Goal: Task Accomplishment & Management: Manage account settings

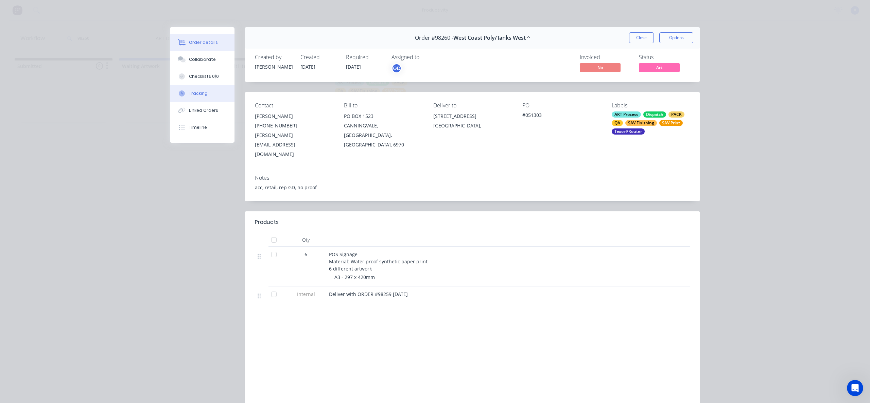
drag, startPoint x: 207, startPoint y: 92, endPoint x: 234, endPoint y: 98, distance: 27.5
click at [207, 92] on button "Tracking" at bounding box center [202, 93] width 65 height 17
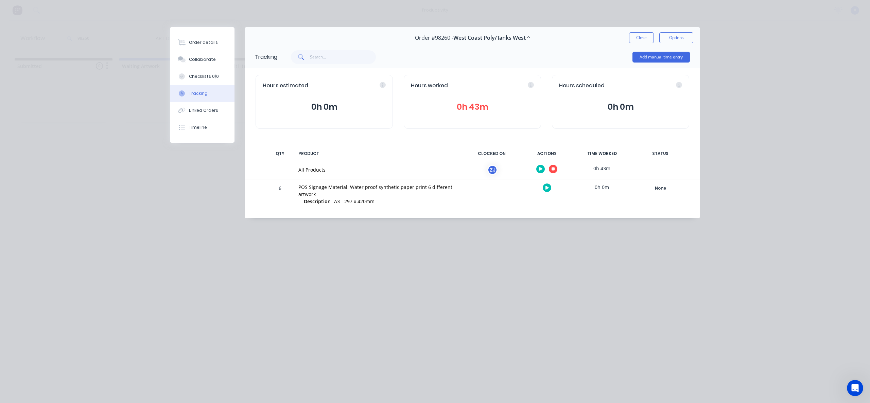
click at [554, 166] on button "button" at bounding box center [553, 169] width 8 height 8
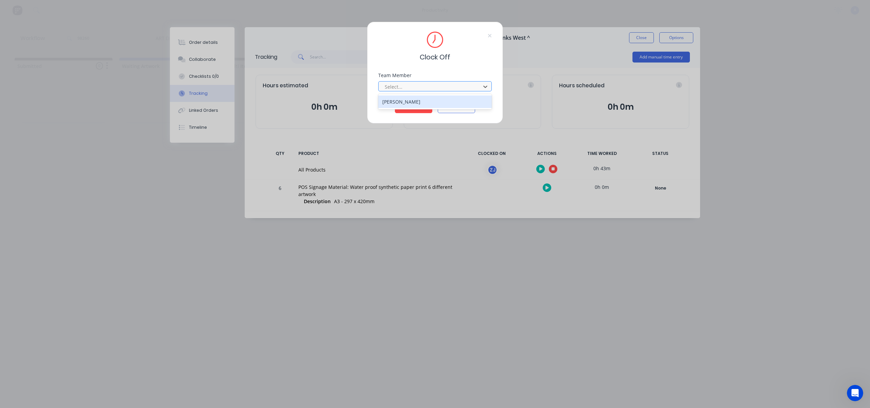
click at [448, 88] on div at bounding box center [430, 87] width 93 height 8
click at [438, 93] on div "Team Member [PERSON_NAME], 1 of 1. 1 result available. Use Up and Down to choos…" at bounding box center [435, 87] width 114 height 29
drag, startPoint x: 437, startPoint y: 84, endPoint x: 434, endPoint y: 91, distance: 8.4
click at [437, 84] on div at bounding box center [430, 87] width 93 height 8
click at [428, 102] on div "[PERSON_NAME]" at bounding box center [435, 101] width 114 height 13
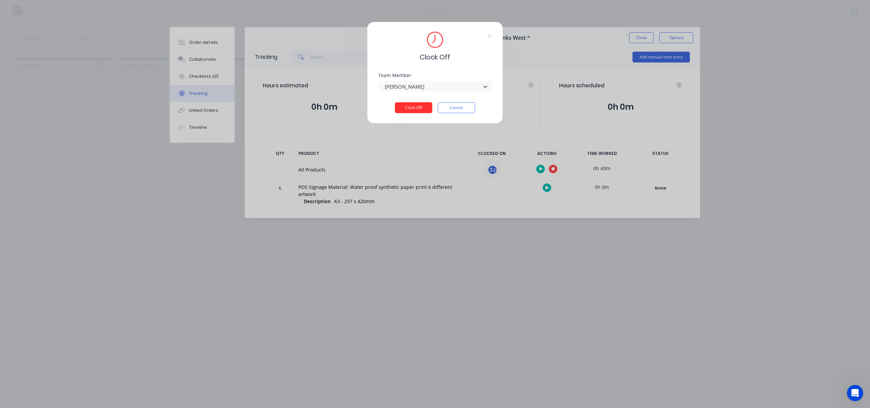
click at [424, 106] on button "Clock Off" at bounding box center [413, 107] width 37 height 11
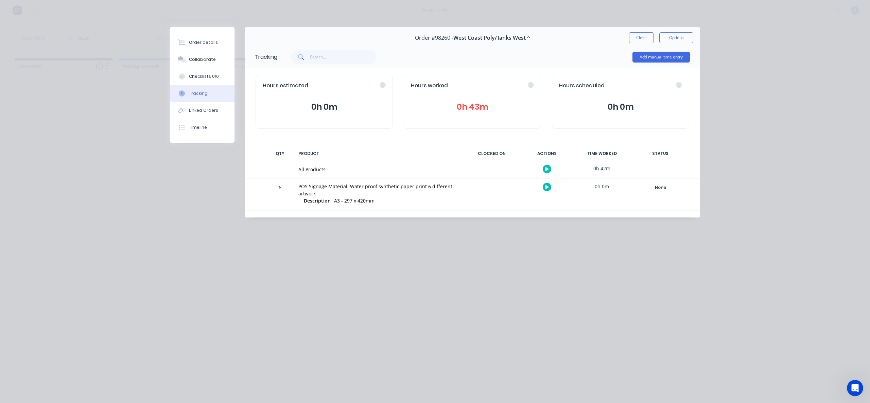
click at [631, 43] on div "Order #98260 - West Coast Poly/Tanks West ^ Close Options" at bounding box center [472, 37] width 455 height 21
click at [632, 41] on button "Close" at bounding box center [641, 37] width 25 height 11
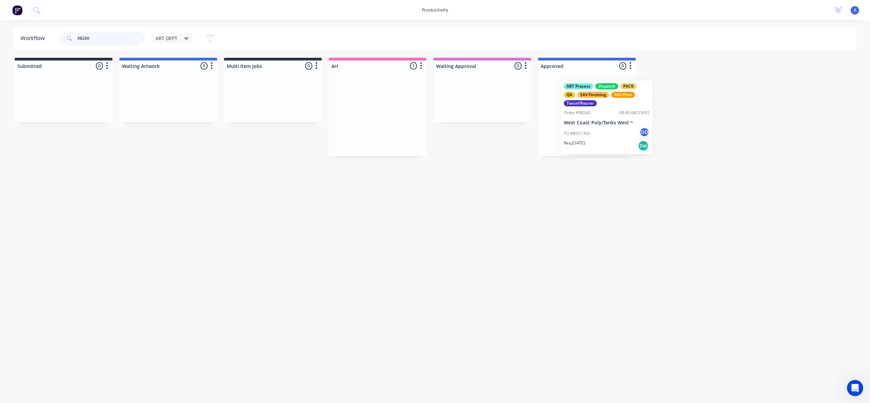
drag, startPoint x: 387, startPoint y: 130, endPoint x: 600, endPoint y: 127, distance: 213.1
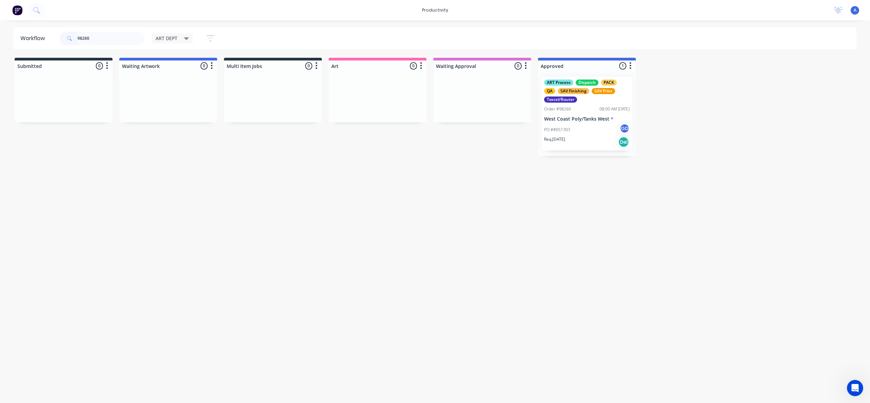
click at [606, 125] on div "PO ##051303 GD" at bounding box center [587, 129] width 86 height 13
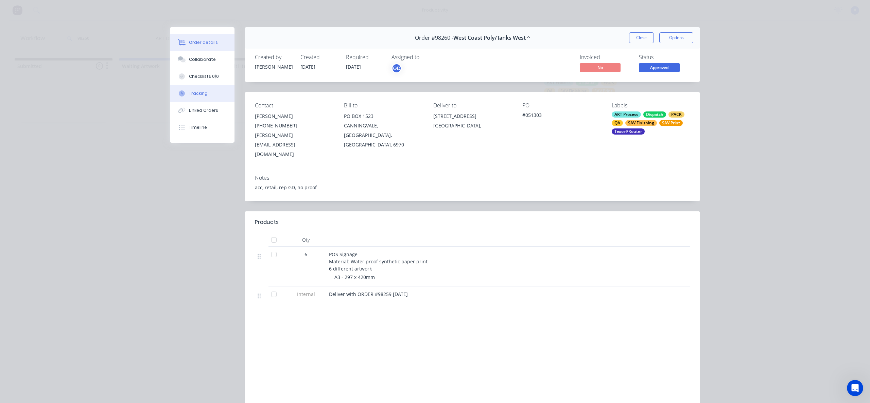
click at [204, 91] on button "Tracking" at bounding box center [202, 93] width 65 height 17
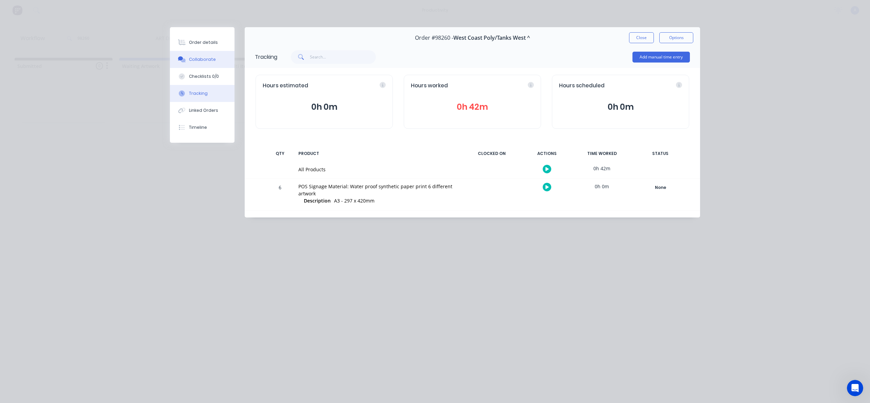
click at [187, 61] on button "Collaborate" at bounding box center [202, 59] width 65 height 17
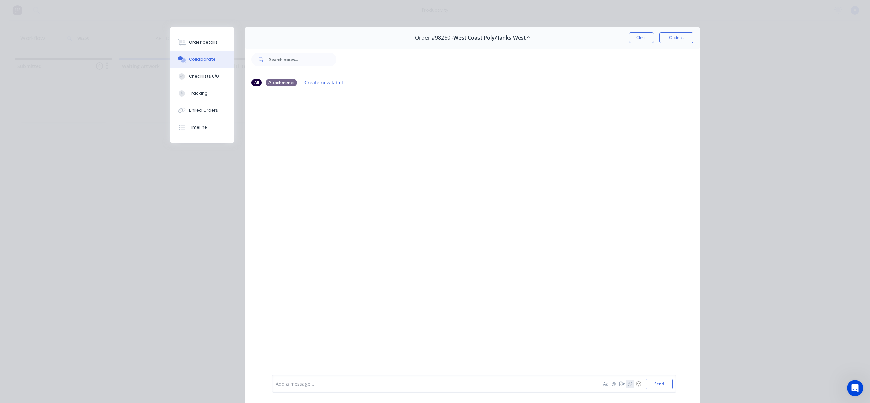
click at [628, 384] on icon "button" at bounding box center [630, 384] width 4 height 5
click at [650, 386] on button "Send" at bounding box center [659, 384] width 27 height 10
click at [194, 97] on button "Tracking" at bounding box center [202, 93] width 65 height 17
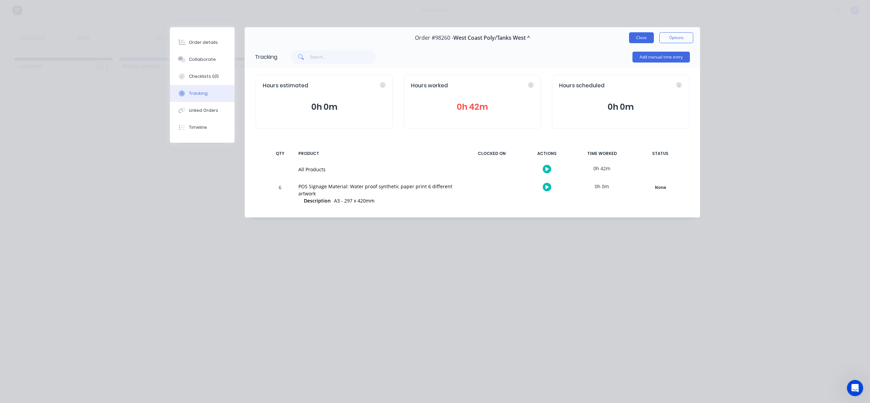
click at [642, 36] on button "Close" at bounding box center [641, 37] width 25 height 11
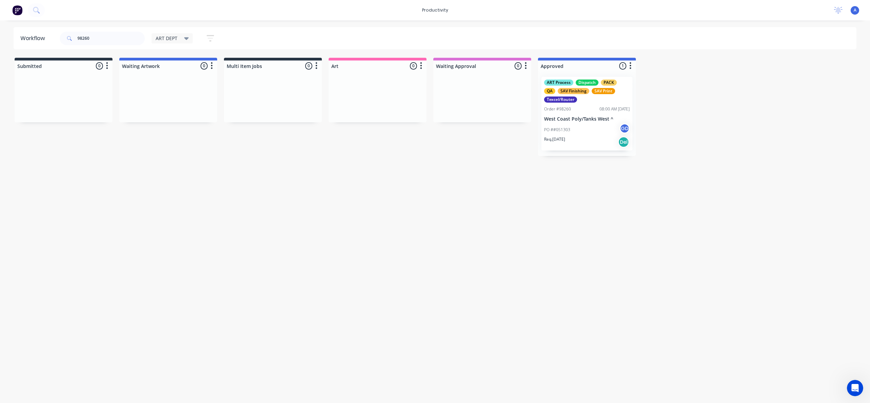
click at [579, 277] on div "Workflow 98260 ART DEPT Save new view None edit ART DEPT (Default) edit Banner …" at bounding box center [435, 208] width 870 height 362
click at [564, 122] on div "ART Process Dispatch PACK QA SAV Finishing SAV Print Texcel/Router Order #98260…" at bounding box center [586, 114] width 91 height 74
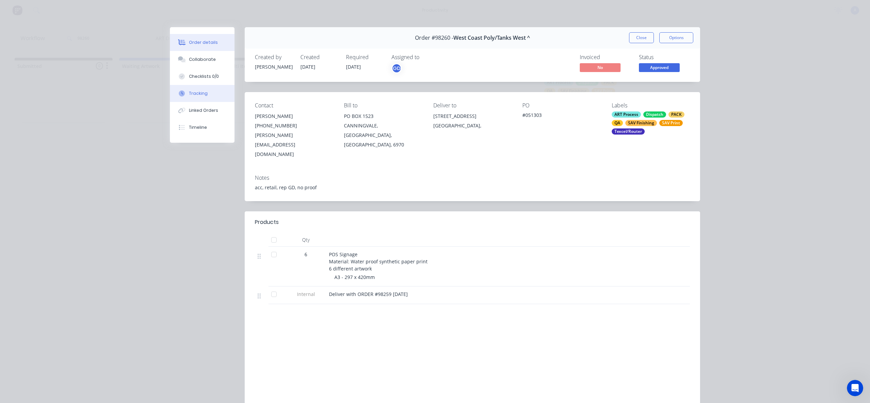
click at [205, 95] on button "Tracking" at bounding box center [202, 93] width 65 height 17
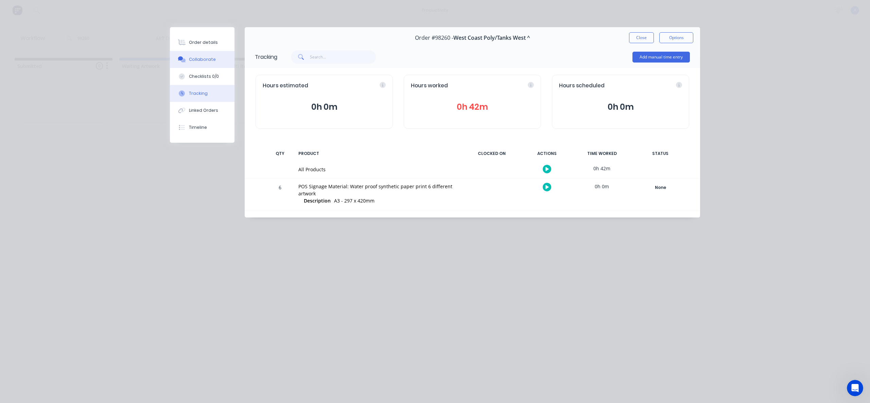
click at [213, 55] on button "Collaborate" at bounding box center [202, 59] width 65 height 17
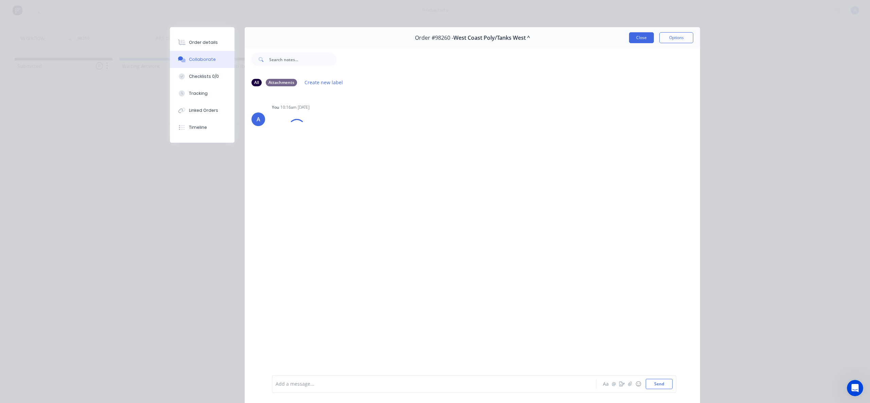
click at [635, 35] on button "Close" at bounding box center [641, 37] width 25 height 11
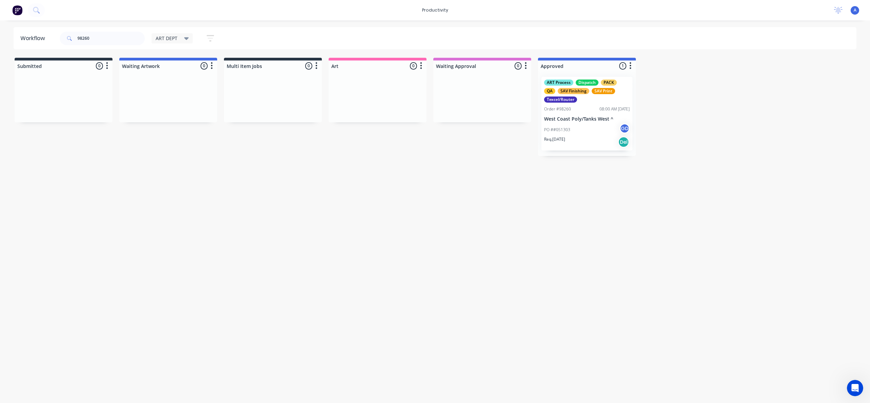
click at [585, 140] on div "Req. [DATE] Del" at bounding box center [587, 142] width 86 height 12
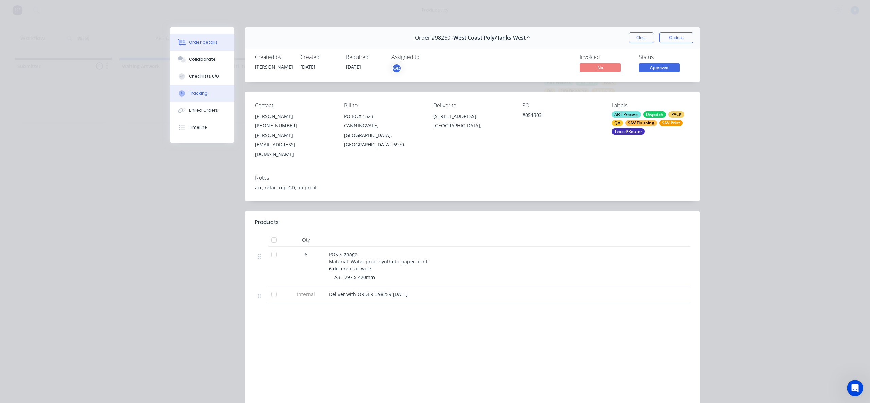
click at [193, 101] on button "Tracking" at bounding box center [202, 93] width 65 height 17
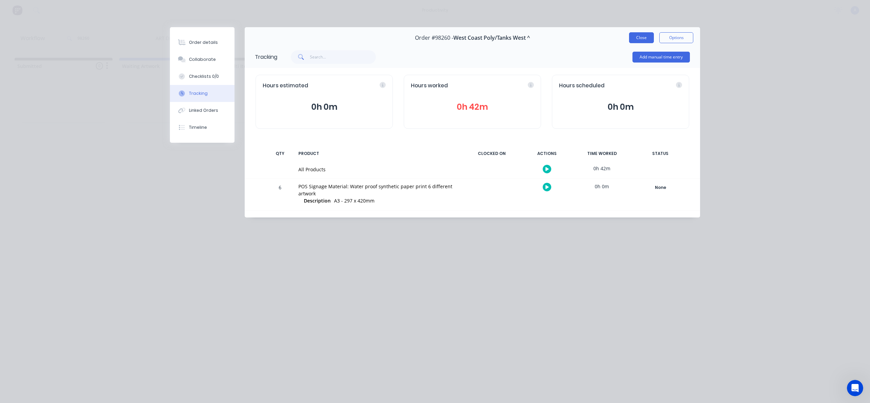
click at [644, 35] on button "Close" at bounding box center [641, 37] width 25 height 11
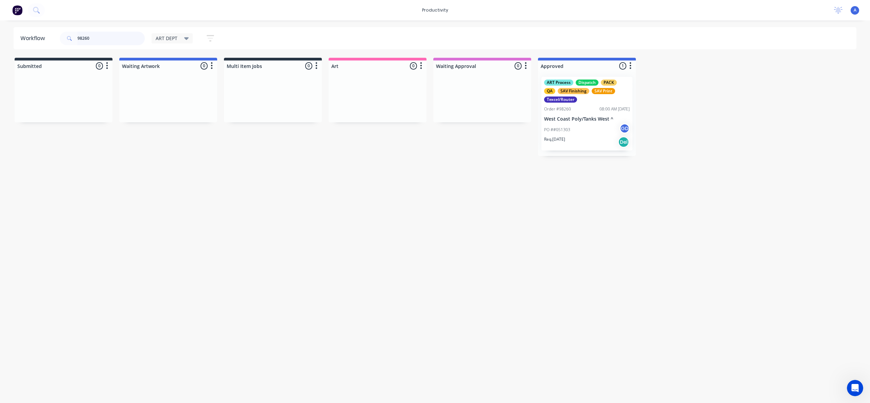
click at [102, 39] on input "98260" at bounding box center [110, 39] width 67 height 14
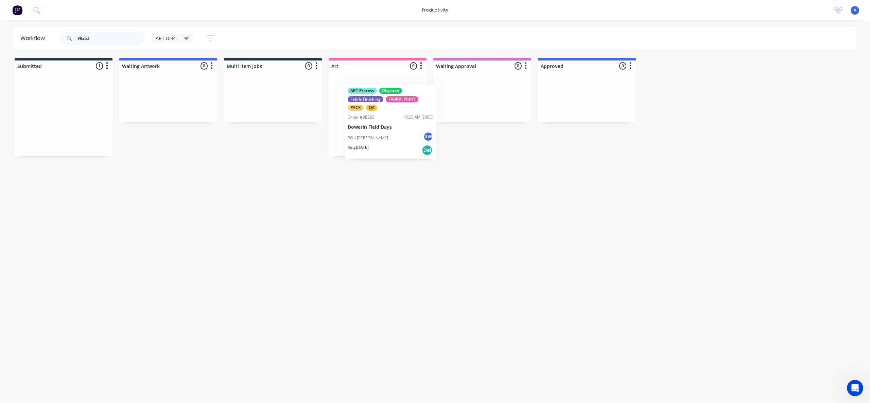
drag, startPoint x: 56, startPoint y: 126, endPoint x: 387, endPoint y: 134, distance: 331.1
type input "98263"
click at [383, 125] on div "PO #[PERSON_NAME] RW" at bounding box center [378, 129] width 86 height 13
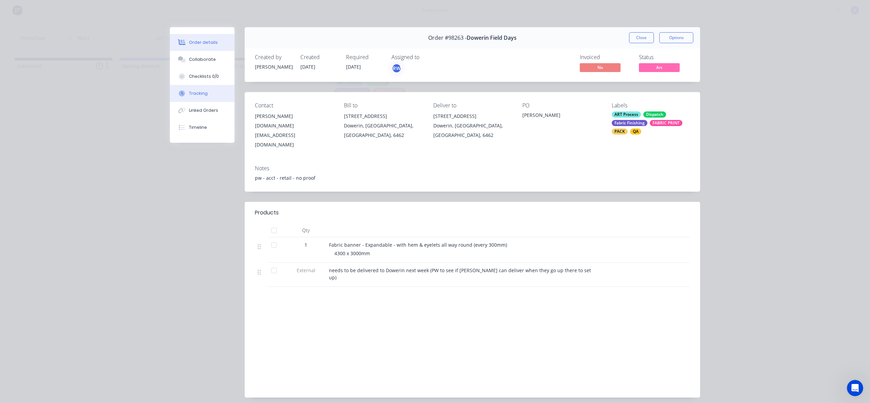
click at [213, 88] on button "Tracking" at bounding box center [202, 93] width 65 height 17
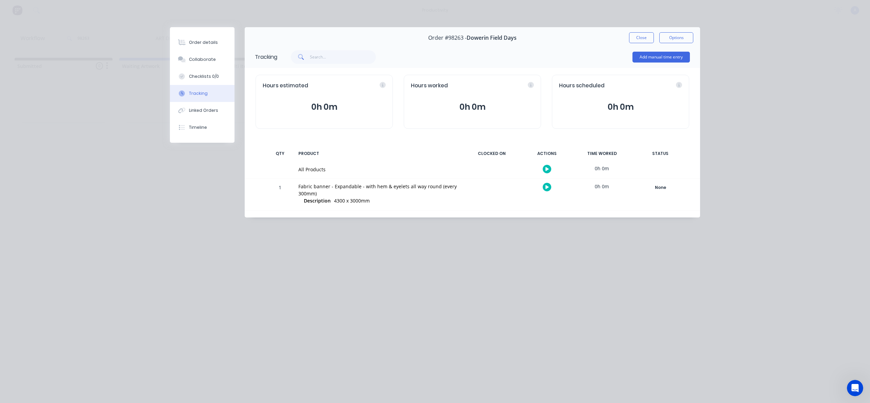
click at [547, 172] on button "button" at bounding box center [547, 169] width 8 height 8
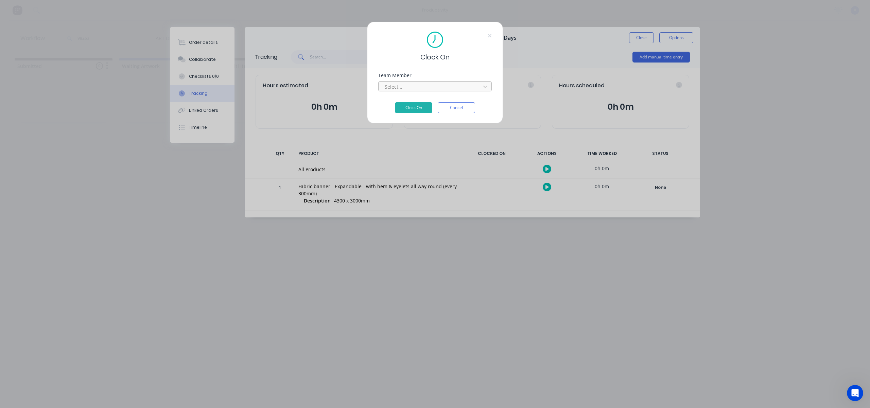
click at [474, 86] on div at bounding box center [430, 87] width 93 height 8
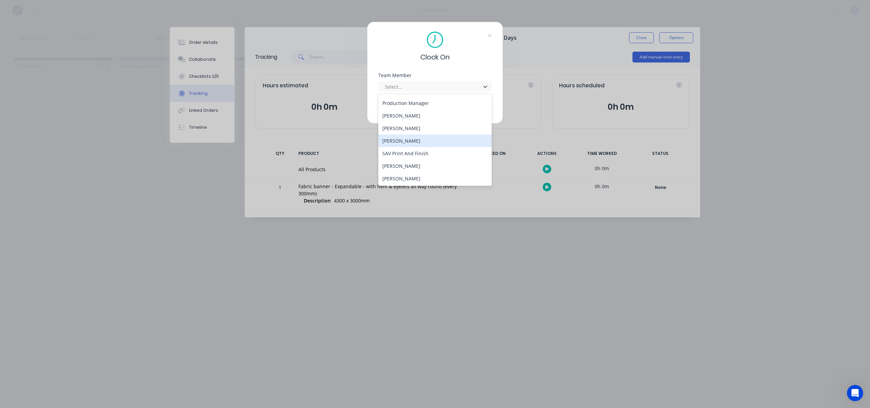
scroll to position [188, 0]
click at [419, 175] on div "[PERSON_NAME]" at bounding box center [435, 178] width 114 height 13
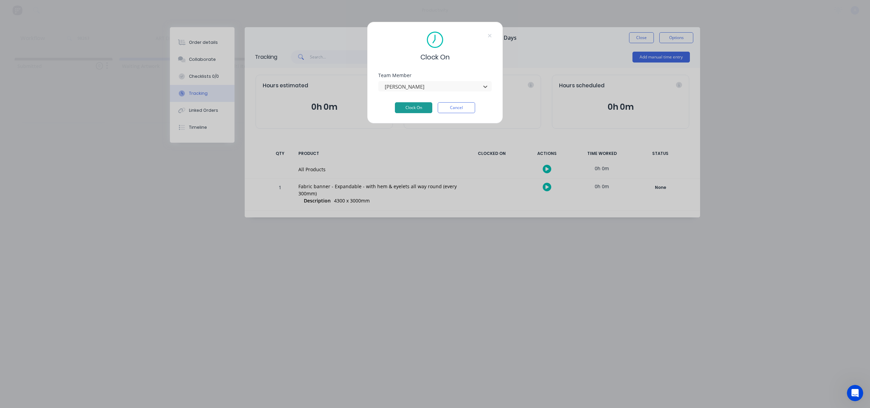
click at [418, 108] on button "Clock On" at bounding box center [413, 107] width 37 height 11
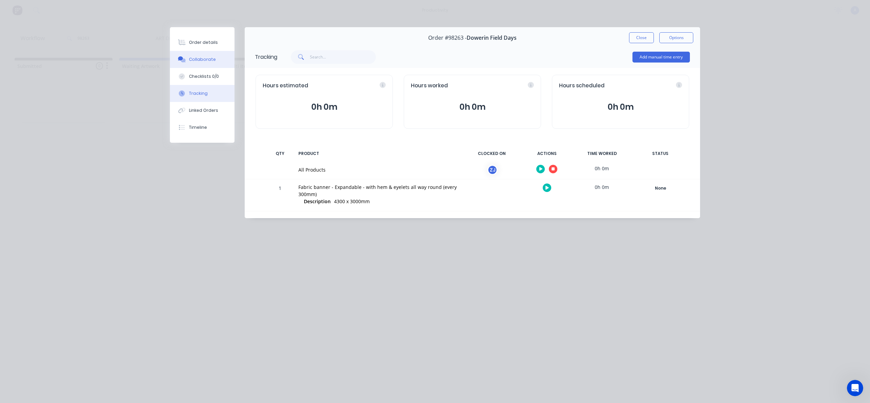
click at [189, 55] on button "Collaborate" at bounding box center [202, 59] width 65 height 17
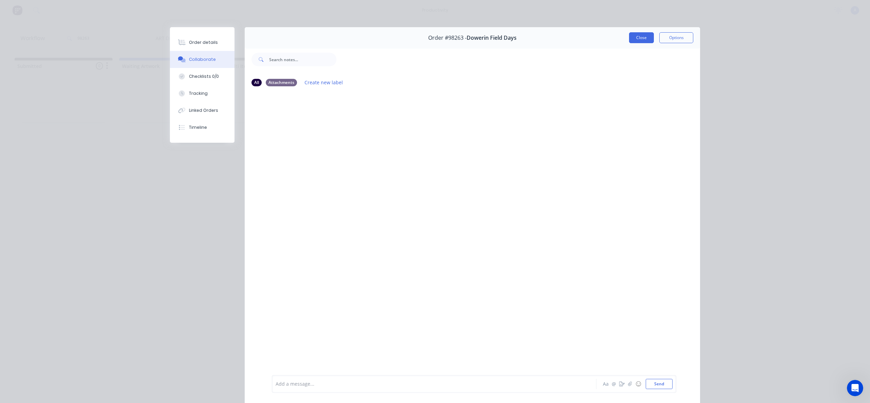
click at [640, 37] on button "Close" at bounding box center [641, 37] width 25 height 11
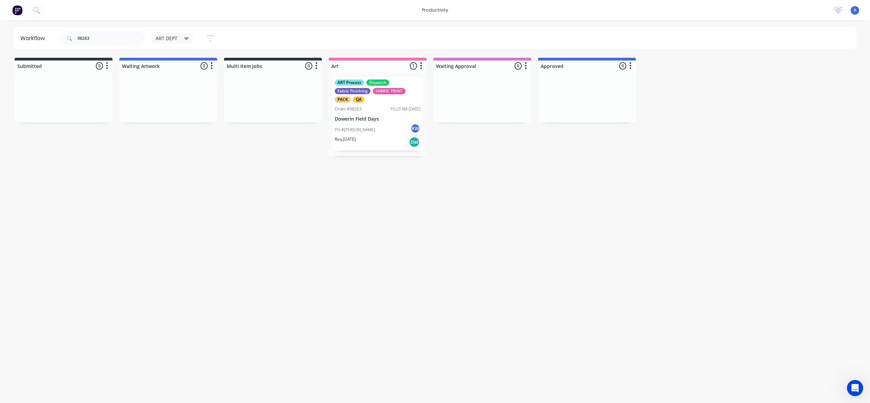
click at [441, 245] on div "Workflow 98263 ART DEPT Save new view None edit ART DEPT (Default) edit Banner …" at bounding box center [435, 208] width 870 height 362
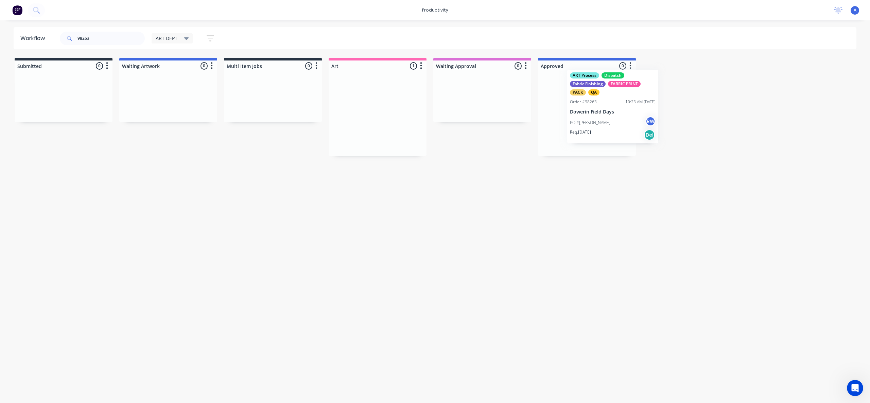
drag, startPoint x: 379, startPoint y: 134, endPoint x: 614, endPoint y: 126, distance: 235.3
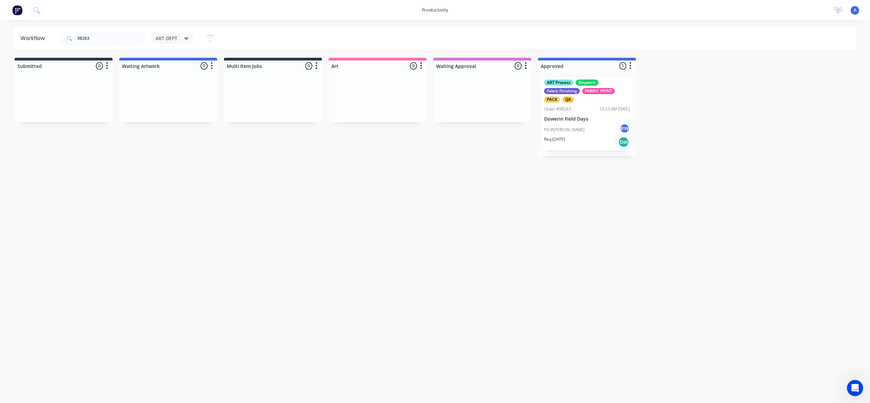
click at [573, 117] on p "Dowerin Field Days" at bounding box center [587, 119] width 86 height 6
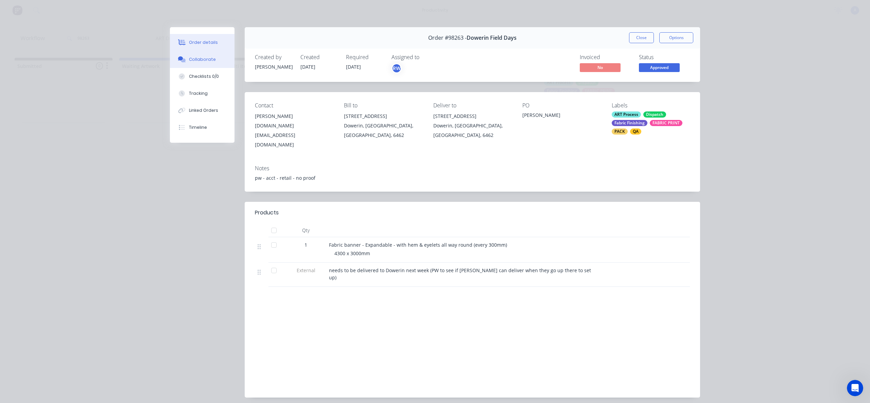
click at [198, 56] on div "Collaborate" at bounding box center [202, 59] width 27 height 6
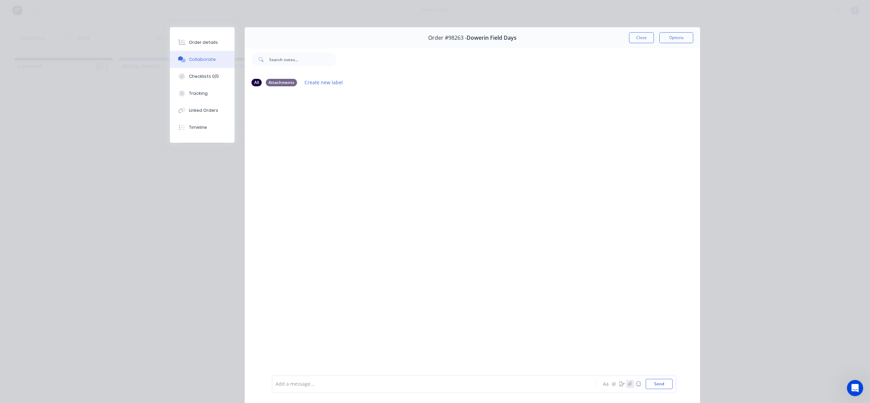
click at [628, 386] on icon "button" at bounding box center [630, 384] width 4 height 5
click at [650, 384] on button "Send" at bounding box center [659, 384] width 27 height 10
click at [205, 99] on button "Tracking" at bounding box center [202, 93] width 65 height 17
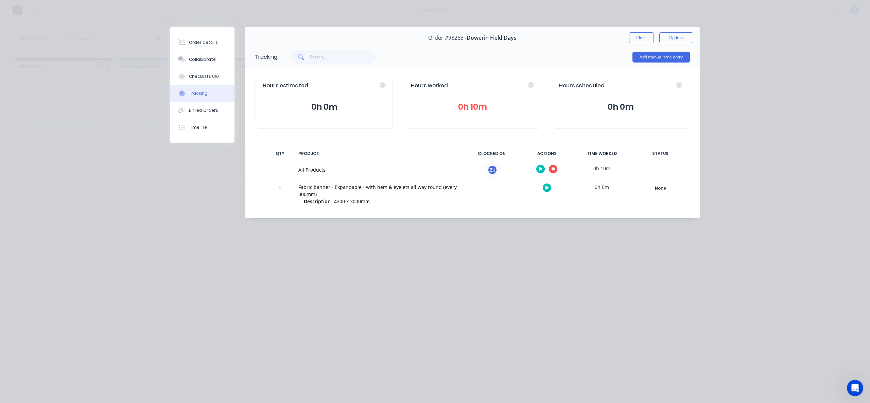
click at [552, 169] on icon "button" at bounding box center [553, 169] width 3 height 4
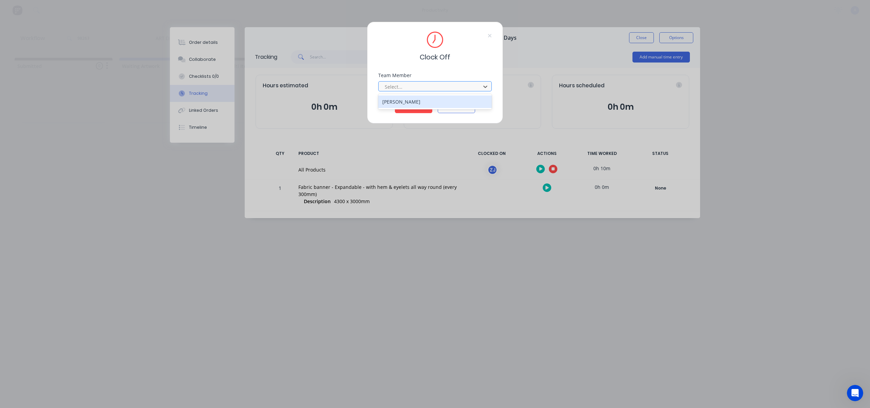
click at [441, 87] on div at bounding box center [430, 87] width 93 height 8
click at [413, 102] on div "[PERSON_NAME]" at bounding box center [435, 101] width 114 height 13
click at [413, 104] on button "Clock Off" at bounding box center [413, 107] width 37 height 11
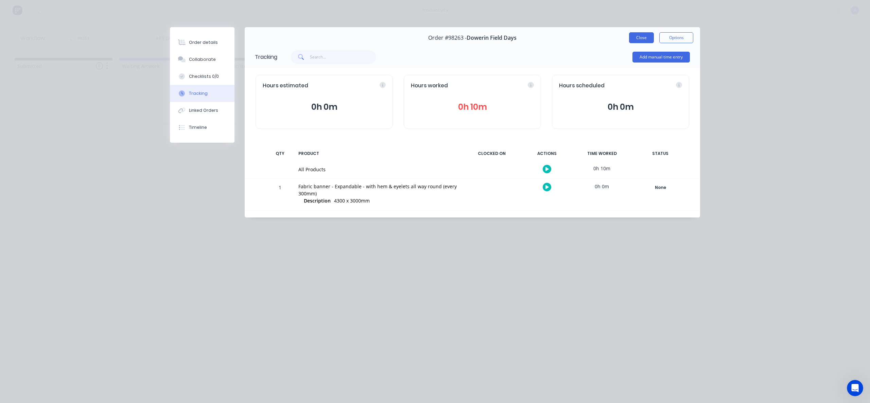
click at [643, 35] on button "Close" at bounding box center [641, 37] width 25 height 11
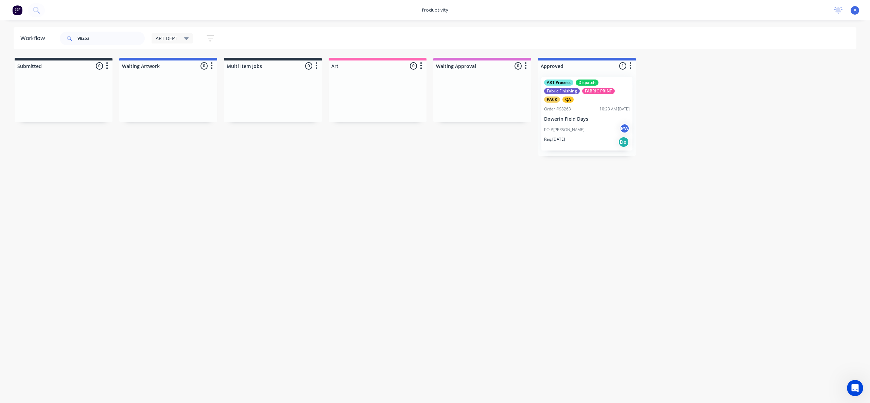
click at [576, 219] on div "Workflow 98263 ART DEPT Save new view None edit ART DEPT (Default) edit Banner …" at bounding box center [435, 208] width 870 height 362
click at [568, 134] on div "PO #[PERSON_NAME] RW" at bounding box center [587, 129] width 86 height 13
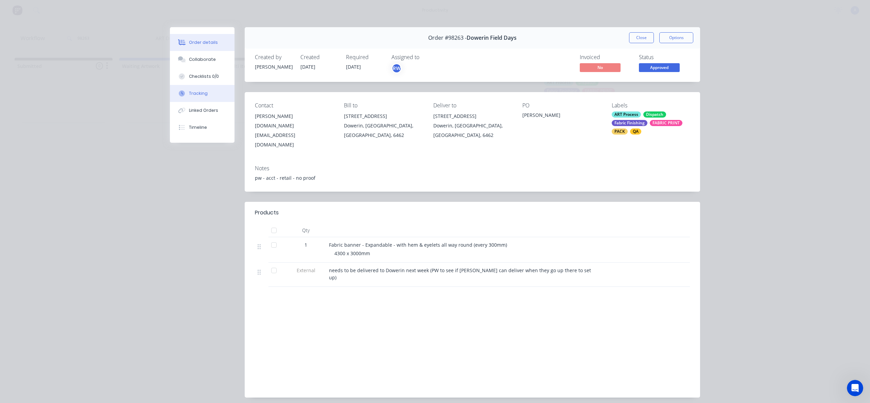
click at [193, 93] on div "Tracking" at bounding box center [198, 93] width 19 height 6
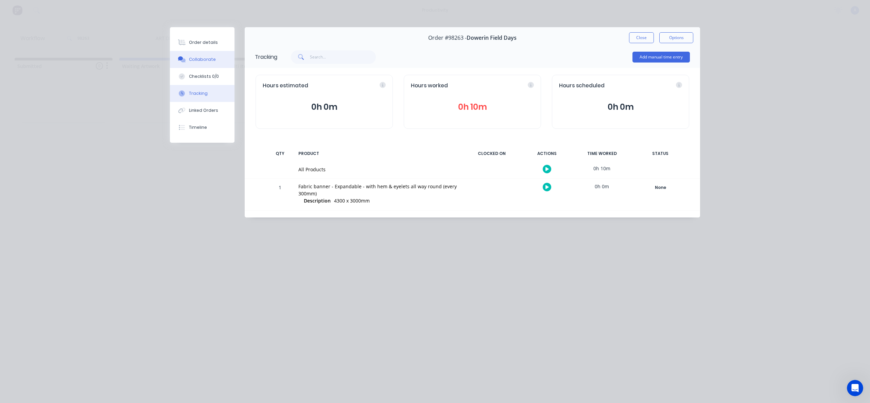
click at [206, 61] on div "Collaborate" at bounding box center [202, 59] width 27 height 6
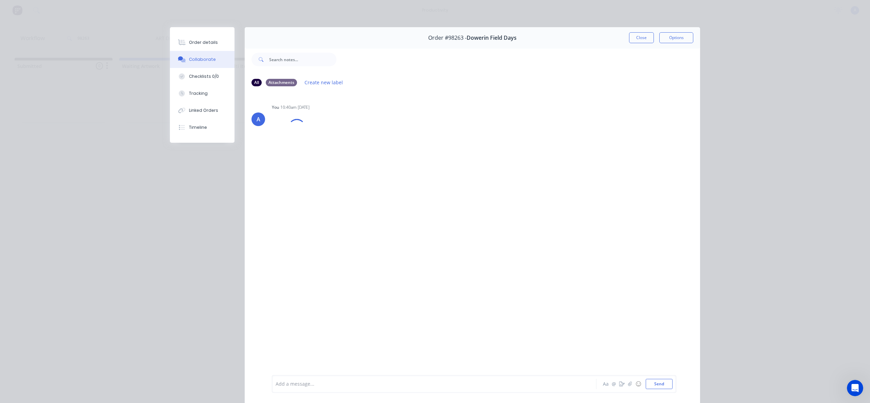
click at [643, 39] on button "Close" at bounding box center [641, 37] width 25 height 11
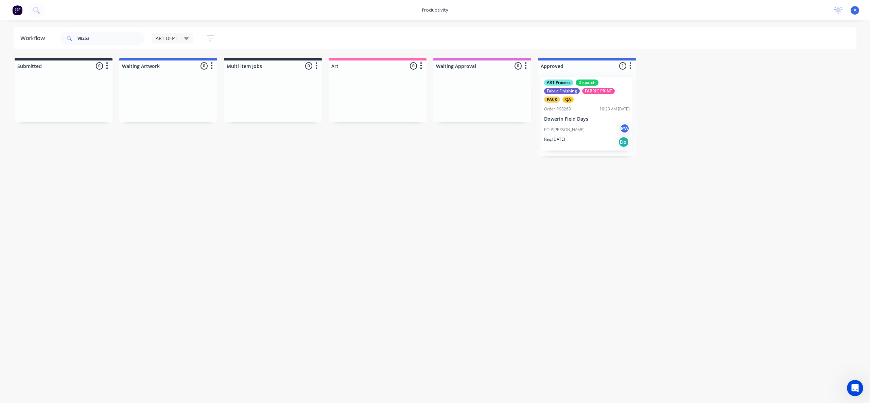
click at [541, 135] on div "ART Process Dispatch Fabric Finishing FABRIC PRINT PACK QA Order #98263 10:23 A…" at bounding box center [586, 114] width 91 height 74
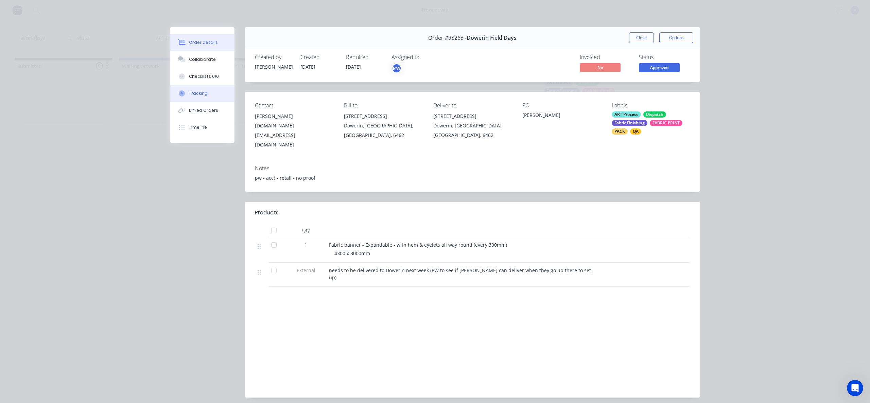
click at [215, 90] on button "Tracking" at bounding box center [202, 93] width 65 height 17
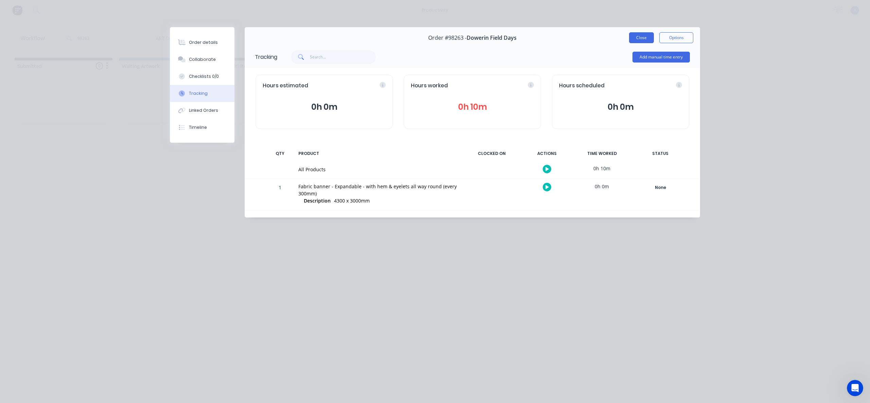
click at [647, 41] on button "Close" at bounding box center [641, 37] width 25 height 11
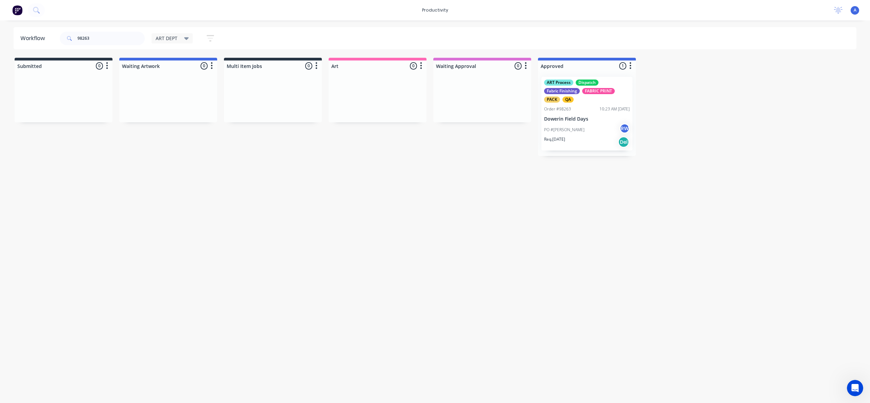
click at [590, 116] on p "Dowerin Field Days" at bounding box center [587, 119] width 86 height 6
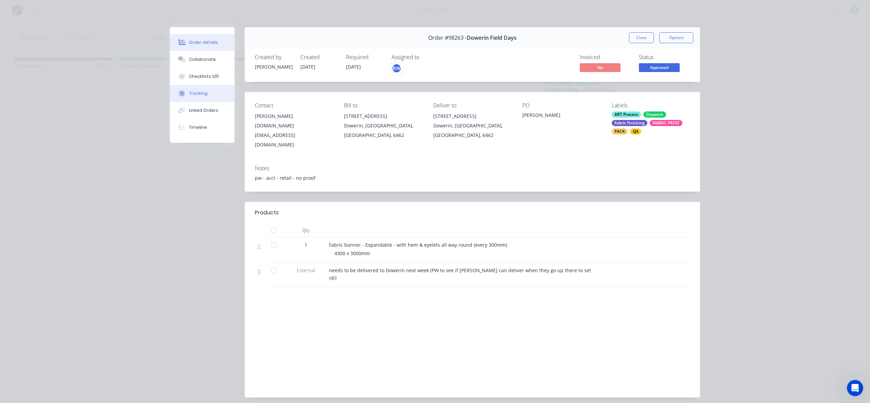
click at [214, 97] on button "Tracking" at bounding box center [202, 93] width 65 height 17
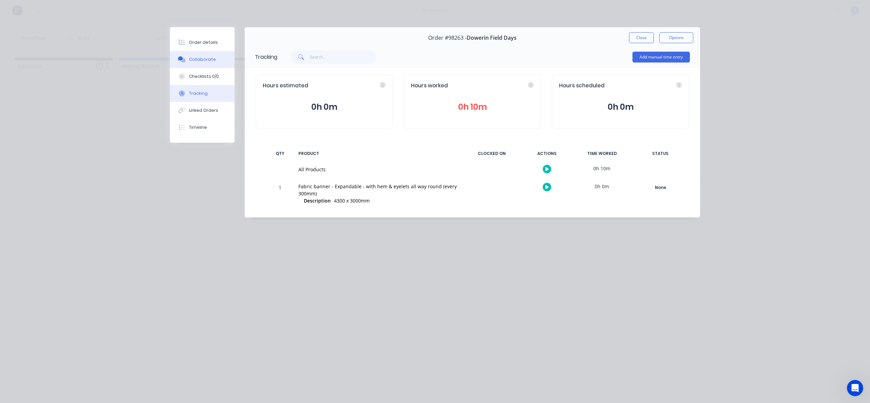
click at [203, 60] on div "Collaborate" at bounding box center [202, 59] width 27 height 6
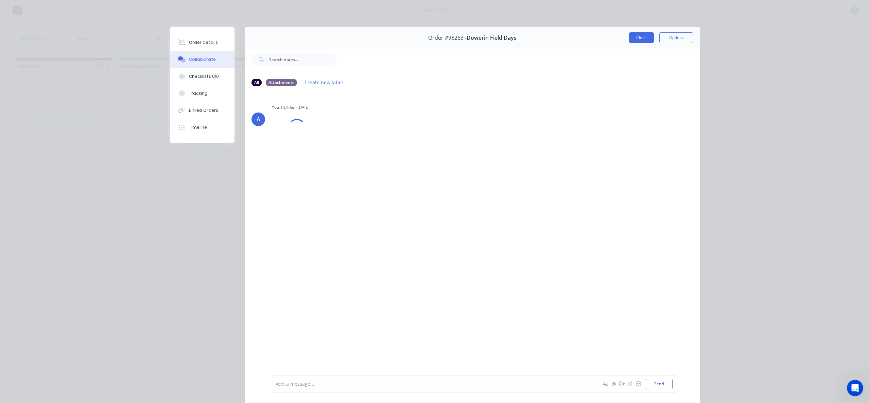
click at [642, 37] on button "Close" at bounding box center [641, 37] width 25 height 11
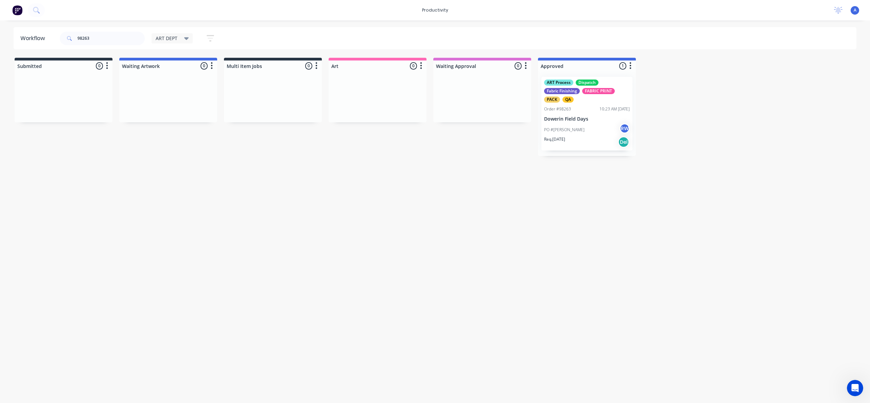
click at [576, 128] on div "PO #[PERSON_NAME] RW" at bounding box center [587, 129] width 86 height 13
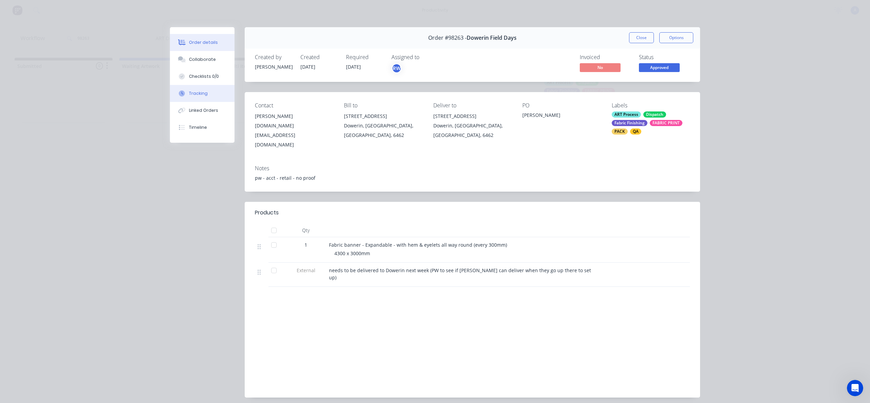
click at [222, 97] on button "Tracking" at bounding box center [202, 93] width 65 height 17
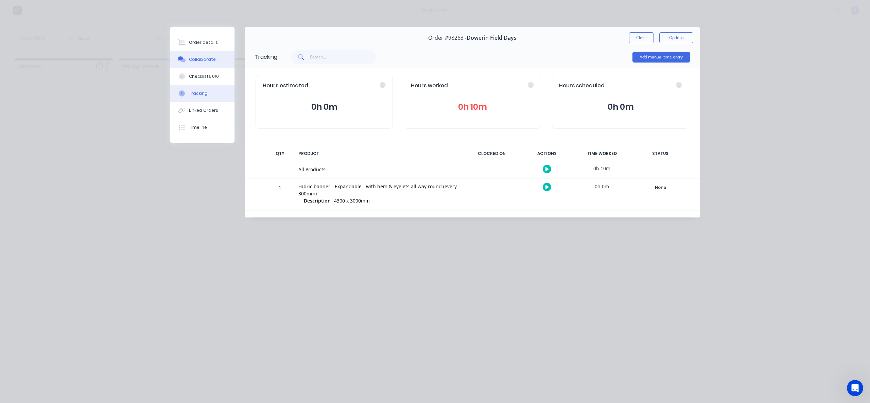
click at [195, 61] on div "Collaborate" at bounding box center [202, 59] width 27 height 6
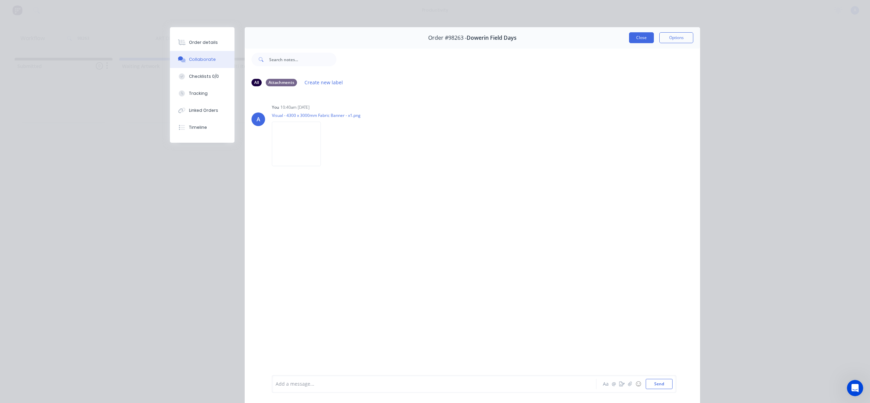
click at [639, 40] on button "Close" at bounding box center [641, 37] width 25 height 11
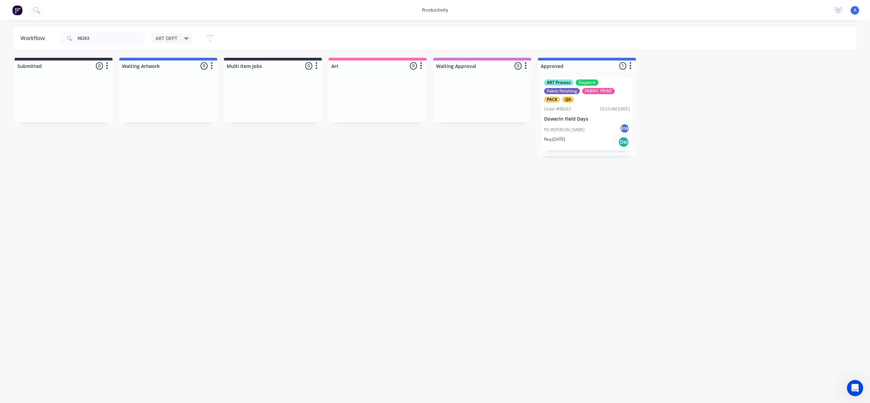
click at [406, 201] on div "Workflow 98263 ART DEPT Save new view None edit ART DEPT (Default) edit Banner …" at bounding box center [435, 208] width 870 height 362
click at [337, 328] on div "Workflow 98263 ART DEPT Save new view None edit ART DEPT (Default) edit Banner …" at bounding box center [435, 208] width 870 height 362
click at [569, 118] on p "Dowerin Field Days" at bounding box center [587, 119] width 86 height 6
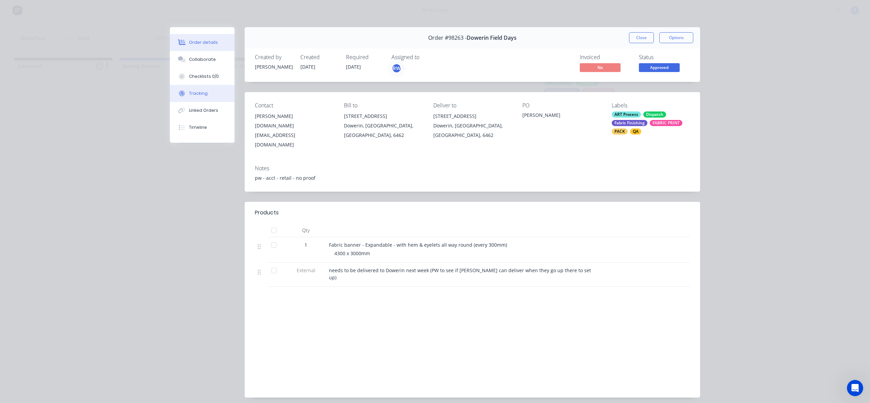
click at [204, 96] on button "Tracking" at bounding box center [202, 93] width 65 height 17
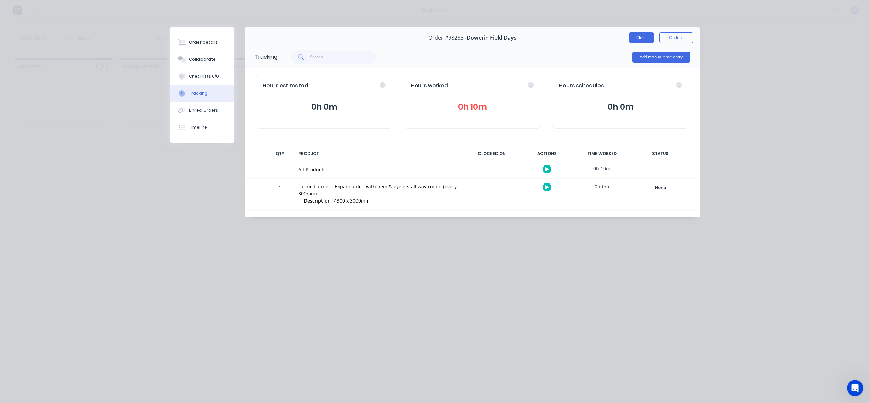
click at [632, 39] on button "Close" at bounding box center [641, 37] width 25 height 11
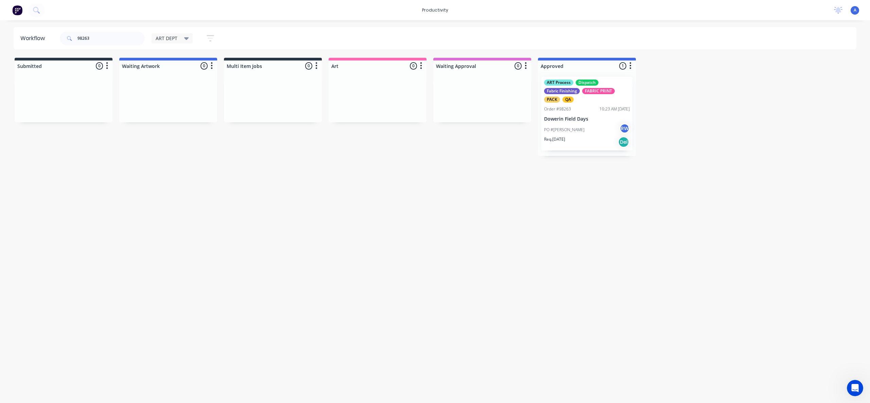
drag, startPoint x: 492, startPoint y: 272, endPoint x: 417, endPoint y: 338, distance: 100.4
click at [492, 272] on div "Workflow 98263 ART DEPT Save new view None edit ART DEPT (Default) edit Banner …" at bounding box center [435, 208] width 870 height 362
drag, startPoint x: 106, startPoint y: 40, endPoint x: 59, endPoint y: 41, distance: 46.2
click at [59, 41] on div "98263 ART DEPT Save new view None edit ART DEPT (Default) edit Banner Finishing…" at bounding box center [139, 38] width 163 height 20
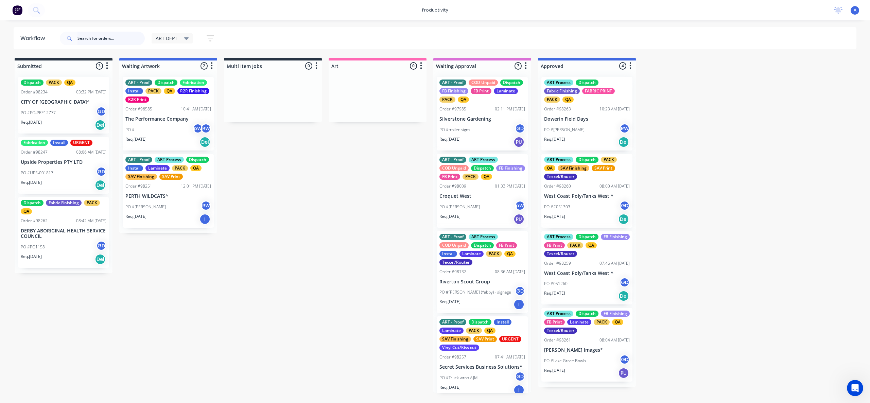
click at [112, 36] on input "text" at bounding box center [110, 39] width 67 height 14
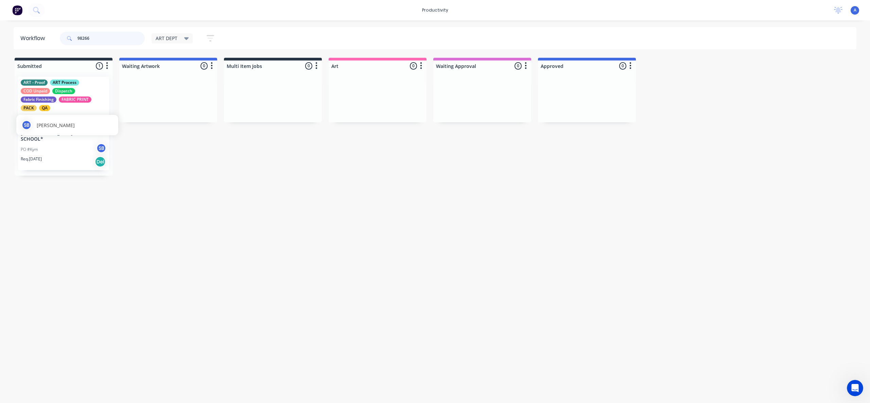
type input "98266"
drag, startPoint x: 272, startPoint y: 153, endPoint x: 359, endPoint y: 147, distance: 87.9
drag, startPoint x: 396, startPoint y: 204, endPoint x: 347, endPoint y: 201, distance: 49.3
click at [378, 204] on div "Workflow 98266 ART DEPT Save new view None edit ART DEPT (Default) edit Banner …" at bounding box center [435, 208] width 870 height 362
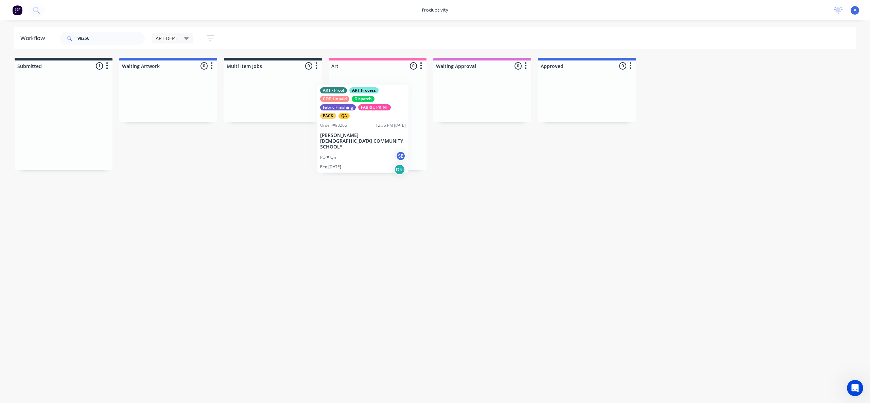
drag, startPoint x: 117, startPoint y: 131, endPoint x: 356, endPoint y: 133, distance: 238.6
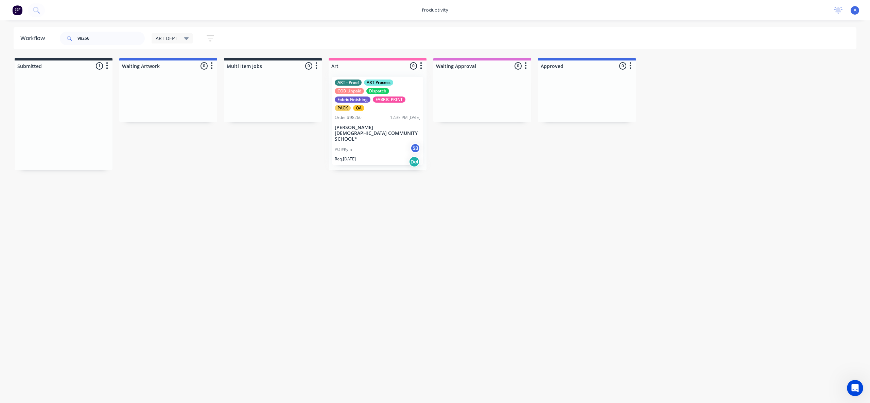
click at [360, 133] on div at bounding box center [378, 120] width 98 height 99
click at [378, 126] on p "[PERSON_NAME] [DEMOGRAPHIC_DATA] COMMUNITY SCHOOL*" at bounding box center [378, 133] width 86 height 17
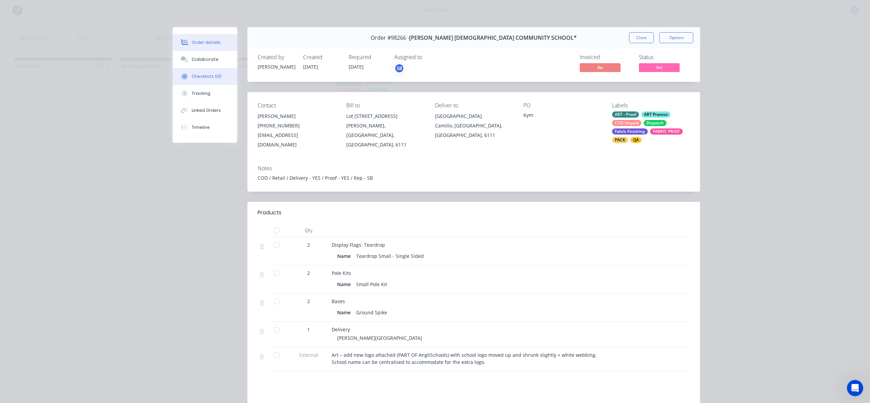
click at [194, 79] on div "Checklists 0/0" at bounding box center [207, 76] width 30 height 6
type textarea "x"
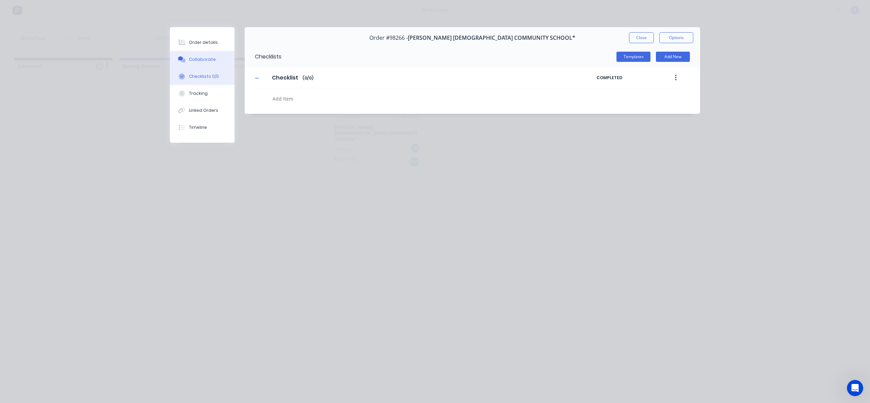
click at [204, 59] on div "Collaborate" at bounding box center [202, 59] width 27 height 6
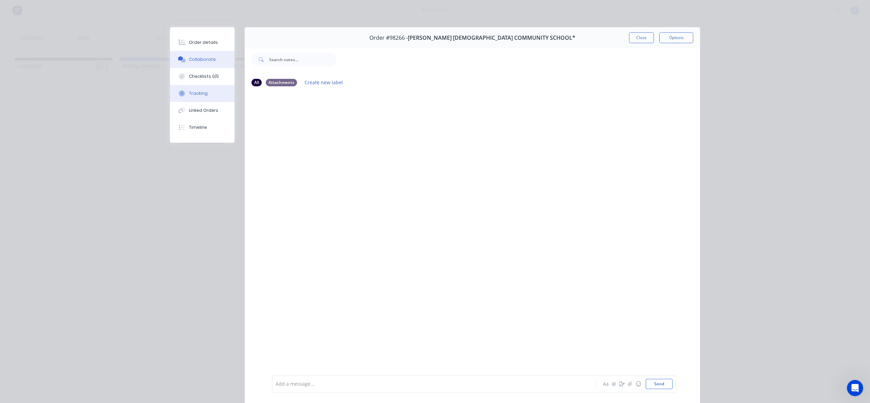
click at [198, 96] on div "Tracking" at bounding box center [198, 93] width 19 height 6
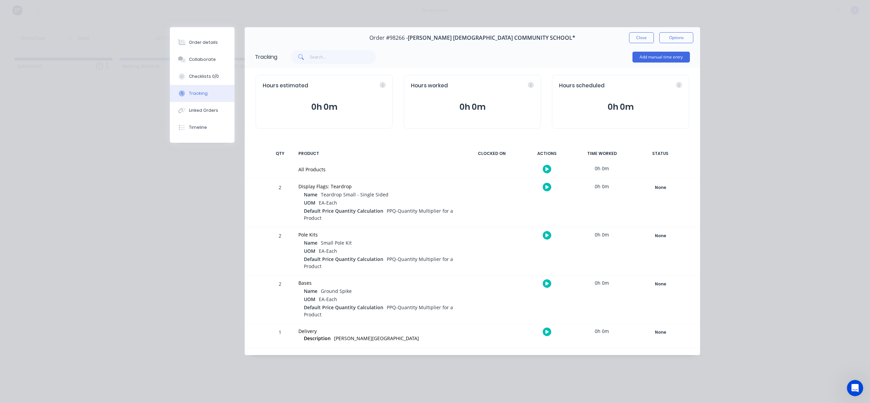
click at [548, 170] on icon "button" at bounding box center [546, 169] width 3 height 4
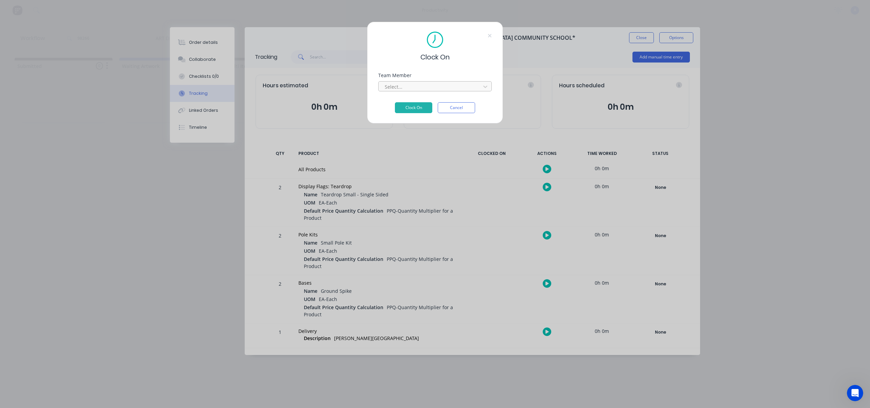
click at [422, 87] on div at bounding box center [430, 87] width 93 height 8
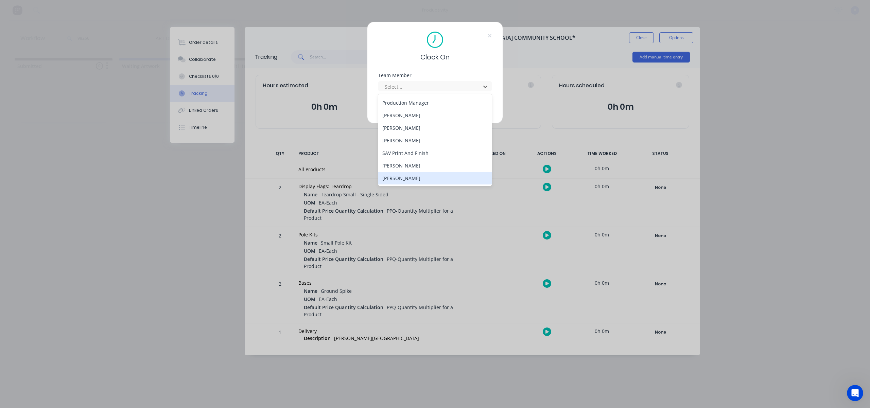
click at [419, 172] on div "[PERSON_NAME]" at bounding box center [435, 178] width 114 height 13
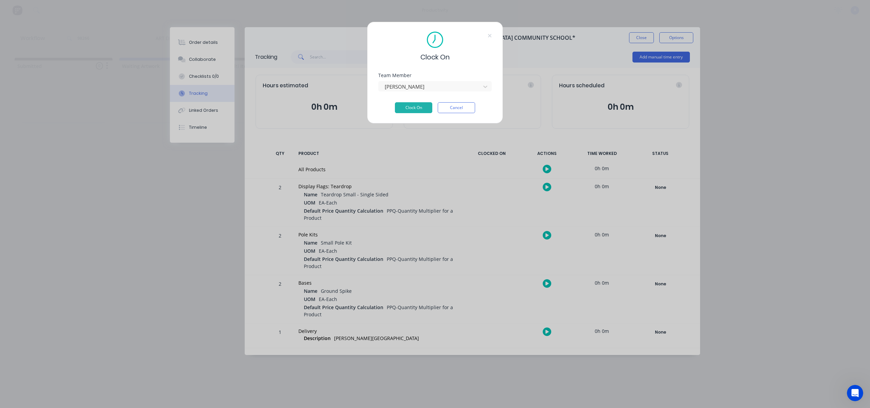
click at [424, 95] on div "Team Member [PERSON_NAME]" at bounding box center [435, 87] width 114 height 29
click at [426, 105] on button "Clock On" at bounding box center [413, 107] width 37 height 11
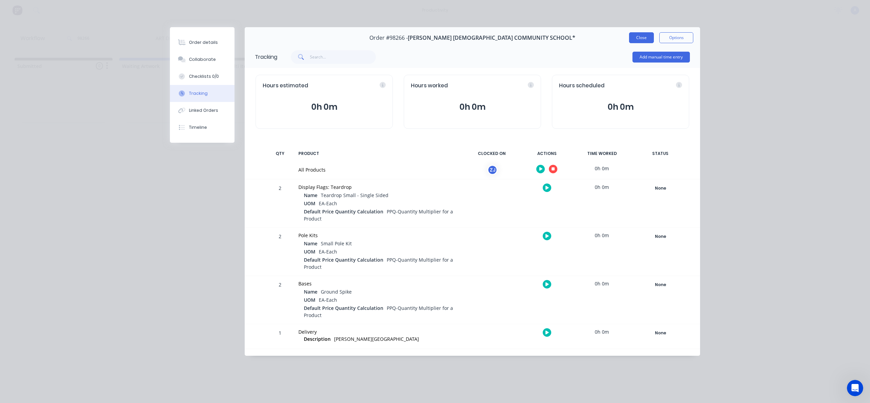
click at [634, 41] on button "Close" at bounding box center [641, 37] width 25 height 11
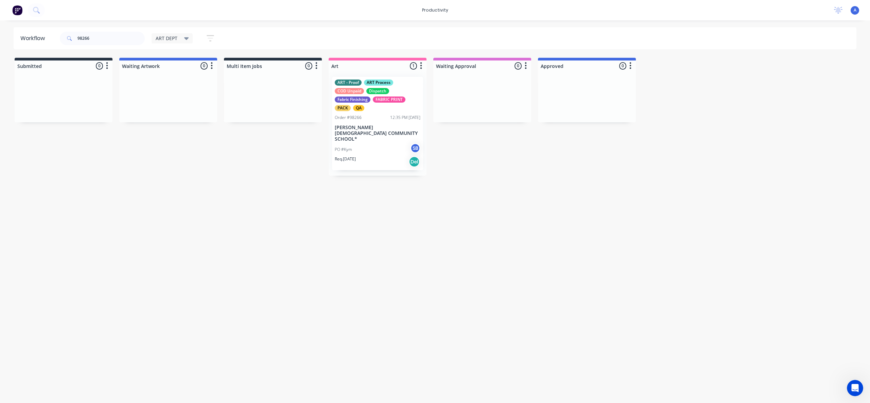
click at [375, 143] on div "PO #Kym SB" at bounding box center [378, 149] width 86 height 13
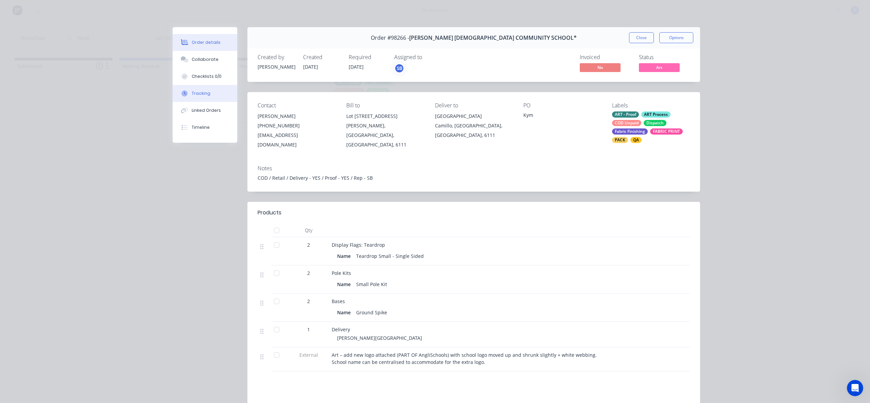
click at [206, 96] on button "Tracking" at bounding box center [205, 93] width 65 height 17
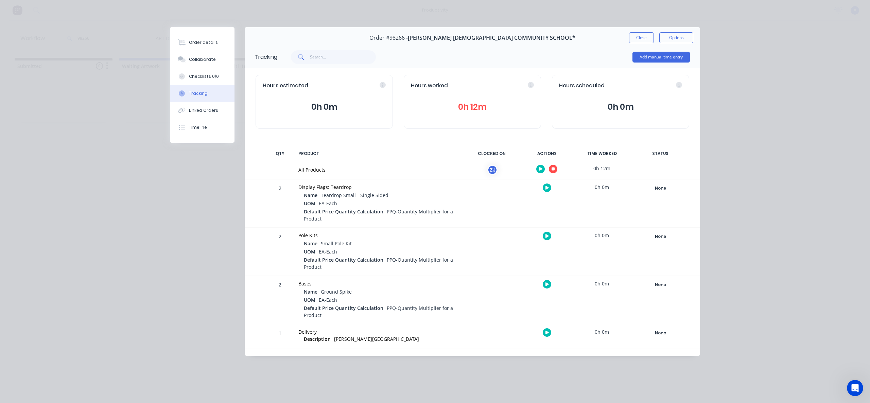
click at [552, 169] on icon "button" at bounding box center [553, 169] width 3 height 3
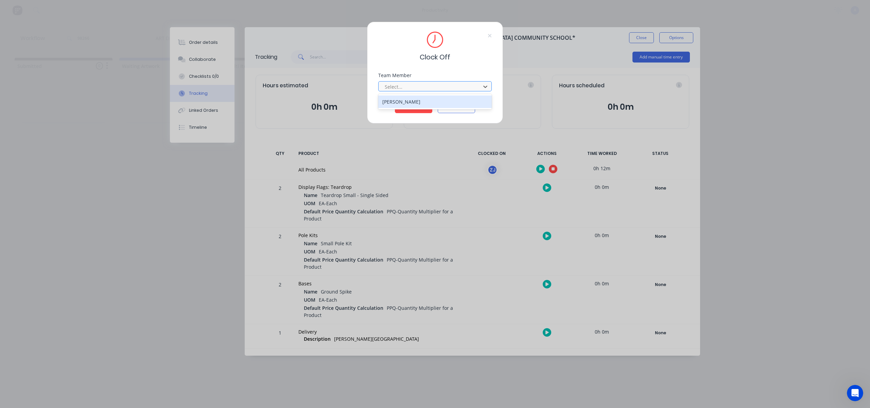
click at [435, 84] on div at bounding box center [430, 87] width 93 height 8
click at [422, 103] on div "[PERSON_NAME]" at bounding box center [435, 101] width 114 height 13
click at [419, 105] on button "Clock Off" at bounding box center [413, 107] width 37 height 11
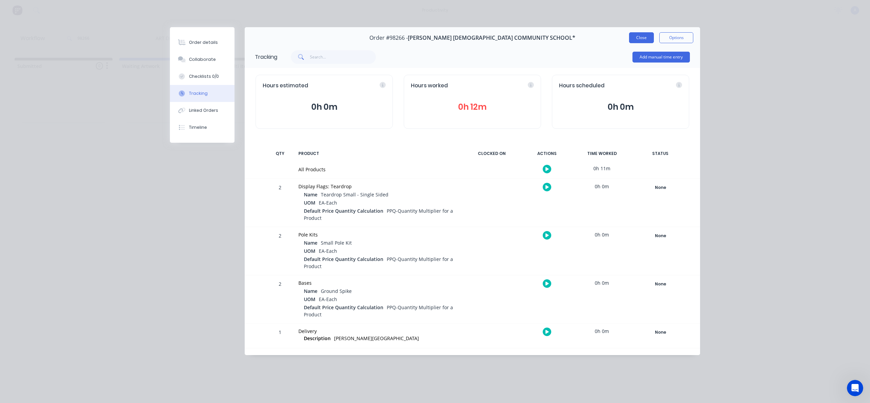
click at [642, 41] on button "Close" at bounding box center [641, 37] width 25 height 11
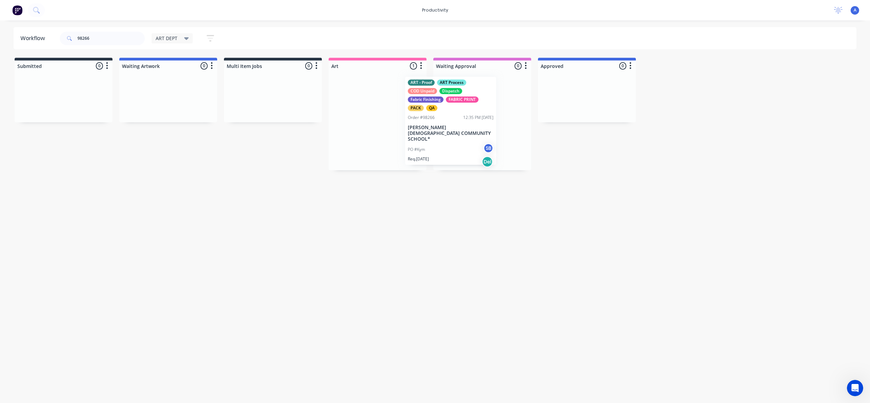
drag, startPoint x: 376, startPoint y: 133, endPoint x: 460, endPoint y: 133, distance: 84.6
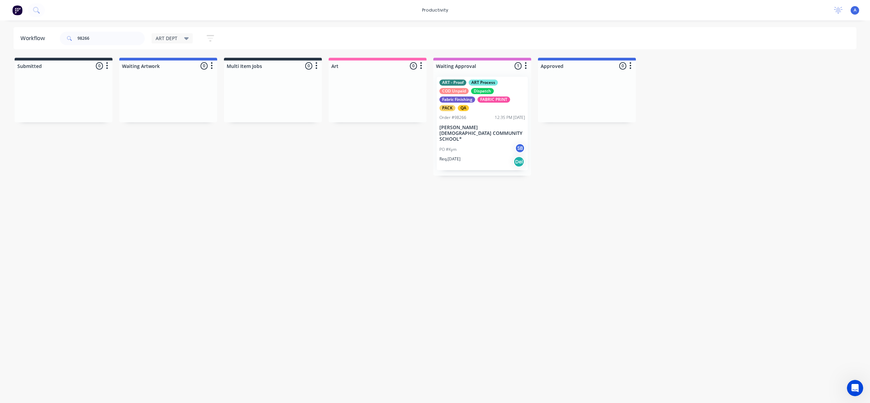
drag, startPoint x: 423, startPoint y: 264, endPoint x: 425, endPoint y: 259, distance: 5.2
click at [423, 264] on div "Workflow 98266 ART DEPT Save new view None edit ART DEPT (Default) edit Banner …" at bounding box center [435, 208] width 870 height 362
click at [498, 122] on div "ART - Proof ART Process COD Unpaid Dispatch Fabric Finishing FABRIC PRINT PACK …" at bounding box center [482, 123] width 91 height 93
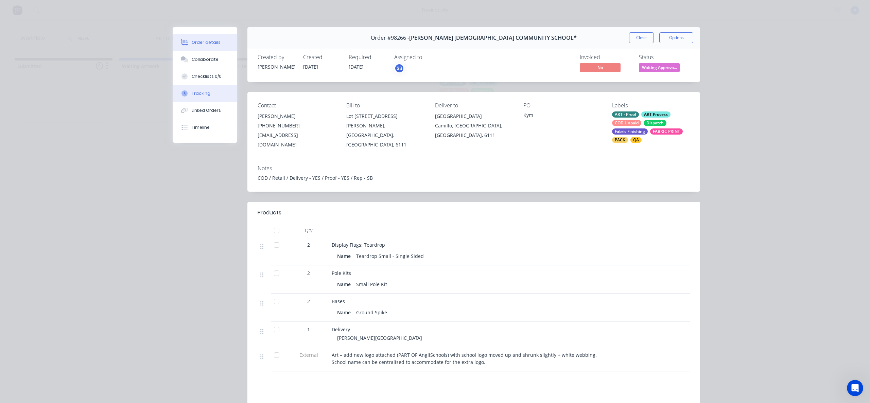
click at [181, 85] on button "Tracking" at bounding box center [205, 93] width 65 height 17
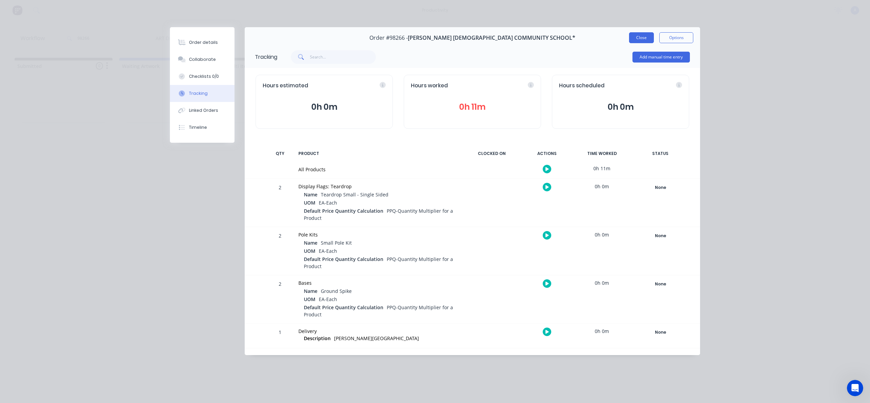
click at [646, 40] on button "Close" at bounding box center [641, 37] width 25 height 11
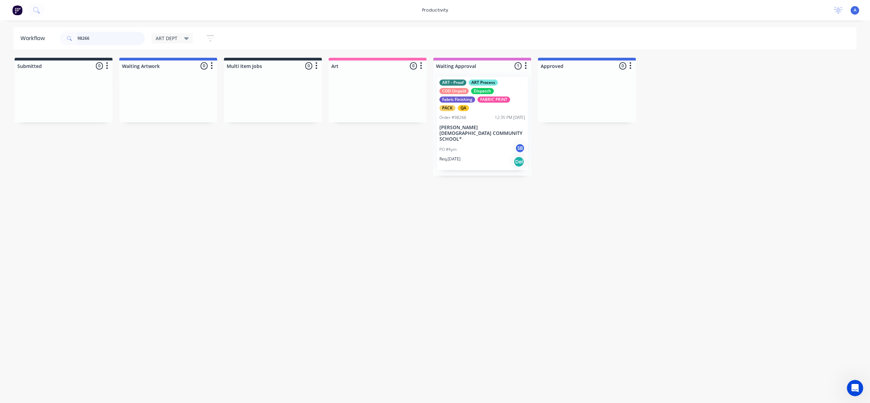
click at [109, 35] on input "98266" at bounding box center [110, 39] width 67 height 14
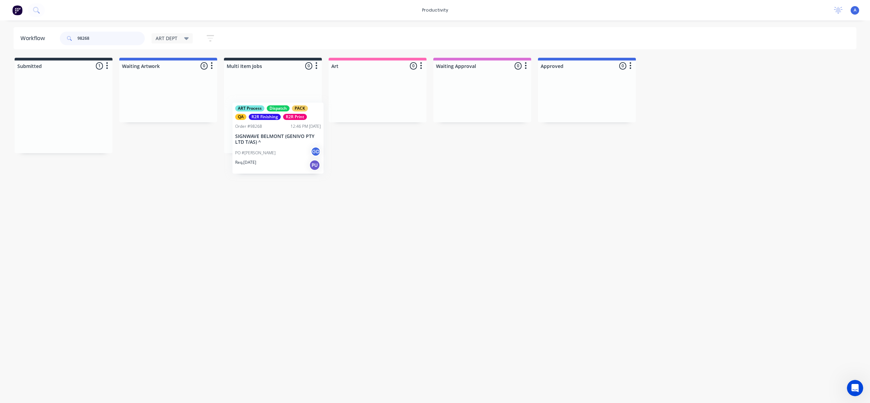
drag, startPoint x: 65, startPoint y: 116, endPoint x: 384, endPoint y: 143, distance: 320.6
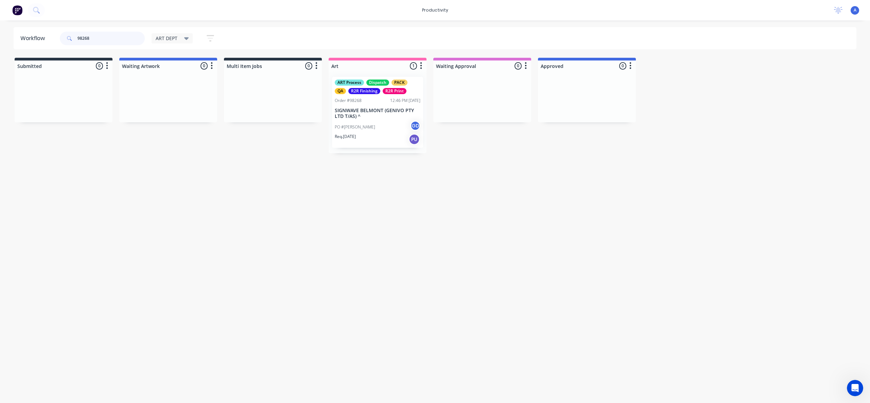
type input "98268"
click at [384, 117] on p "SIGNWAVE BELMONT (GENIVO PTY LTD T/AS) ^" at bounding box center [378, 114] width 86 height 12
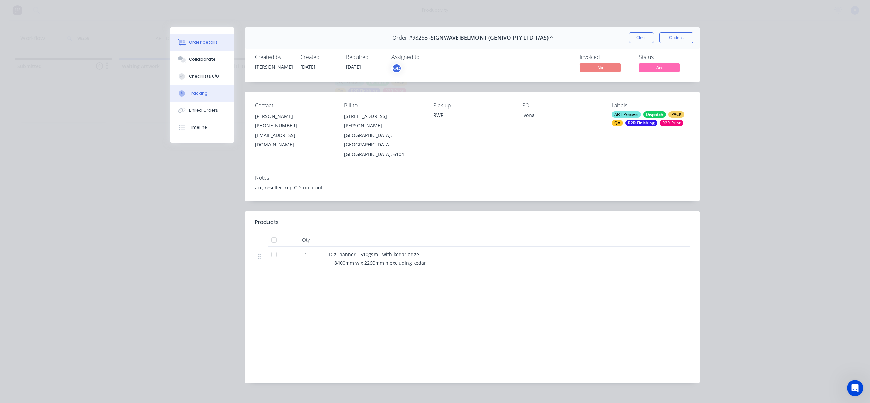
click at [191, 97] on button "Tracking" at bounding box center [202, 93] width 65 height 17
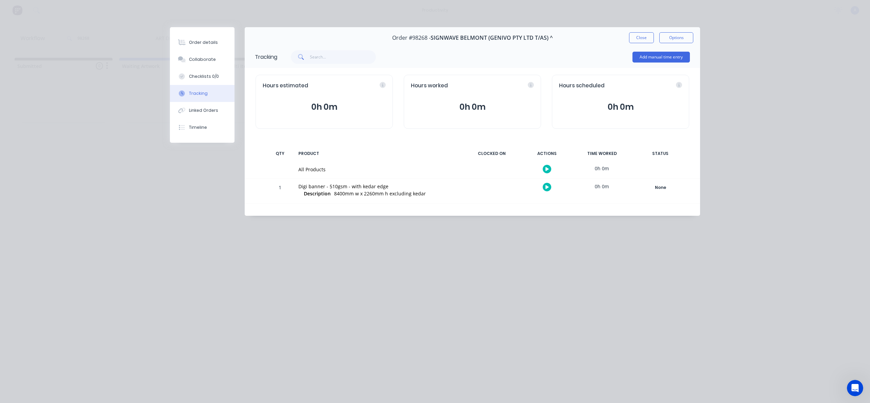
click at [547, 164] on div at bounding box center [546, 169] width 51 height 17
click at [547, 169] on icon "button" at bounding box center [546, 169] width 3 height 4
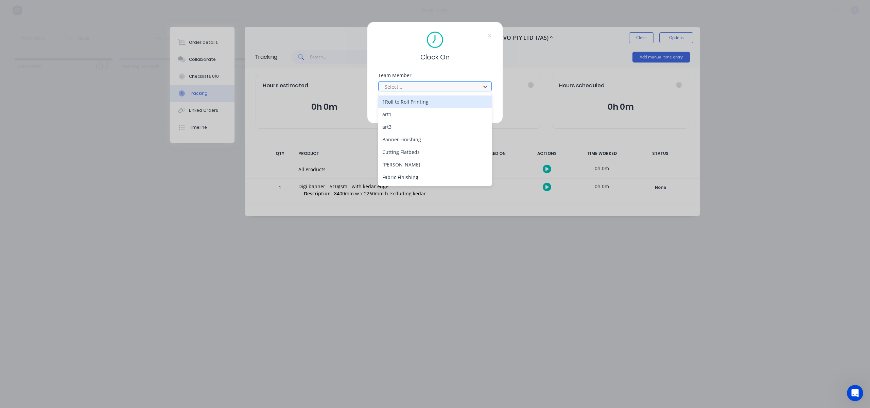
drag, startPoint x: 477, startPoint y: 82, endPoint x: 470, endPoint y: 87, distance: 9.0
click at [477, 82] on div "Select..." at bounding box center [430, 87] width 97 height 10
click at [401, 181] on div "[PERSON_NAME]" at bounding box center [435, 178] width 114 height 13
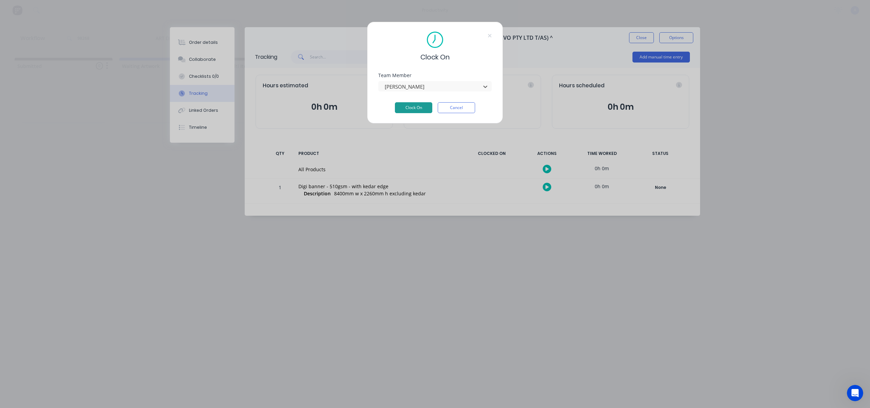
click at [421, 109] on button "Clock On" at bounding box center [413, 107] width 37 height 11
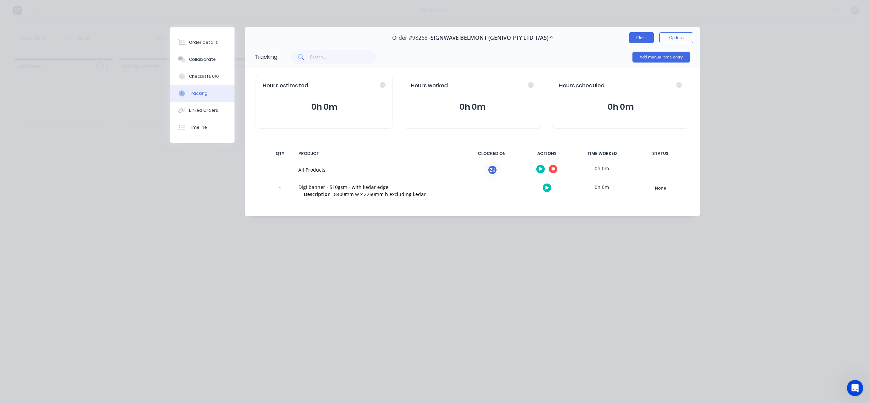
click at [639, 41] on button "Close" at bounding box center [641, 37] width 25 height 11
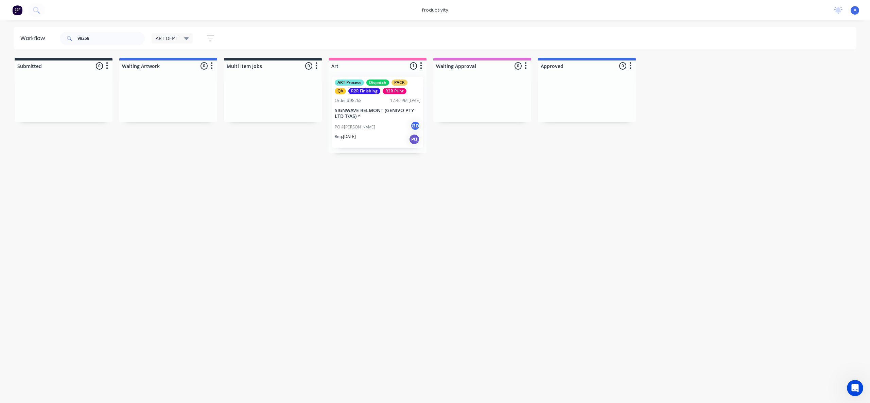
click at [550, 228] on div "Workflow 98268 ART DEPT Save new view None edit ART DEPT (Default) edit Banner …" at bounding box center [435, 208] width 870 height 362
click at [470, 230] on div "Workflow 98268 ART DEPT Save new view None edit ART DEPT (Default) edit Banner …" at bounding box center [435, 208] width 870 height 362
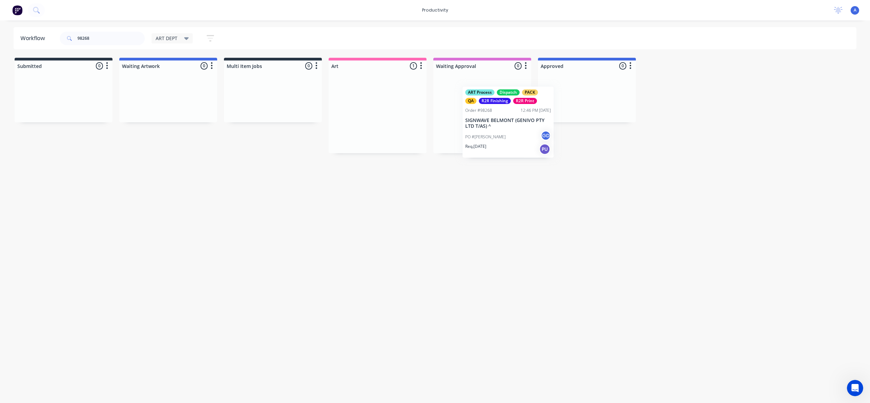
drag, startPoint x: 373, startPoint y: 119, endPoint x: 569, endPoint y: 115, distance: 195.8
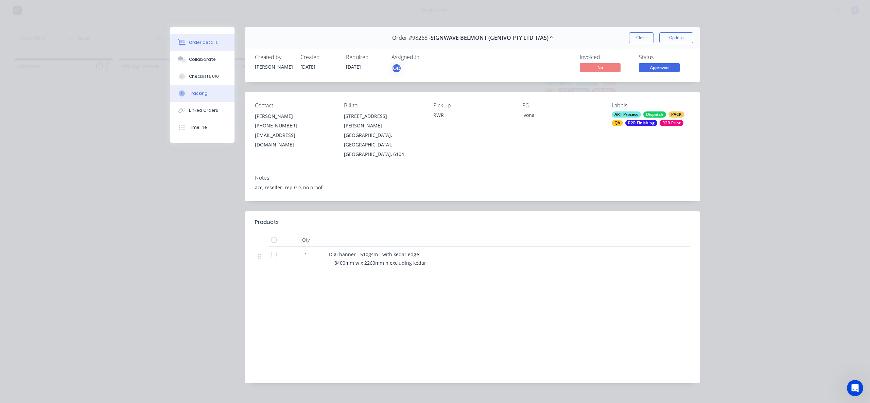
click at [193, 93] on div "Tracking" at bounding box center [198, 93] width 19 height 6
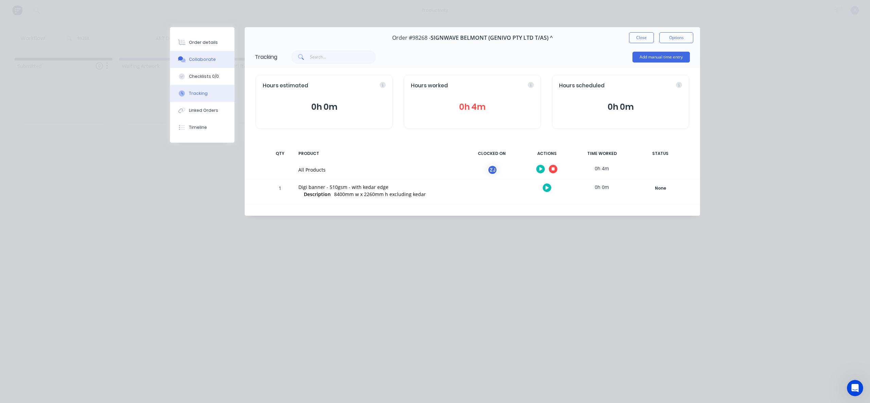
click at [222, 67] on button "Collaborate" at bounding box center [202, 59] width 65 height 17
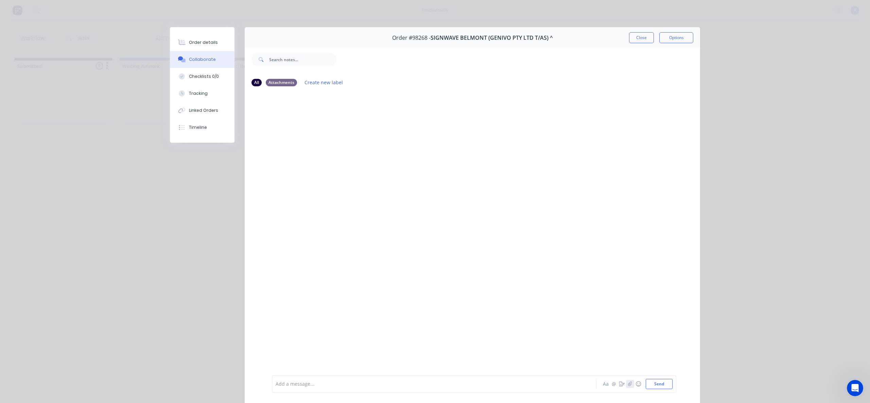
click at [626, 381] on button "button" at bounding box center [630, 384] width 8 height 8
click at [651, 380] on button "Send" at bounding box center [659, 384] width 27 height 10
click at [185, 88] on button "Tracking" at bounding box center [202, 93] width 65 height 17
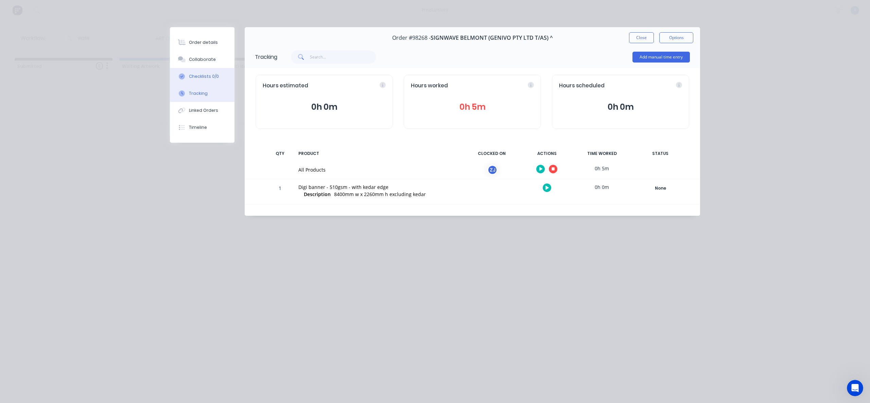
click at [184, 74] on icon at bounding box center [182, 76] width 6 height 6
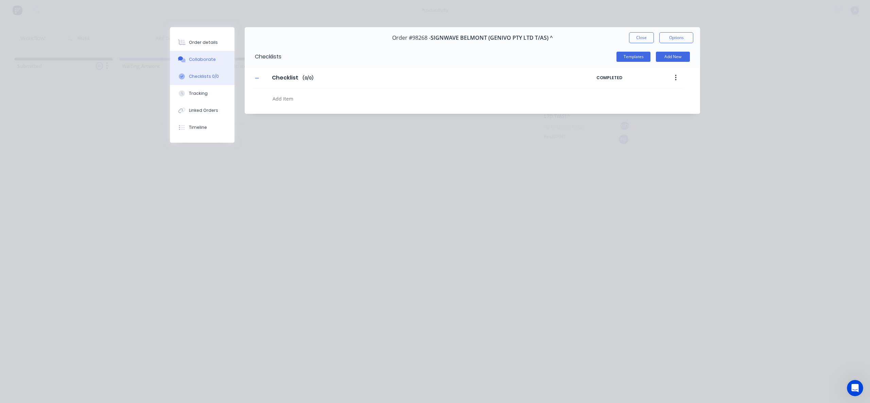
click at [189, 64] on button "Collaborate" at bounding box center [202, 59] width 65 height 17
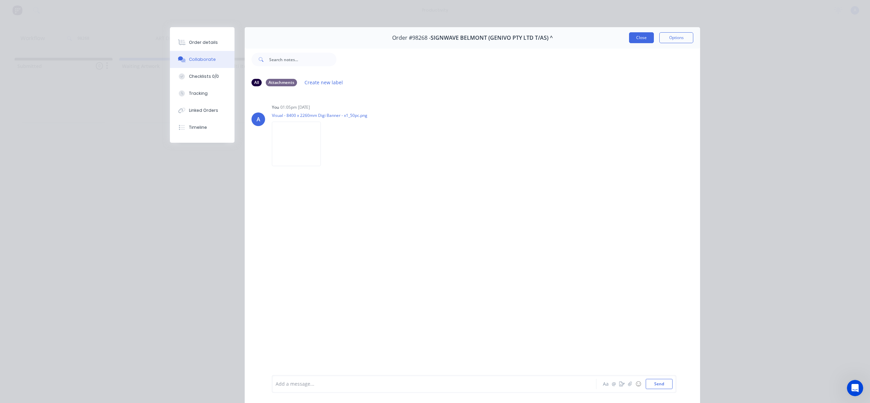
click at [640, 37] on button "Close" at bounding box center [641, 37] width 25 height 11
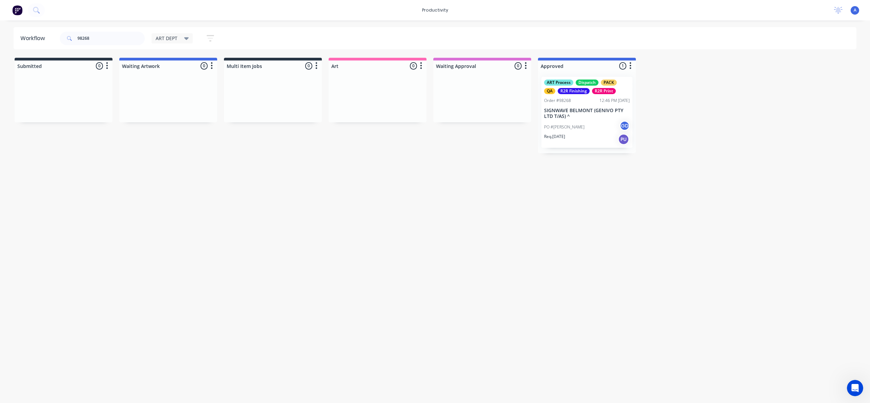
click at [570, 176] on div "Workflow 98268 ART DEPT Save new view None edit ART DEPT (Default) edit Banner …" at bounding box center [435, 208] width 870 height 362
click at [567, 130] on div "PO #Ivona GD" at bounding box center [587, 127] width 86 height 13
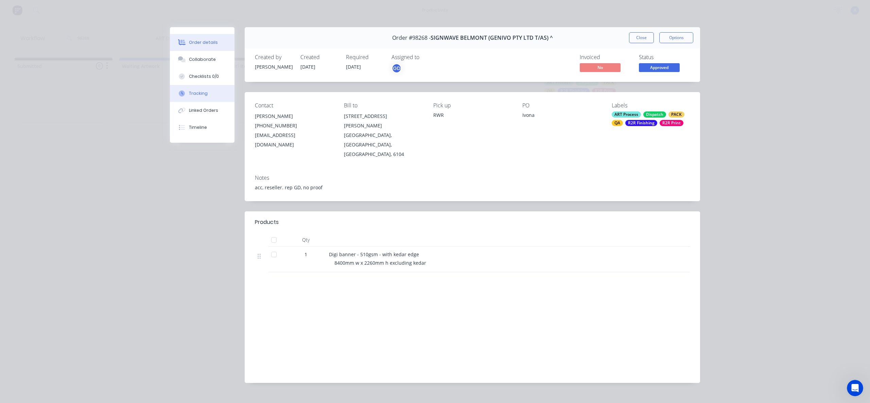
click at [187, 96] on button "Tracking" at bounding box center [202, 93] width 65 height 17
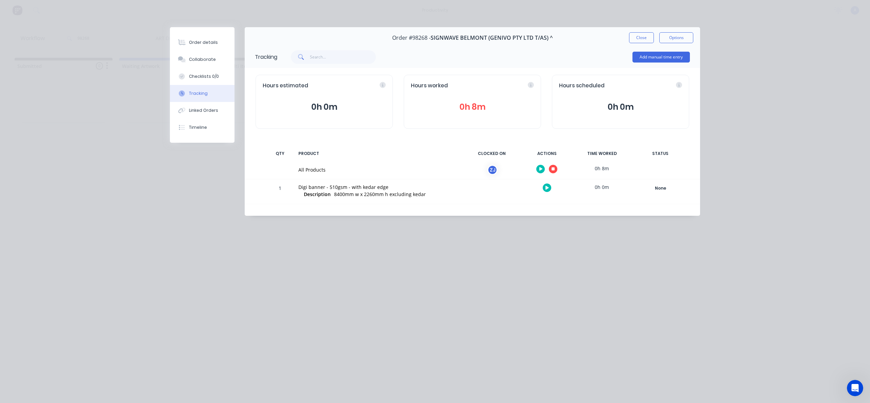
click at [554, 173] on div at bounding box center [546, 169] width 51 height 17
click at [556, 170] on button "button" at bounding box center [553, 169] width 8 height 8
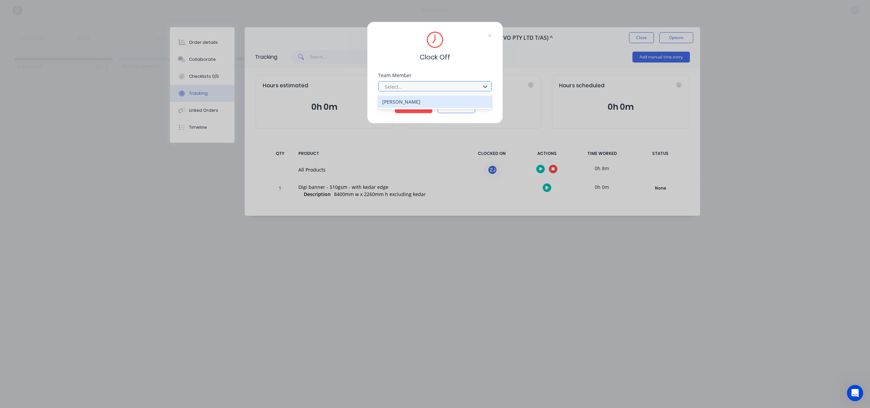
click at [445, 88] on div at bounding box center [430, 87] width 93 height 8
click at [433, 97] on div "[PERSON_NAME]" at bounding box center [435, 101] width 114 height 13
click at [424, 105] on button "Clock Off" at bounding box center [413, 107] width 37 height 11
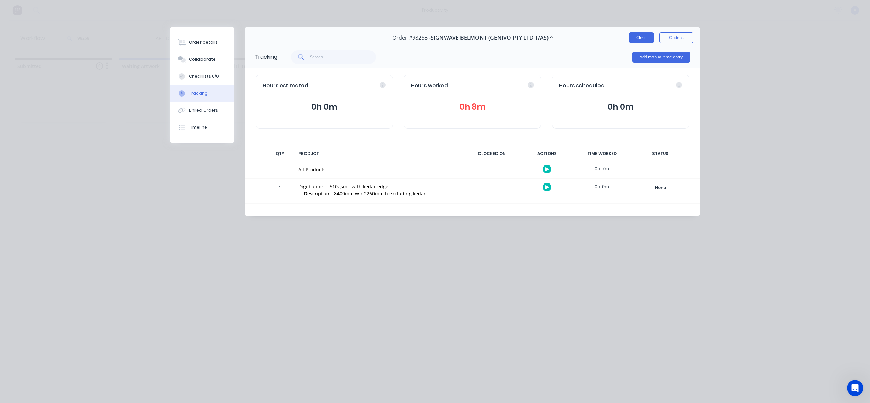
click at [642, 40] on button "Close" at bounding box center [641, 37] width 25 height 11
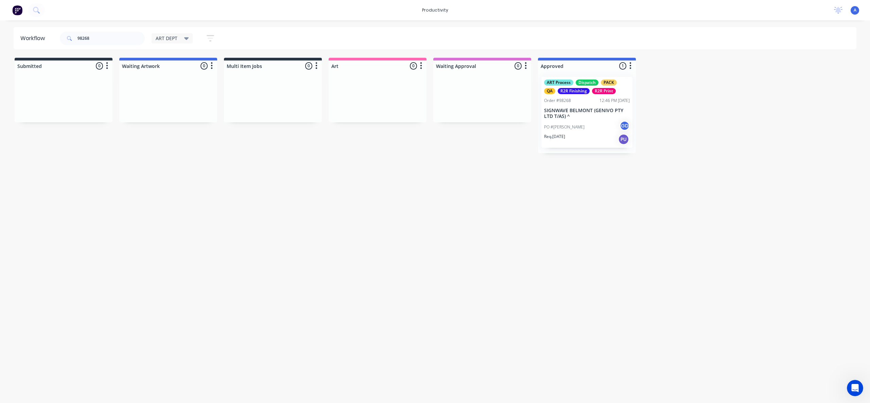
click at [618, 115] on p "SIGNWAVE BELMONT (GENIVO PTY LTD T/AS) ^" at bounding box center [587, 114] width 86 height 12
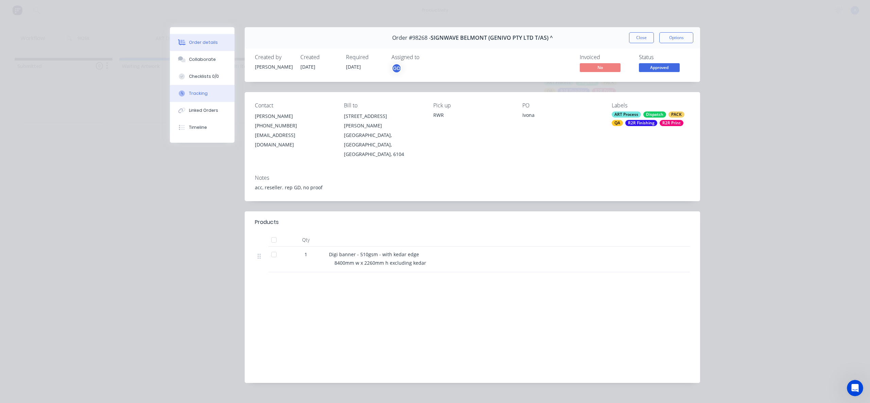
click at [199, 92] on div "Tracking" at bounding box center [198, 93] width 19 height 6
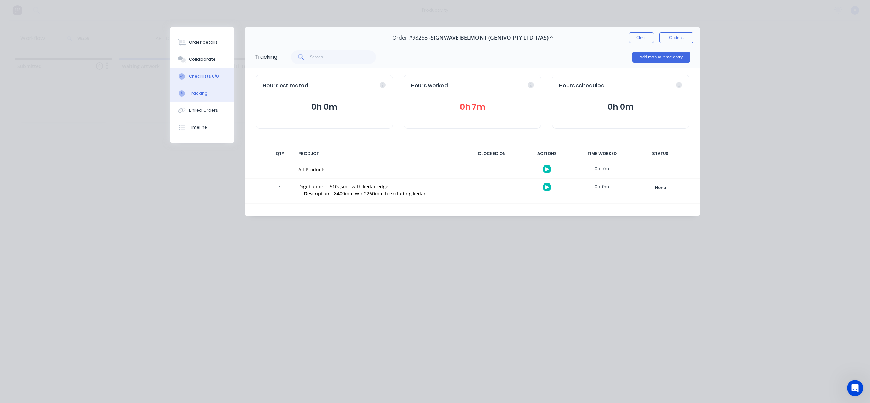
click at [204, 70] on button "Checklists 0/0" at bounding box center [202, 76] width 65 height 17
type textarea "x"
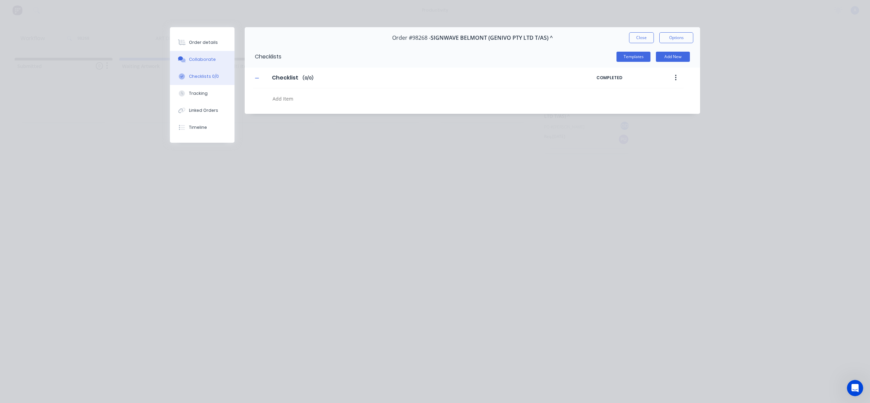
click at [205, 57] on div "Collaborate" at bounding box center [202, 59] width 27 height 6
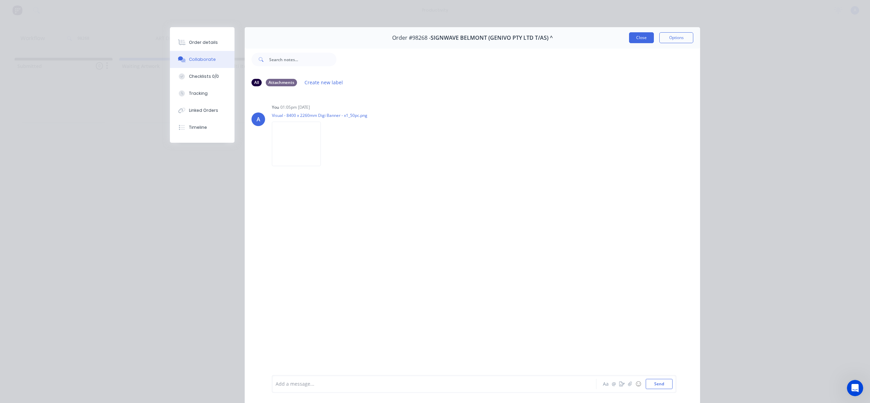
click at [635, 36] on button "Close" at bounding box center [641, 37] width 25 height 11
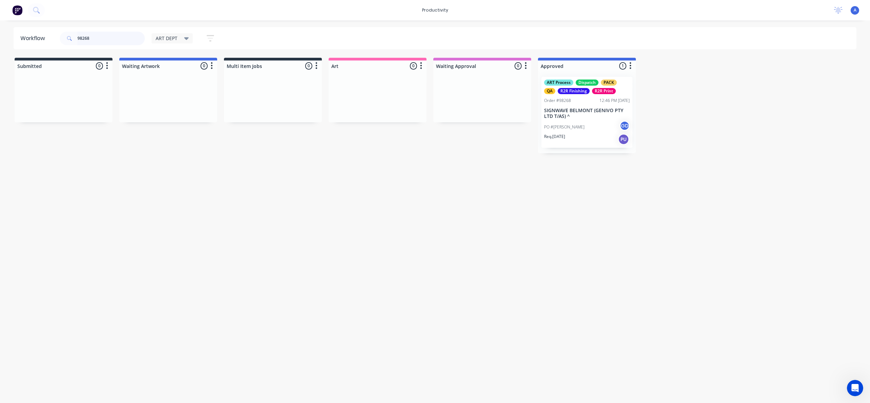
click at [120, 37] on input "98268" at bounding box center [110, 39] width 67 height 14
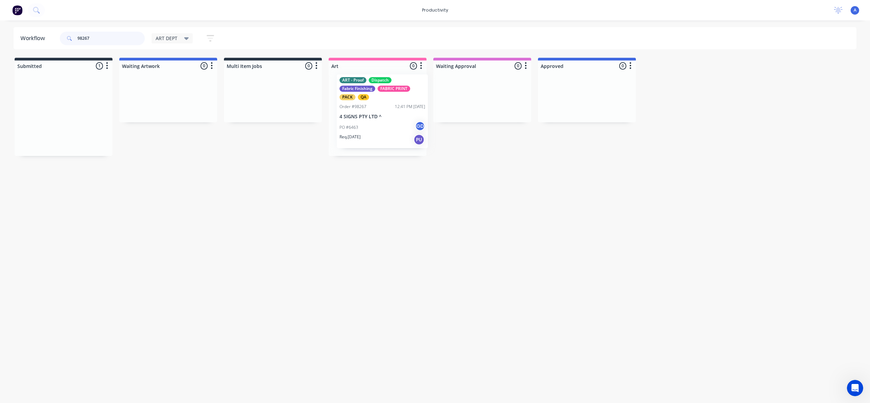
drag, startPoint x: 126, startPoint y: 127, endPoint x: 356, endPoint y: 116, distance: 230.7
type input "98267"
click at [356, 116] on p "4 SIGNS PTY LTD ^" at bounding box center [378, 119] width 86 height 6
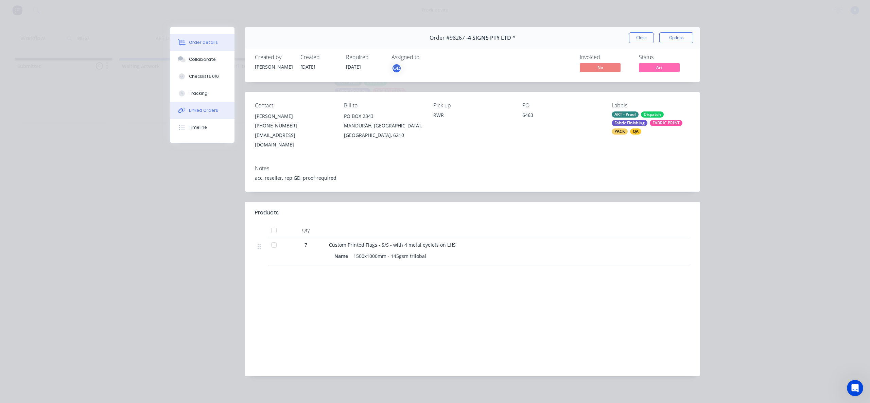
click at [206, 102] on button "Linked Orders" at bounding box center [202, 110] width 65 height 17
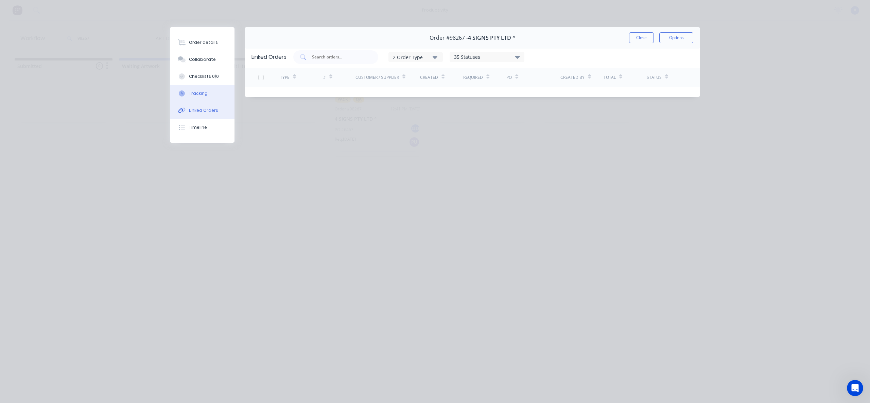
click at [207, 89] on button "Tracking" at bounding box center [202, 93] width 65 height 17
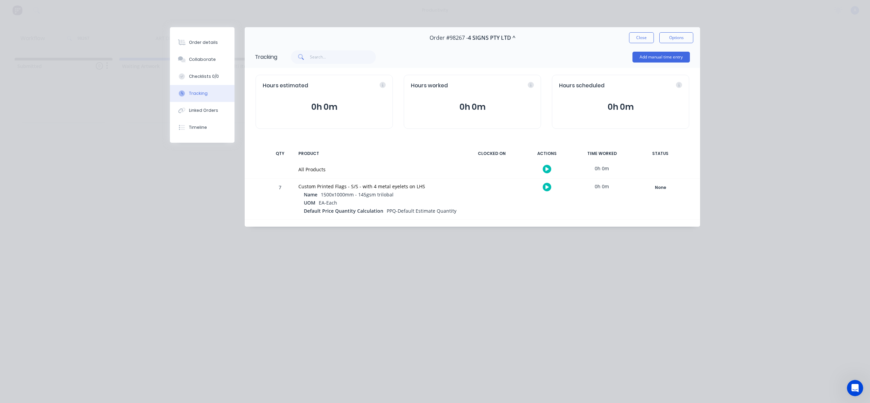
click at [545, 166] on button "button" at bounding box center [547, 169] width 8 height 8
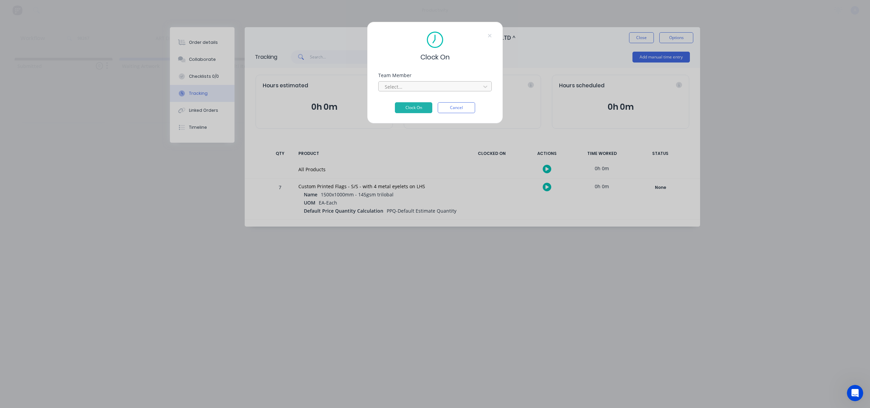
click at [449, 89] on div at bounding box center [430, 87] width 93 height 8
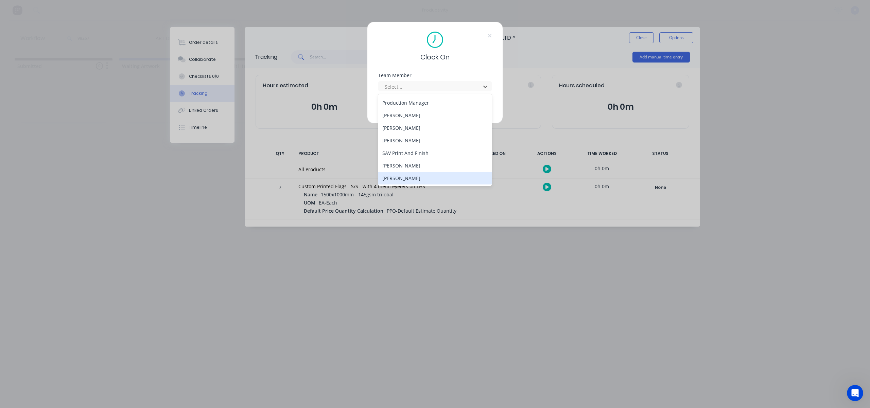
click at [406, 177] on div "[PERSON_NAME]" at bounding box center [435, 178] width 114 height 13
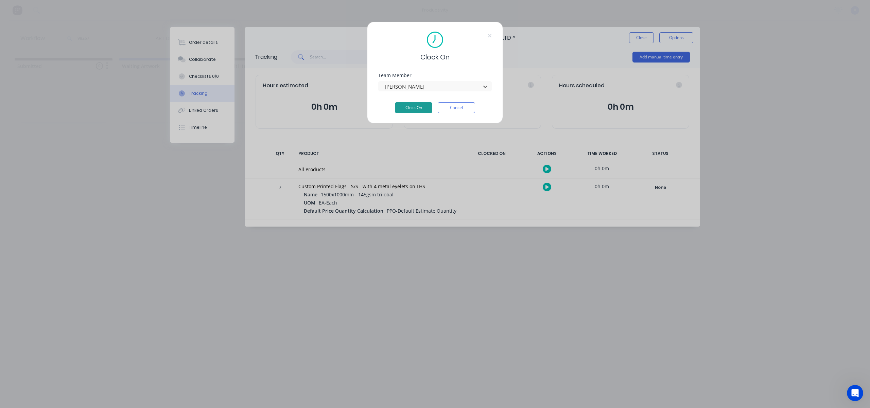
click at [419, 104] on button "Clock On" at bounding box center [413, 107] width 37 height 11
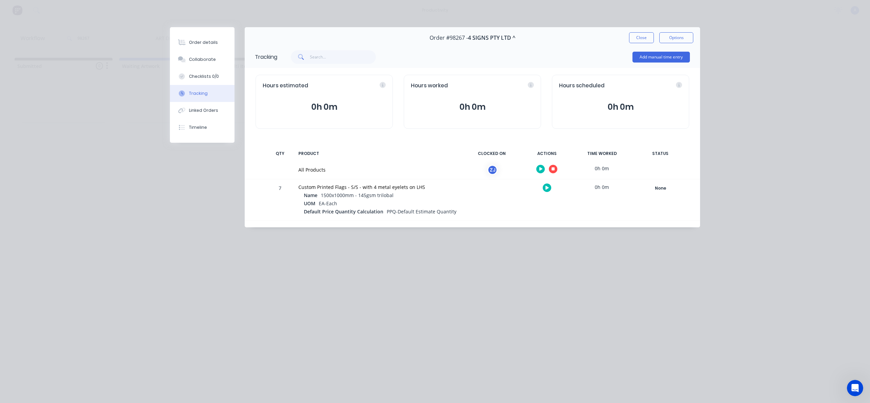
drag, startPoint x: 647, startPoint y: 36, endPoint x: 643, endPoint y: 36, distance: 4.1
click at [647, 36] on button "Close" at bounding box center [641, 37] width 25 height 11
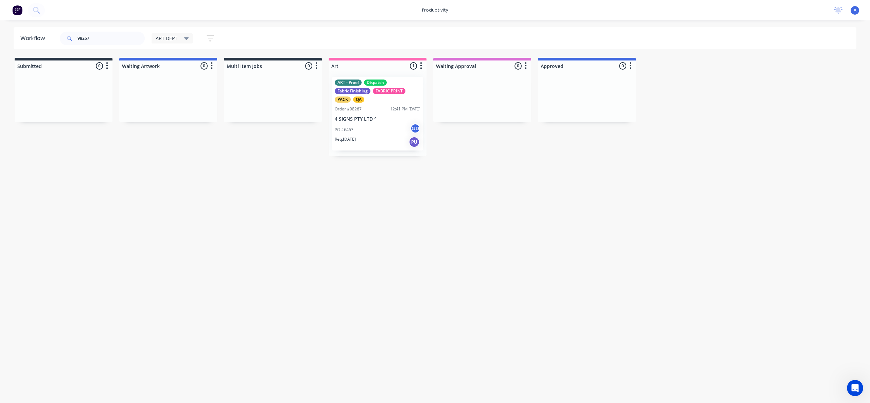
click at [458, 211] on div "Workflow 98267 ART DEPT Save new view None edit ART DEPT (Default) edit Banner …" at bounding box center [435, 208] width 870 height 362
click at [375, 123] on div "ART - Proof Dispatch Fabric Finishing FABRIC PRINT PACK QA Order #98267 12:41 P…" at bounding box center [377, 114] width 91 height 74
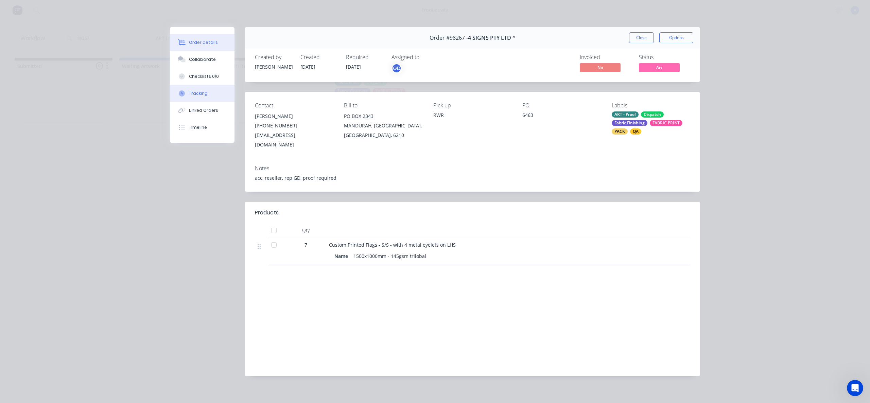
click at [185, 97] on button "Tracking" at bounding box center [202, 93] width 65 height 17
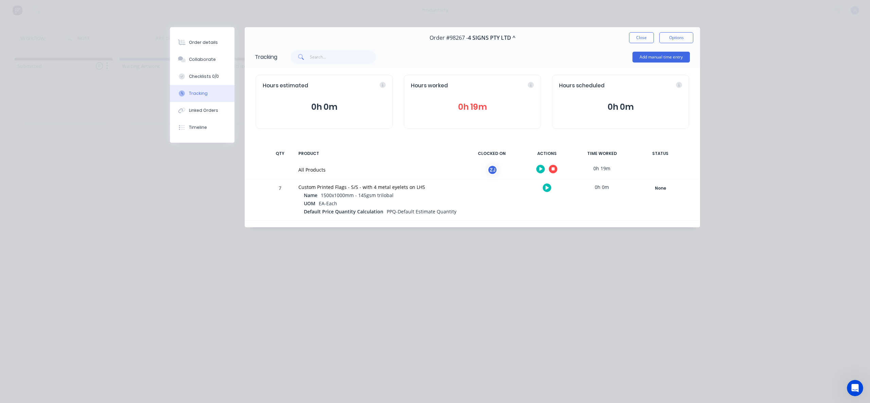
click at [550, 168] on button "button" at bounding box center [553, 169] width 8 height 8
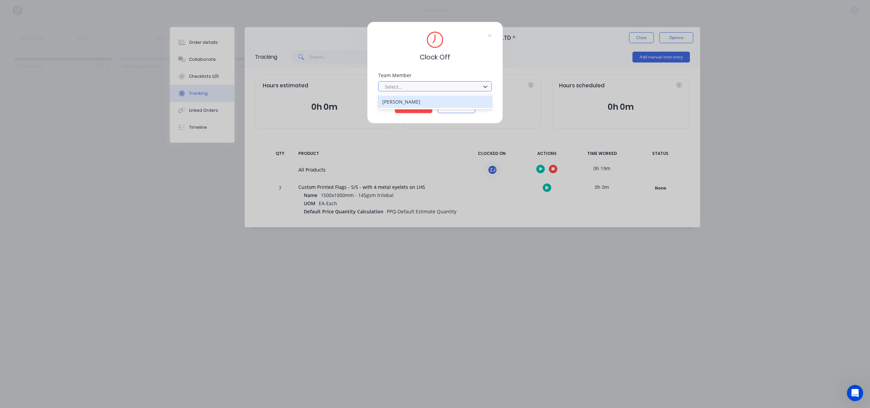
click at [477, 90] on div at bounding box center [430, 87] width 93 height 8
click at [423, 103] on div "[PERSON_NAME]" at bounding box center [435, 101] width 114 height 13
click at [418, 105] on button "Clock Off" at bounding box center [413, 107] width 37 height 11
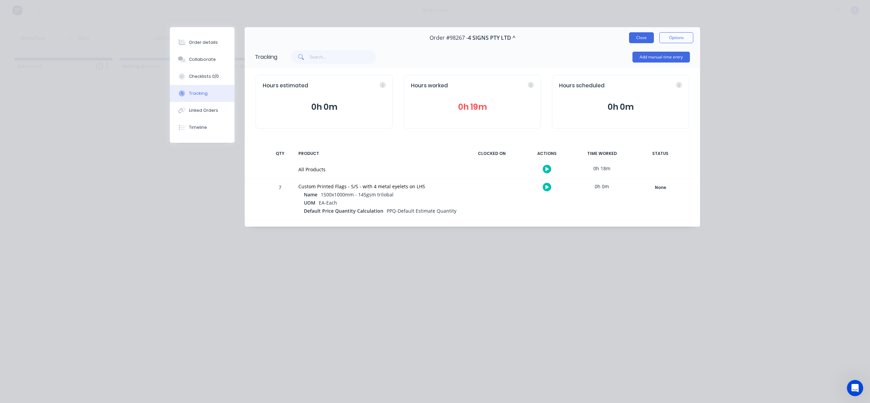
click at [639, 42] on button "Close" at bounding box center [641, 37] width 25 height 11
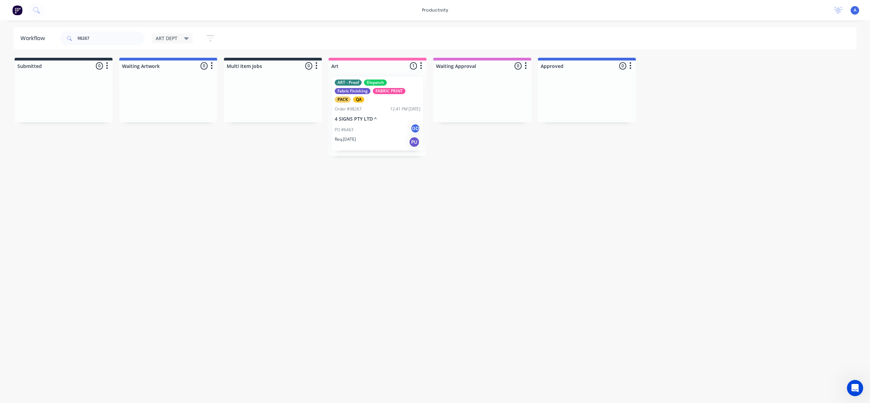
click at [559, 255] on div "Workflow 98267 ART DEPT Save new view None edit ART DEPT (Default) edit Banner …" at bounding box center [435, 208] width 870 height 362
click at [366, 132] on div "PO #6463 GD" at bounding box center [378, 129] width 86 height 13
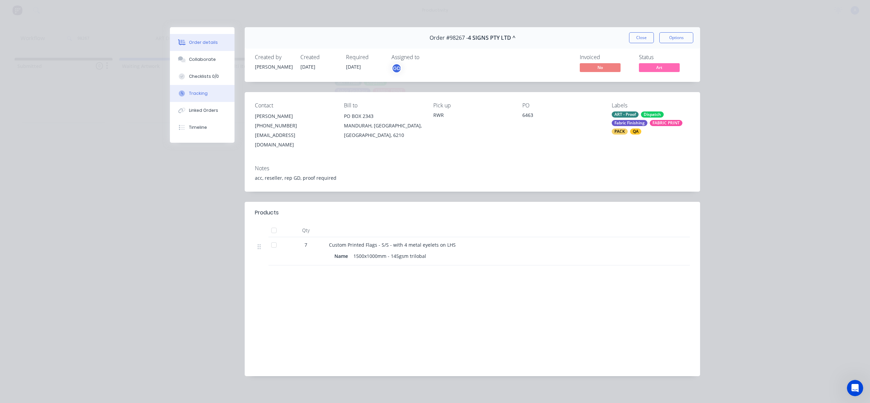
click at [198, 98] on button "Tracking" at bounding box center [202, 93] width 65 height 17
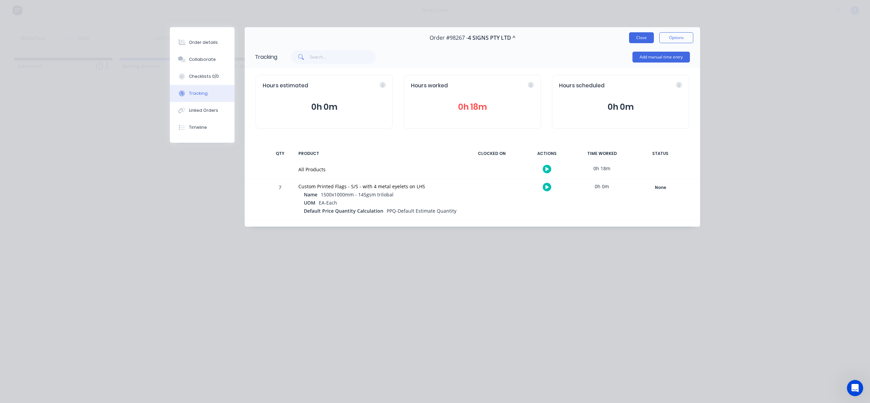
click at [637, 34] on button "Close" at bounding box center [641, 37] width 25 height 11
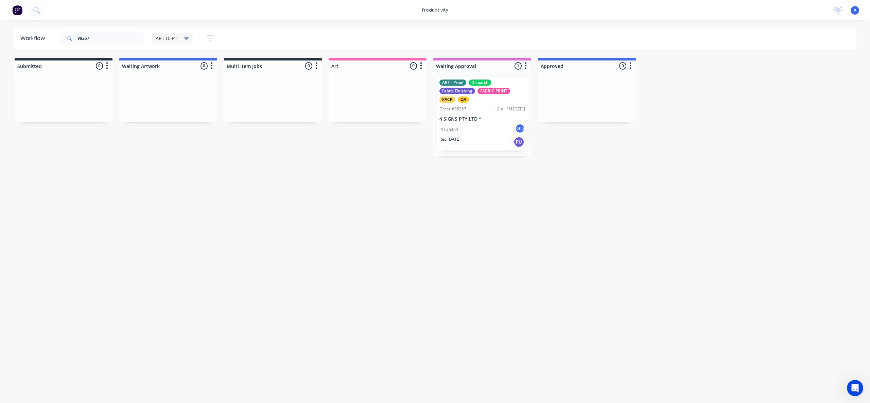
click at [476, 132] on div "PO #6463 GD" at bounding box center [482, 129] width 86 height 13
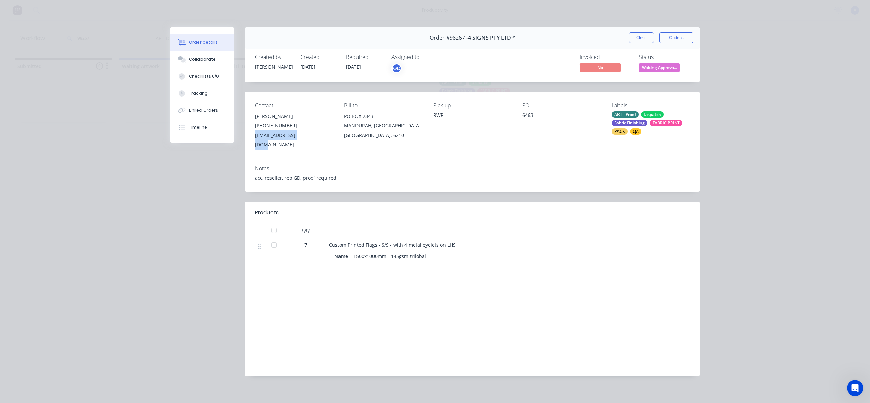
drag, startPoint x: 299, startPoint y: 137, endPoint x: 255, endPoint y: 137, distance: 44.9
click at [255, 137] on div "[EMAIL_ADDRESS][DOMAIN_NAME]" at bounding box center [294, 139] width 78 height 19
copy div "[EMAIL_ADDRESS][DOMAIN_NAME]"
click at [195, 97] on button "Tracking" at bounding box center [202, 93] width 65 height 17
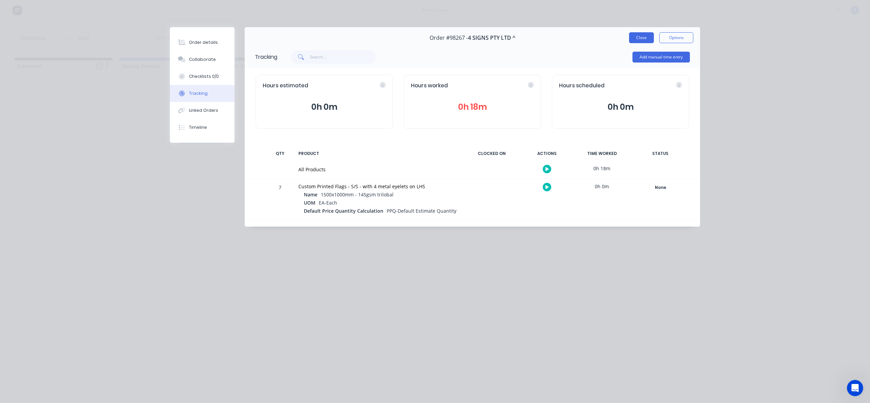
click at [646, 39] on button "Close" at bounding box center [641, 37] width 25 height 11
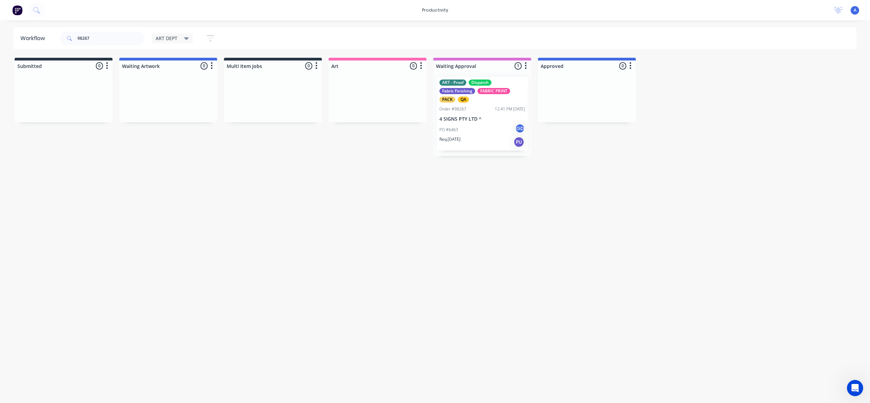
click at [752, 56] on div "Workflow 98267 ART DEPT Save new view None edit ART DEPT (Default) edit Banner …" at bounding box center [435, 208] width 870 height 362
click at [74, 40] on span at bounding box center [69, 39] width 18 height 14
drag, startPoint x: 98, startPoint y: 37, endPoint x: 44, endPoint y: 37, distance: 54.0
click at [44, 37] on header "Workflow 98267 ART DEPT Save new view None edit ART DEPT (Default) edit Banner …" at bounding box center [435, 38] width 843 height 22
click at [264, 178] on div "Workflow ART DEPT Save new view None edit ART DEPT (Default) edit Banner Finish…" at bounding box center [435, 208] width 870 height 362
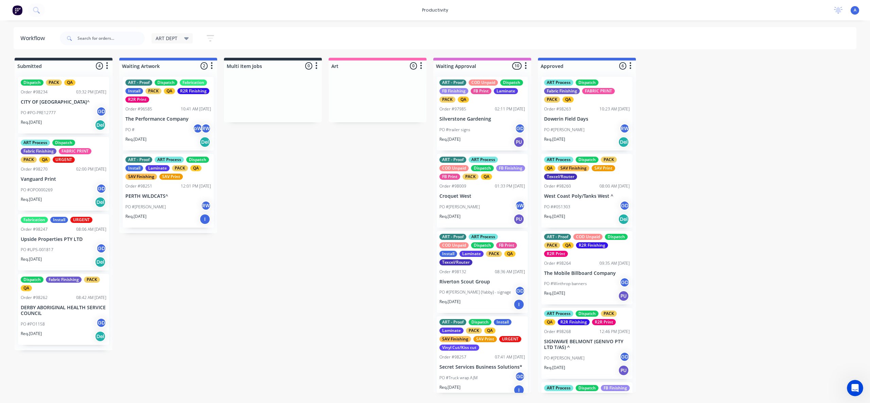
drag, startPoint x: 787, startPoint y: 211, endPoint x: 788, endPoint y: 196, distance: 15.3
click at [118, 42] on input "text" at bounding box center [110, 39] width 67 height 14
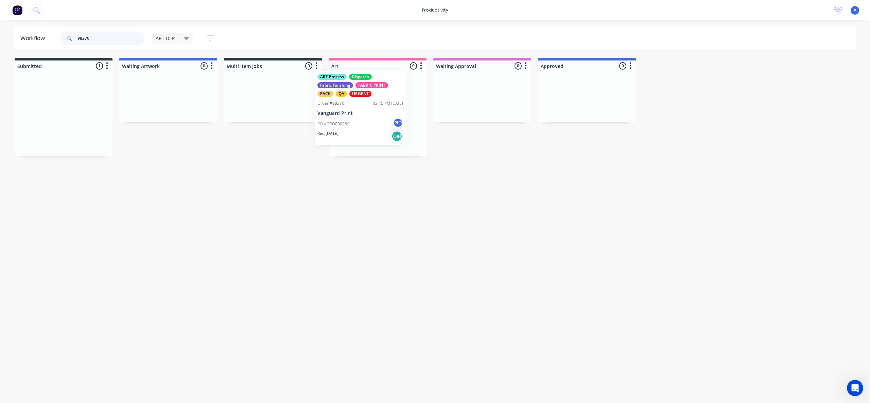
drag, startPoint x: 53, startPoint y: 131, endPoint x: 358, endPoint y: 125, distance: 304.9
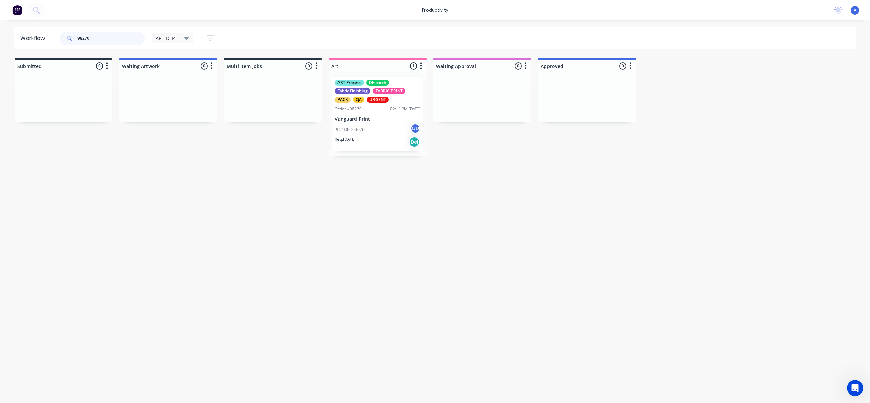
type input "98270"
click at [381, 119] on p "Vanguard Print" at bounding box center [378, 119] width 86 height 6
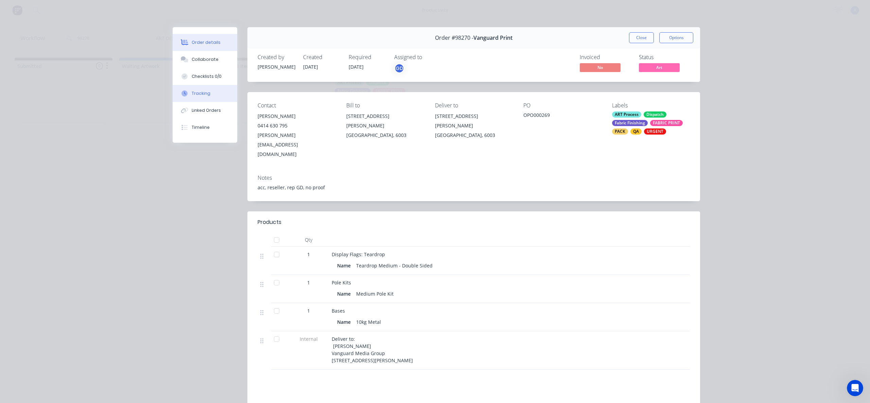
click at [201, 93] on div "Tracking" at bounding box center [201, 93] width 19 height 6
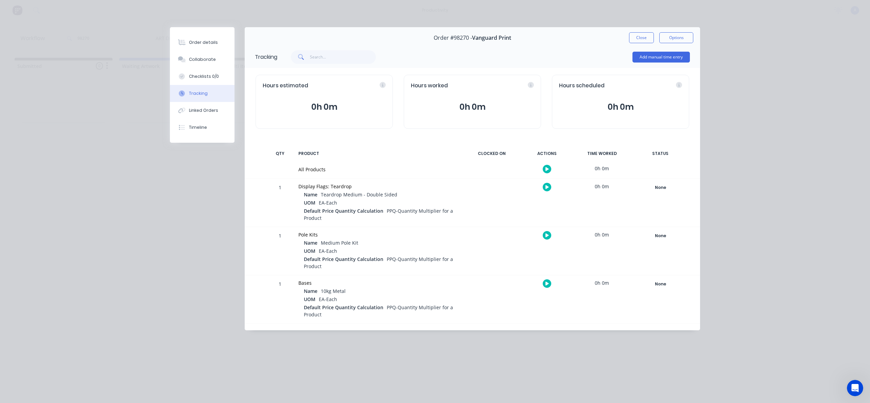
click at [548, 165] on button "button" at bounding box center [547, 169] width 8 height 8
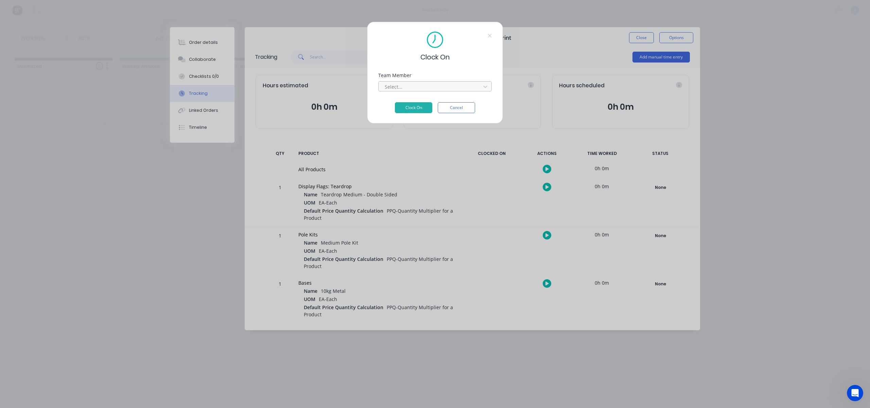
click at [433, 82] on div "Select..." at bounding box center [430, 87] width 97 height 10
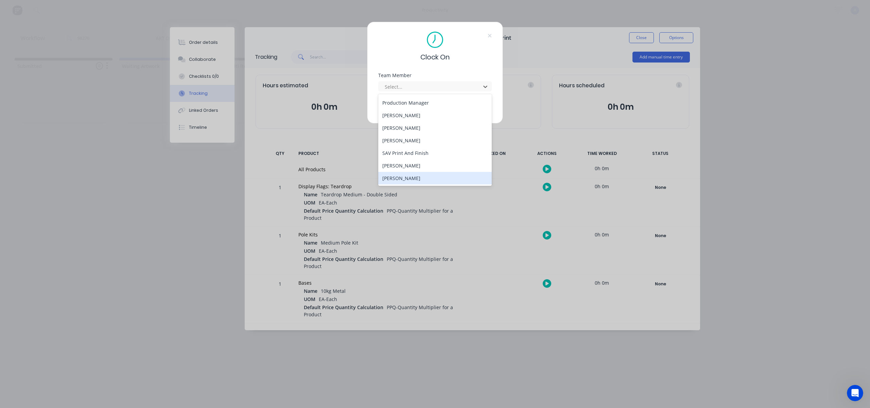
click at [423, 175] on div "[PERSON_NAME]" at bounding box center [435, 178] width 114 height 13
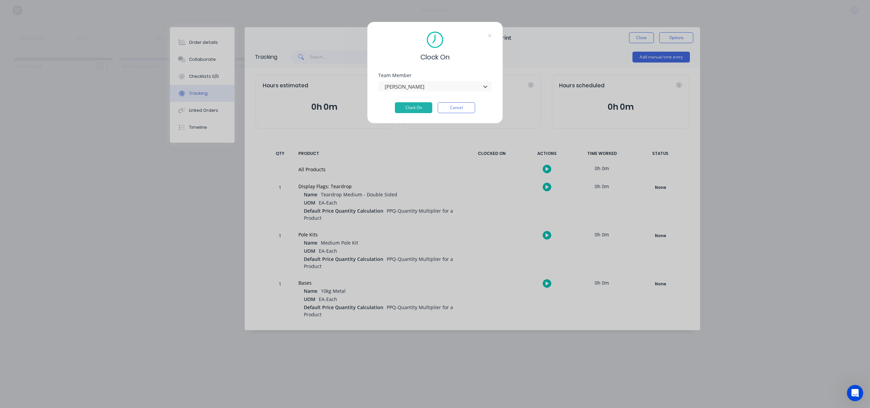
click at [421, 100] on div "Team Member option [PERSON_NAME], selected. [PERSON_NAME]" at bounding box center [435, 87] width 114 height 29
click at [423, 109] on button "Clock On" at bounding box center [413, 107] width 37 height 11
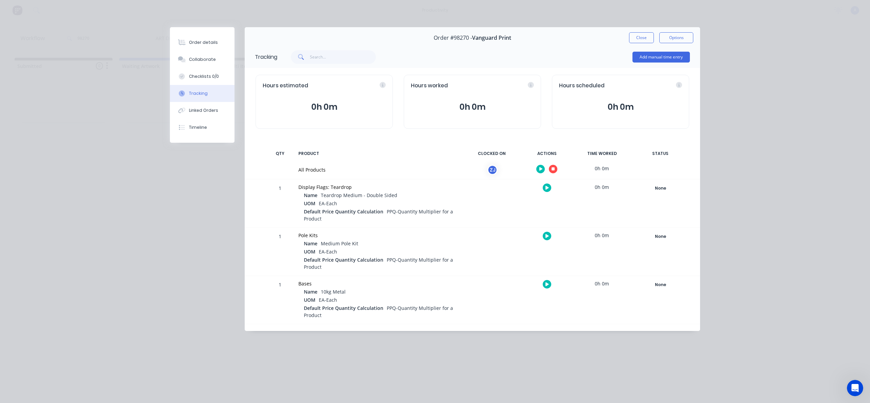
drag, startPoint x: 639, startPoint y: 37, endPoint x: 645, endPoint y: 56, distance: 19.7
click at [639, 37] on button "Close" at bounding box center [641, 37] width 25 height 11
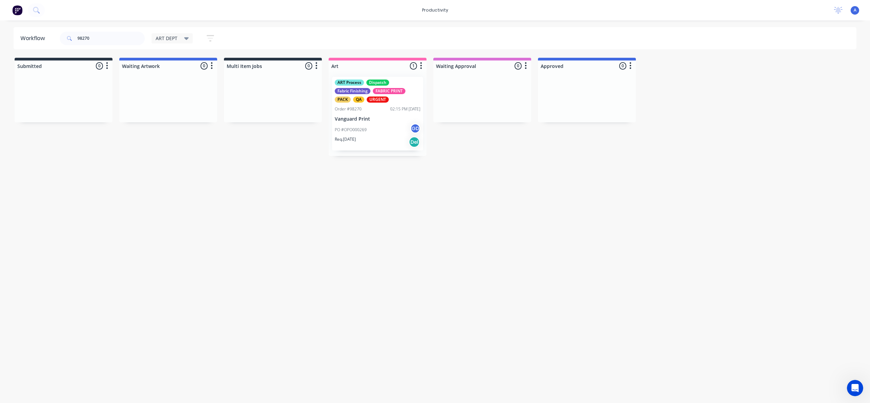
click at [719, 168] on div "Workflow 98270 ART DEPT Save new view None edit ART DEPT (Default) edit Banner …" at bounding box center [435, 208] width 870 height 362
click at [351, 261] on div "Workflow 98270 ART DEPT Save new view None edit ART DEPT (Default) edit Banner …" at bounding box center [435, 208] width 870 height 362
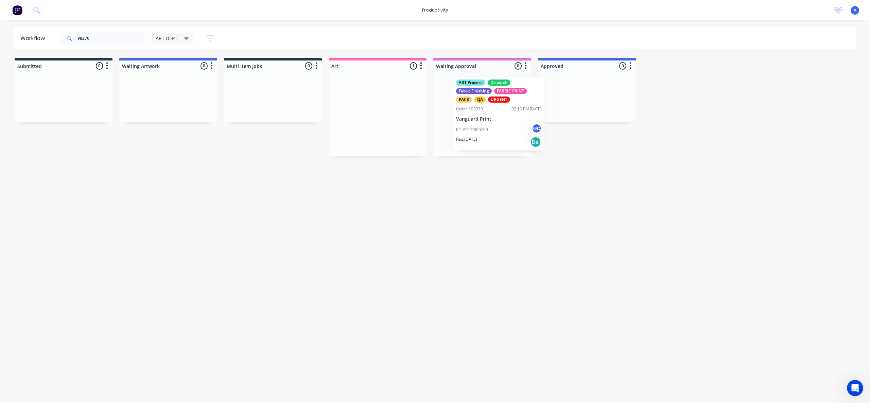
drag, startPoint x: 362, startPoint y: 132, endPoint x: 569, endPoint y: 129, distance: 207.0
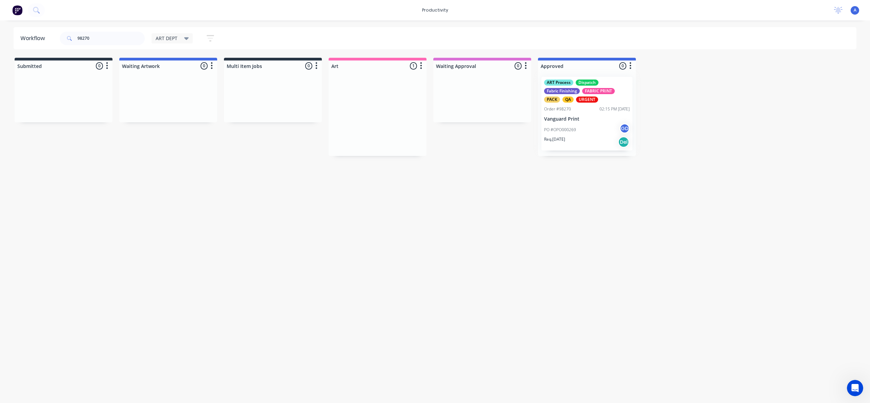
click at [570, 129] on div at bounding box center [587, 113] width 98 height 85
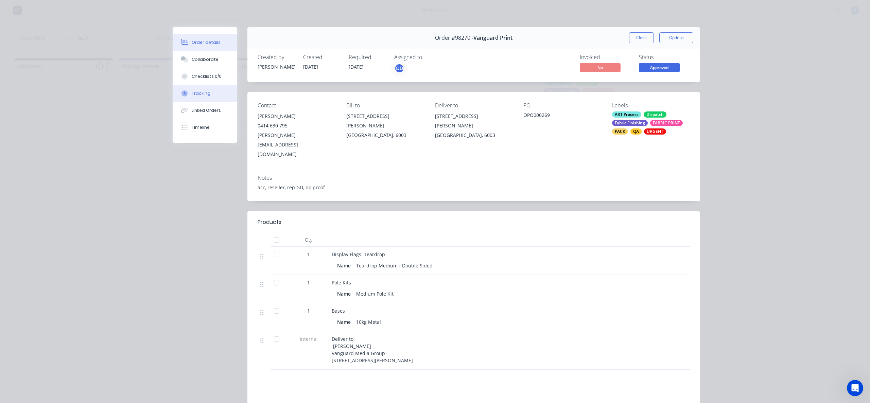
click at [199, 87] on button "Tracking" at bounding box center [205, 93] width 65 height 17
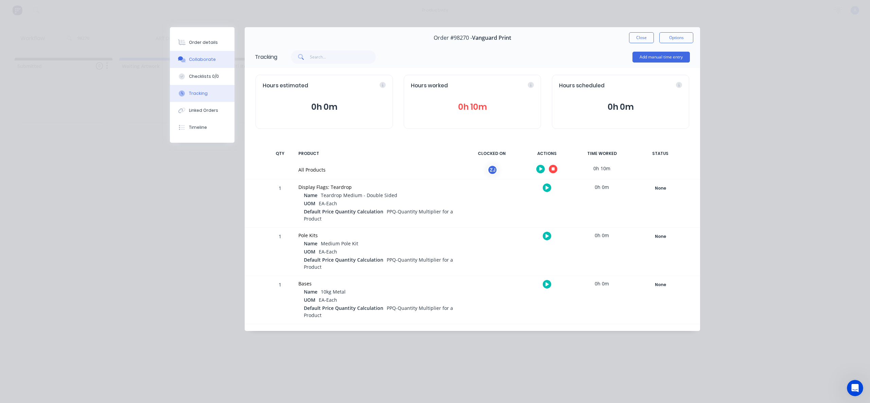
click at [194, 58] on div "Collaborate" at bounding box center [202, 59] width 27 height 6
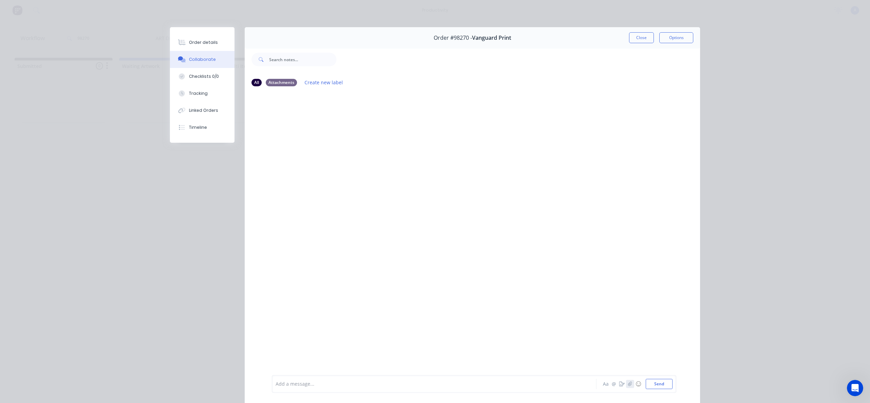
click at [629, 386] on icon "button" at bounding box center [630, 384] width 4 height 5
click at [660, 388] on button "Send" at bounding box center [659, 384] width 27 height 10
click at [178, 89] on button "Tracking" at bounding box center [202, 93] width 65 height 17
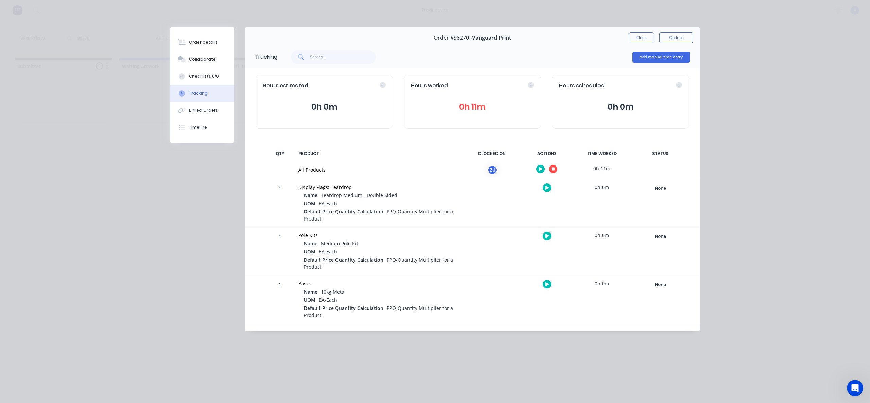
click at [551, 167] on button "button" at bounding box center [553, 169] width 8 height 8
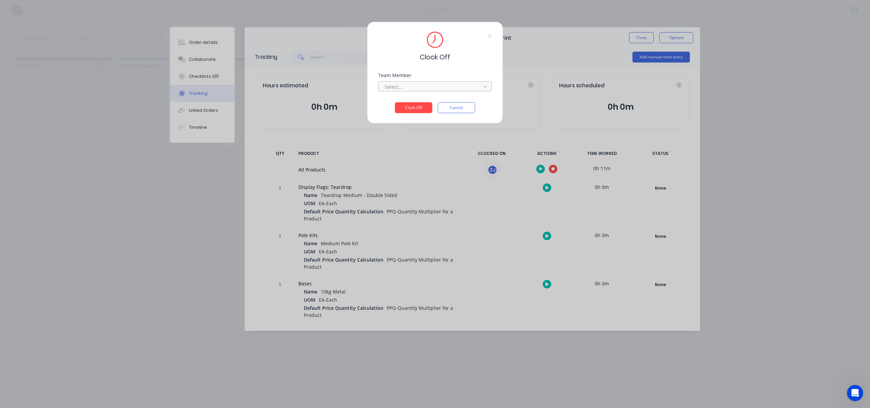
click at [438, 88] on div at bounding box center [430, 87] width 93 height 8
click at [428, 97] on div "[PERSON_NAME]" at bounding box center [435, 101] width 114 height 13
click at [419, 103] on button "Clock Off" at bounding box center [413, 107] width 37 height 11
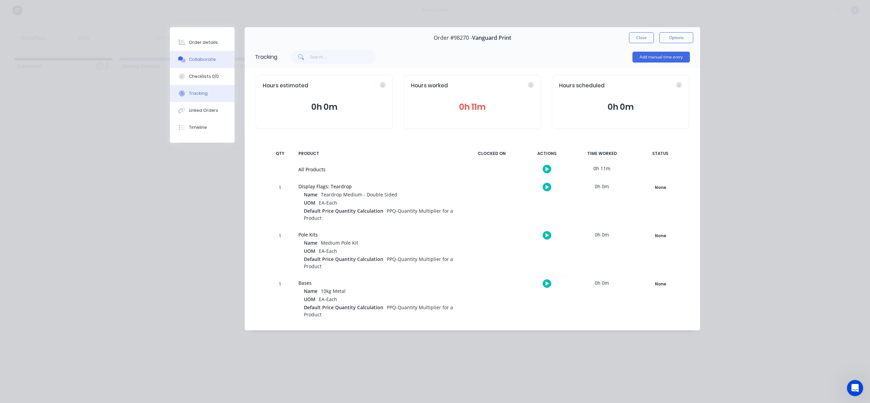
click at [214, 58] on button "Collaborate" at bounding box center [202, 59] width 65 height 17
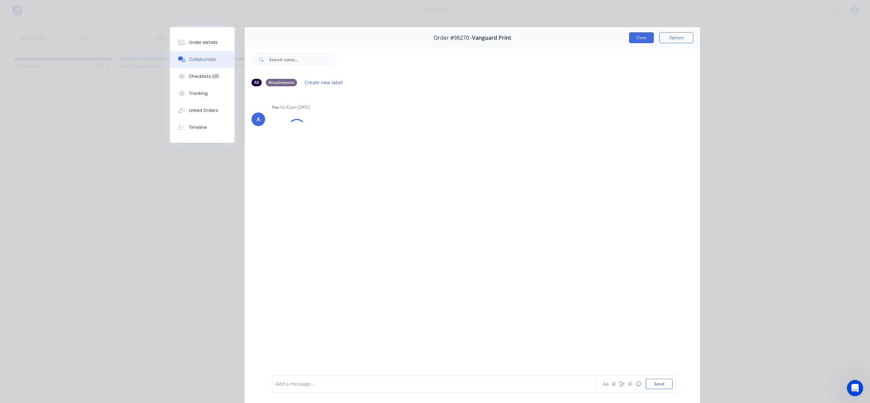
click at [638, 38] on button "Close" at bounding box center [641, 37] width 25 height 11
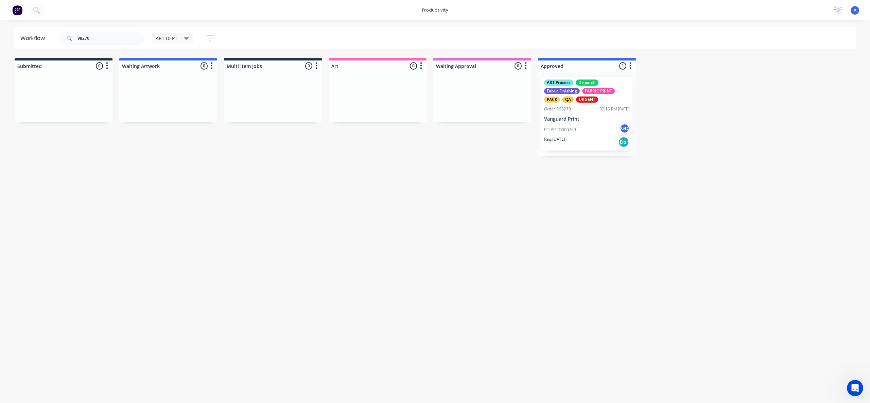
click at [559, 138] on p "Req. [DATE]" at bounding box center [554, 139] width 21 height 6
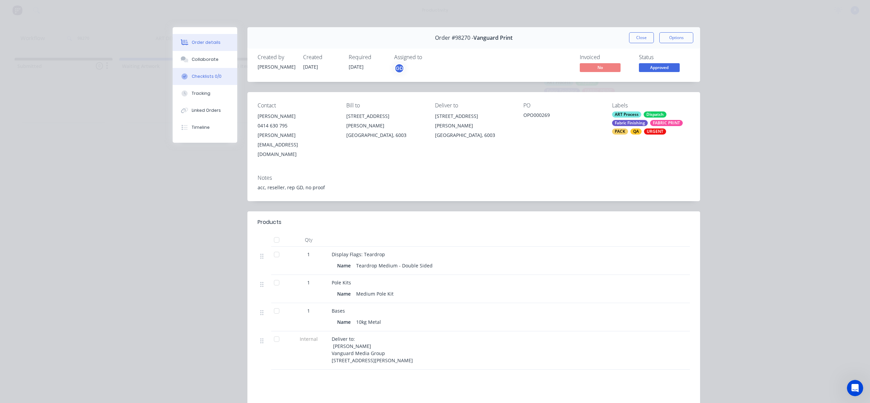
click at [195, 84] on button "Checklists 0/0" at bounding box center [205, 76] width 65 height 17
type textarea "x"
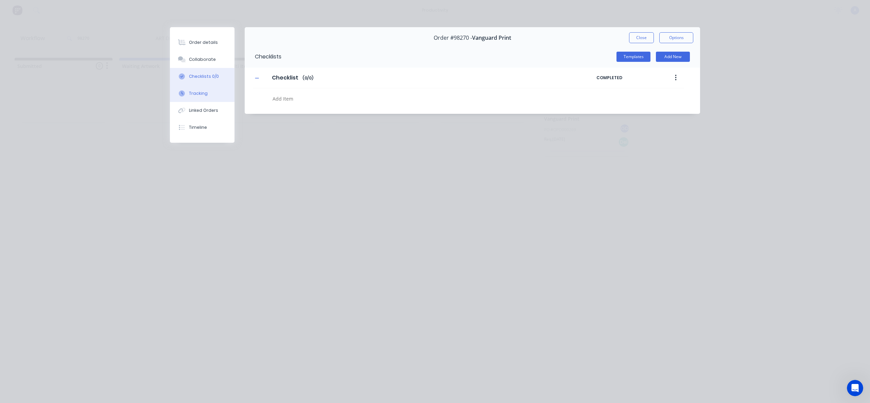
click at [197, 87] on button "Tracking" at bounding box center [202, 93] width 65 height 17
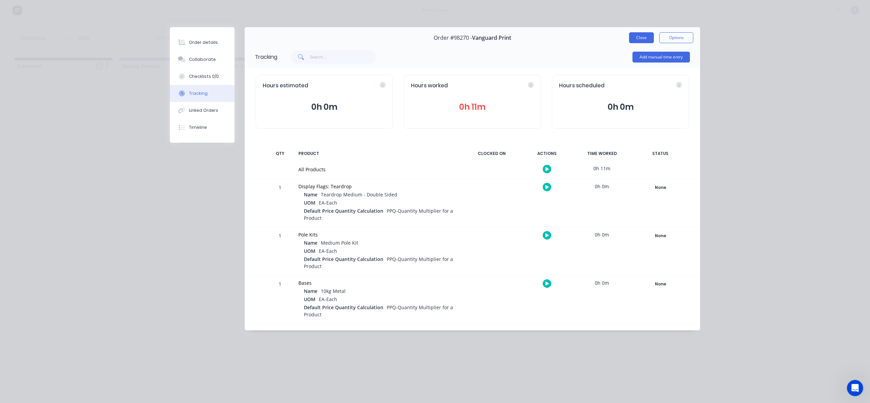
click at [644, 39] on button "Close" at bounding box center [641, 37] width 25 height 11
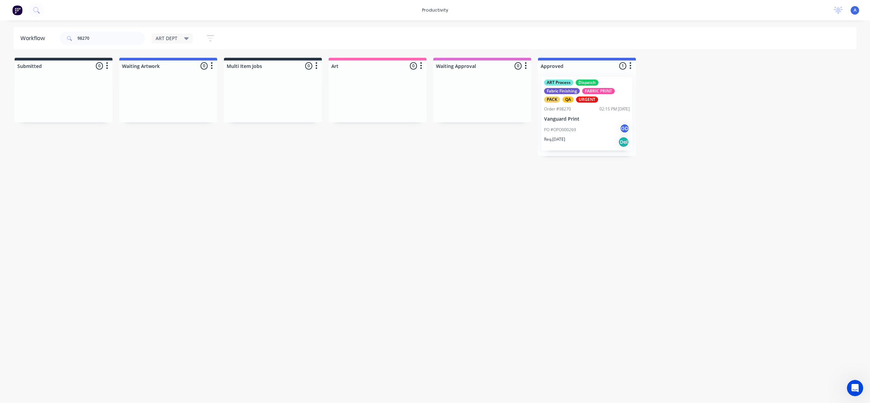
click at [663, 177] on div "Workflow 98270 ART DEPT Save new view None edit ART DEPT (Default) edit Banner …" at bounding box center [435, 208] width 870 height 362
click at [559, 114] on div "ART Process Dispatch Fabric Finishing FABRIC PRINT PACK QA URGENT Order #98270 …" at bounding box center [586, 114] width 91 height 74
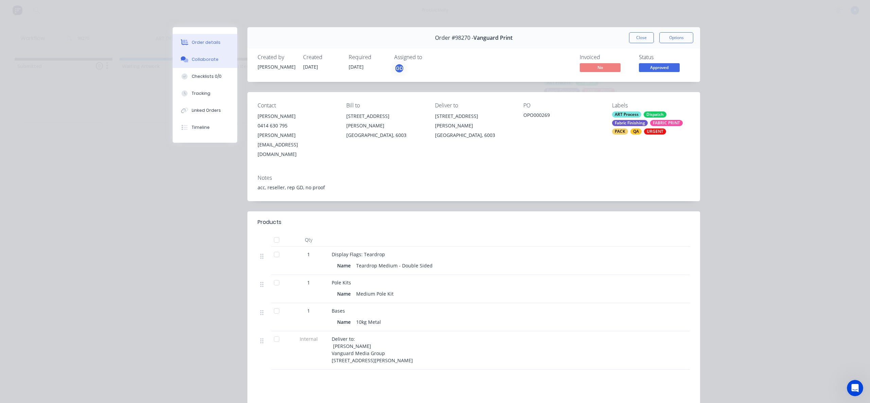
click at [205, 61] on div "Collaborate" at bounding box center [205, 59] width 27 height 6
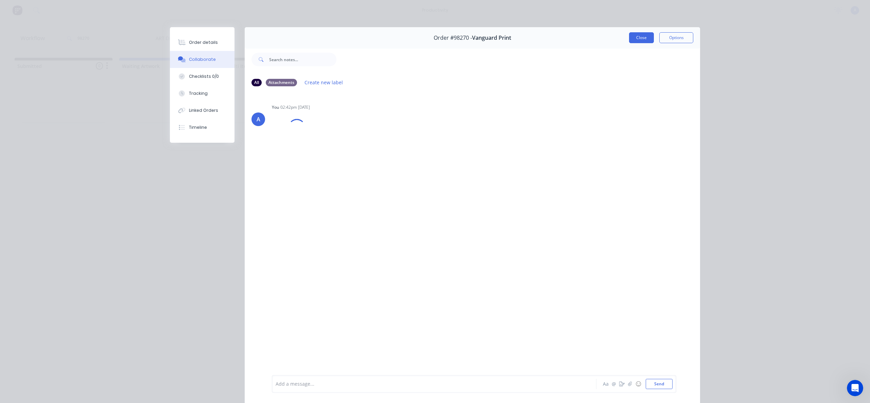
click at [638, 40] on button "Close" at bounding box center [641, 37] width 25 height 11
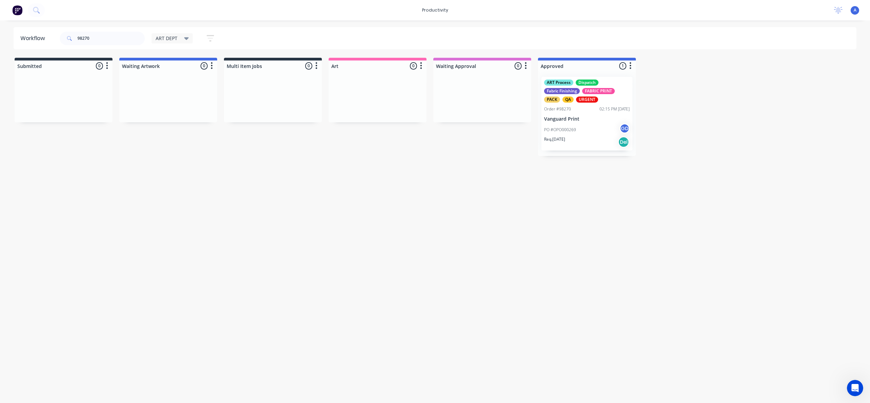
drag, startPoint x: 111, startPoint y: 38, endPoint x: 63, endPoint y: 38, distance: 47.9
click at [63, 38] on div "98270" at bounding box center [102, 39] width 85 height 14
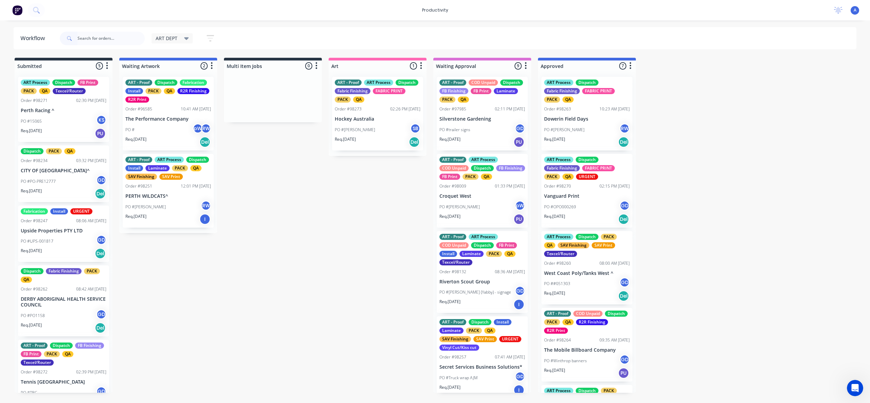
click at [91, 38] on input "text" at bounding box center [110, 39] width 67 height 14
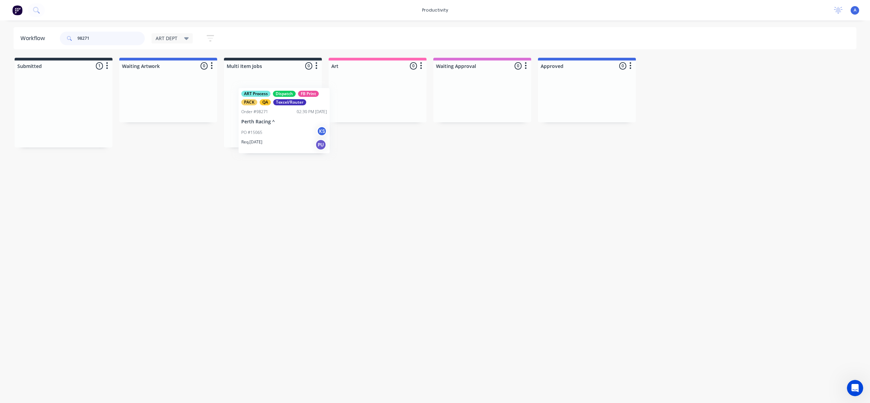
drag, startPoint x: 273, startPoint y: 134, endPoint x: 408, endPoint y: 134, distance: 134.9
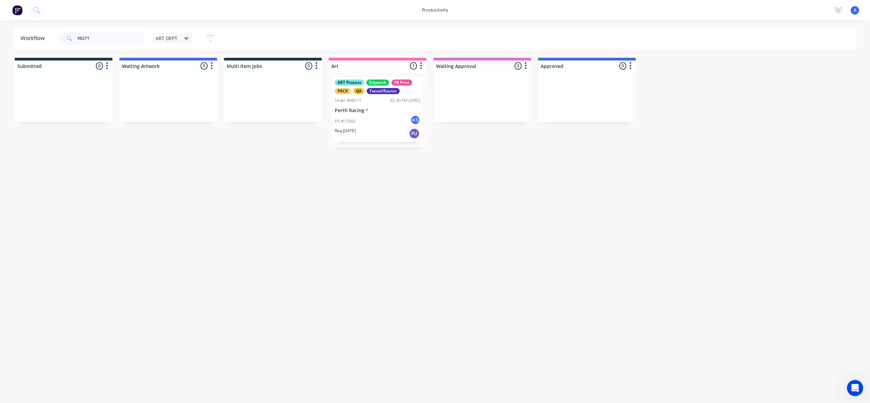
click at [399, 124] on div "PO #15065 KS" at bounding box center [378, 121] width 86 height 13
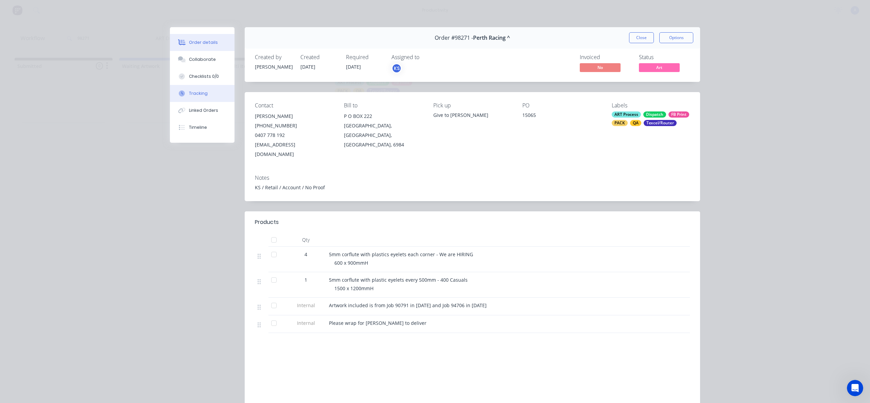
click at [194, 96] on div "Tracking" at bounding box center [198, 93] width 19 height 6
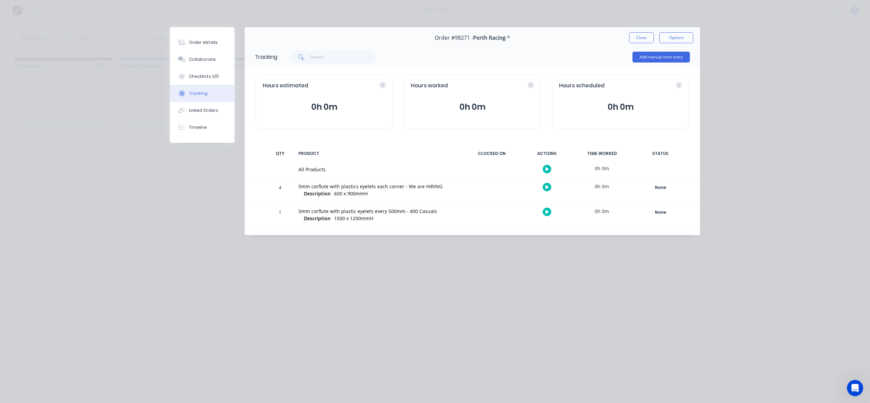
click at [546, 167] on icon "button" at bounding box center [546, 169] width 3 height 4
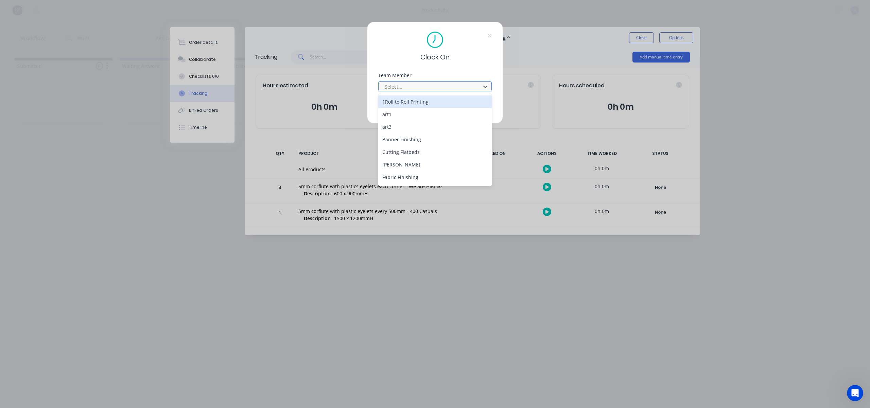
click at [435, 87] on div at bounding box center [430, 87] width 93 height 8
click at [406, 179] on div "[PERSON_NAME]" at bounding box center [435, 178] width 114 height 13
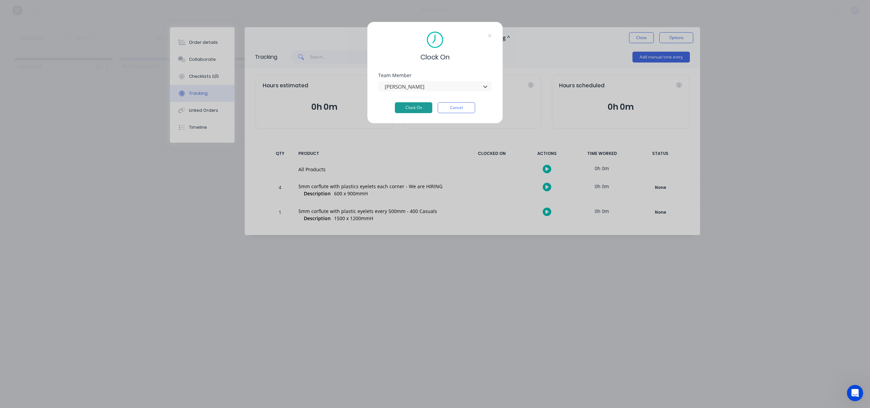
click at [418, 106] on button "Clock On" at bounding box center [413, 107] width 37 height 11
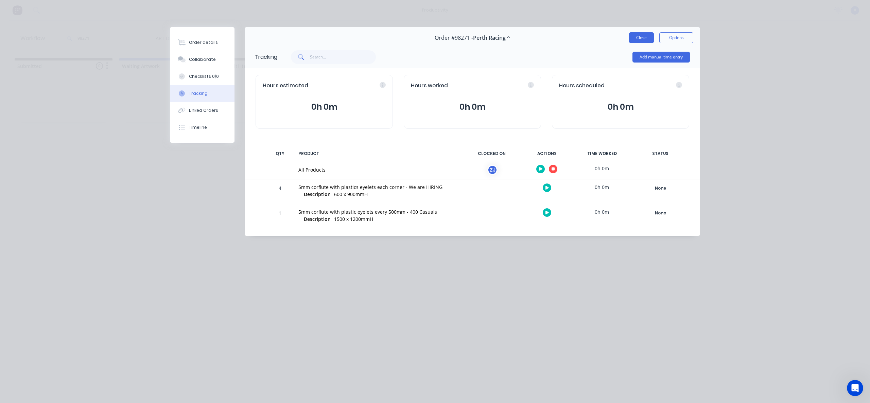
click at [635, 37] on button "Close" at bounding box center [641, 37] width 25 height 11
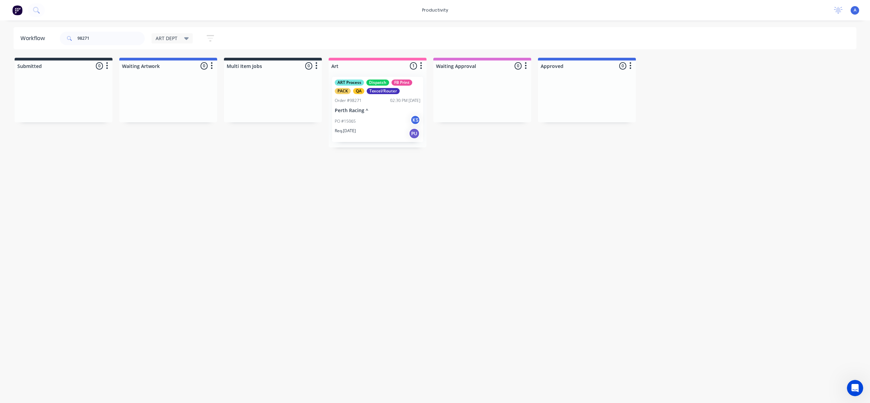
click at [438, 296] on div "Workflow 98271 ART DEPT Save new view None edit ART DEPT (Default) edit Banner …" at bounding box center [435, 208] width 870 height 362
click at [354, 141] on div "ART Process Dispatch FB Print PACK QA Texcel/Router Order #98271 02:30 PM [DATE…" at bounding box center [377, 109] width 91 height 65
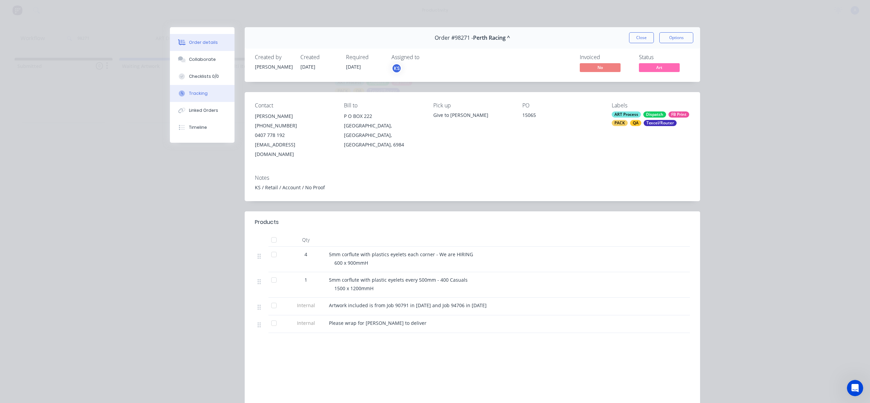
click at [192, 88] on button "Tracking" at bounding box center [202, 93] width 65 height 17
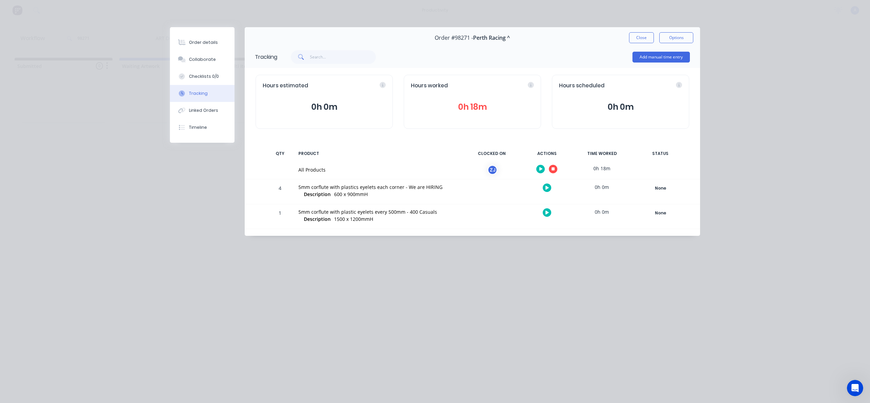
click at [546, 168] on div at bounding box center [546, 169] width 51 height 17
click at [549, 167] on div at bounding box center [546, 169] width 51 height 17
click at [554, 169] on icon "button" at bounding box center [553, 169] width 3 height 3
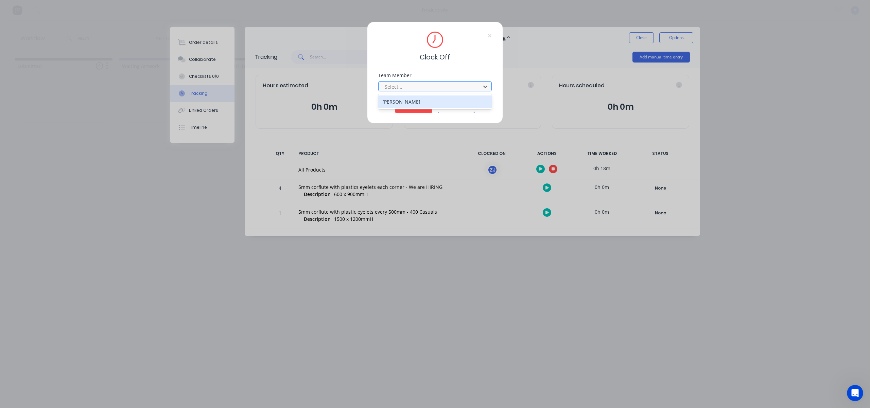
click at [470, 86] on div at bounding box center [430, 87] width 93 height 8
click at [436, 99] on div "[PERSON_NAME]" at bounding box center [435, 101] width 114 height 13
click at [415, 105] on button "Clock Off" at bounding box center [413, 107] width 37 height 11
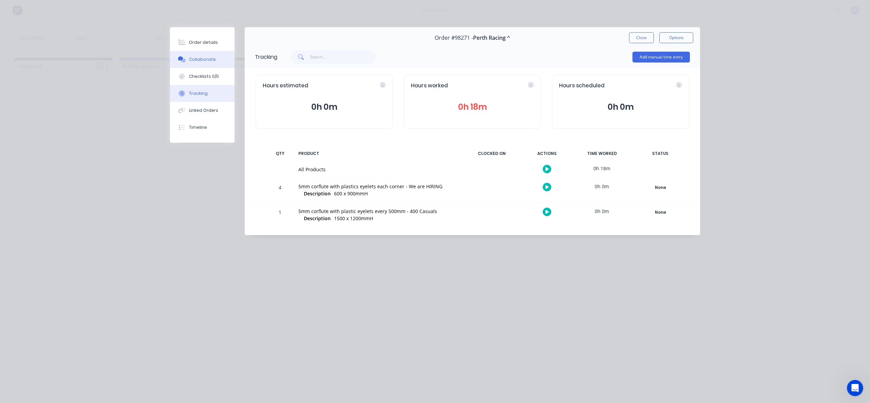
click at [219, 56] on button "Collaborate" at bounding box center [202, 59] width 65 height 17
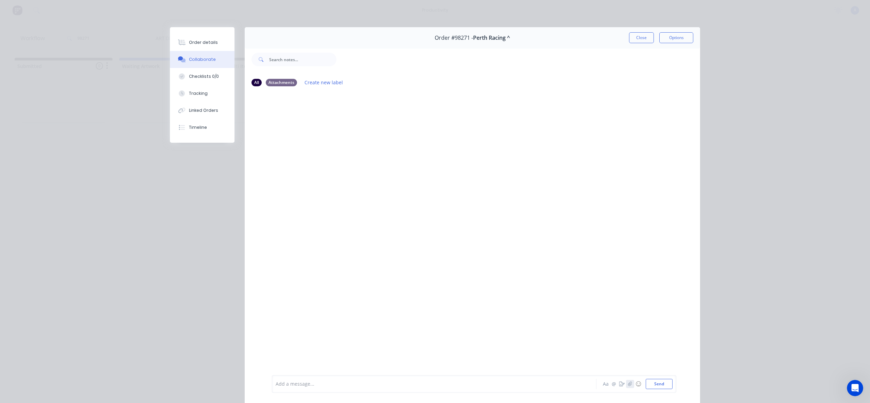
click at [626, 383] on button "button" at bounding box center [630, 384] width 8 height 8
click at [662, 384] on button "Send" at bounding box center [659, 384] width 27 height 10
click at [197, 100] on button "Tracking" at bounding box center [202, 93] width 65 height 17
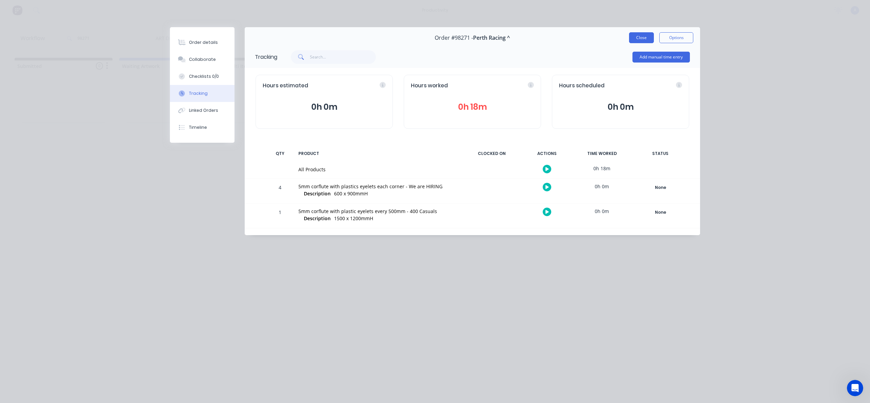
click at [637, 38] on button "Close" at bounding box center [641, 37] width 25 height 11
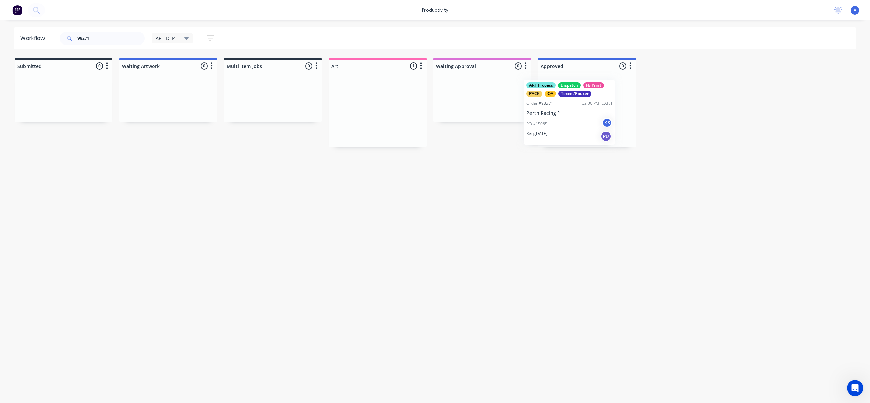
drag, startPoint x: 391, startPoint y: 106, endPoint x: 598, endPoint y: 108, distance: 207.7
click at [571, 109] on p "Perth Racing ^" at bounding box center [587, 111] width 86 height 6
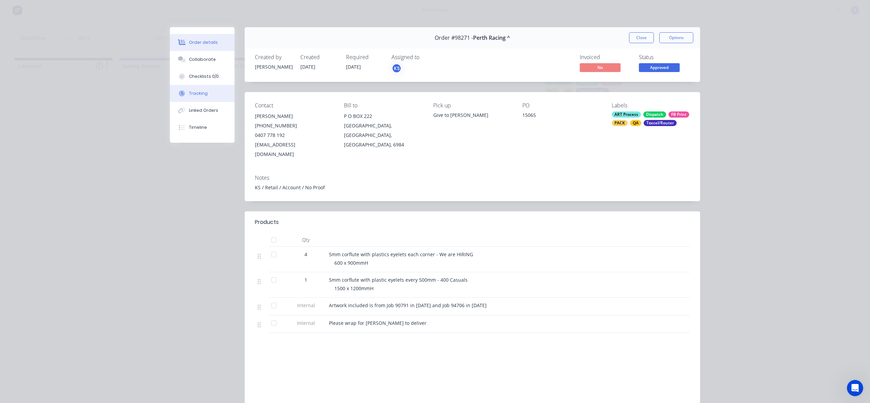
click at [197, 89] on button "Tracking" at bounding box center [202, 93] width 65 height 17
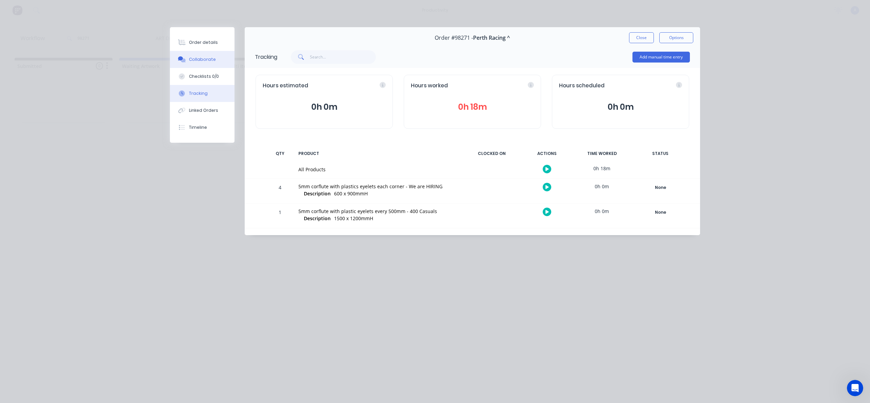
click at [207, 63] on button "Collaborate" at bounding box center [202, 59] width 65 height 17
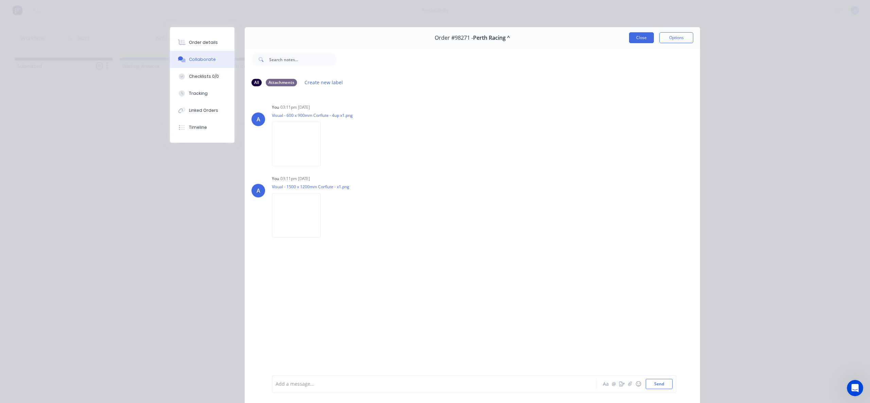
click at [633, 38] on button "Close" at bounding box center [641, 37] width 25 height 11
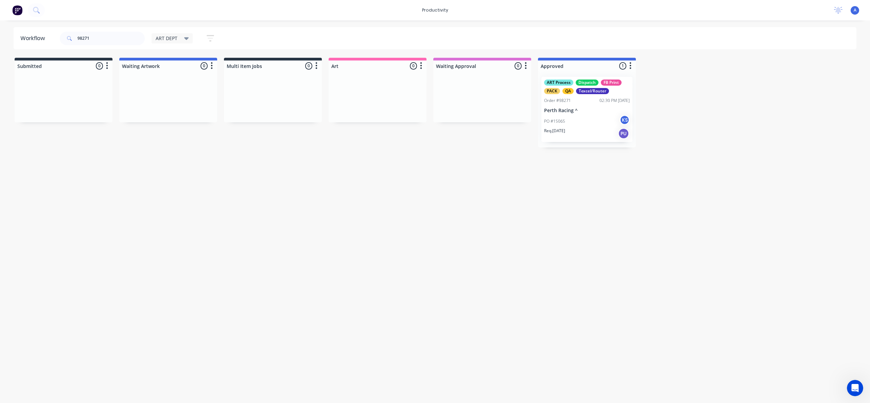
click at [558, 110] on p "Perth Racing ^" at bounding box center [587, 111] width 86 height 6
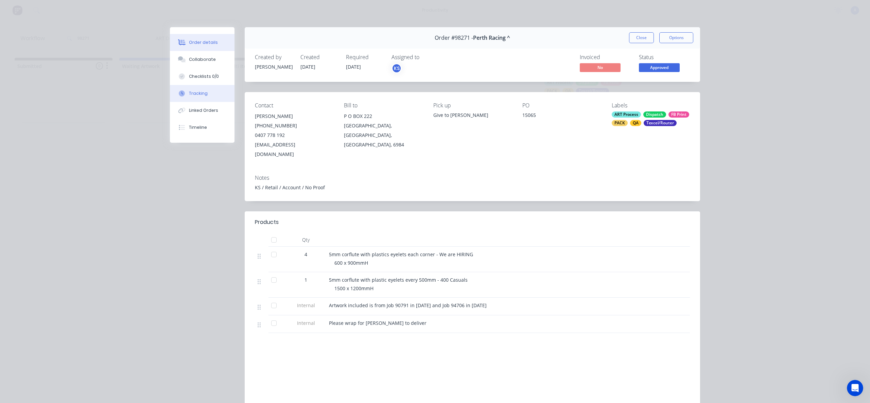
click at [211, 92] on button "Tracking" at bounding box center [202, 93] width 65 height 17
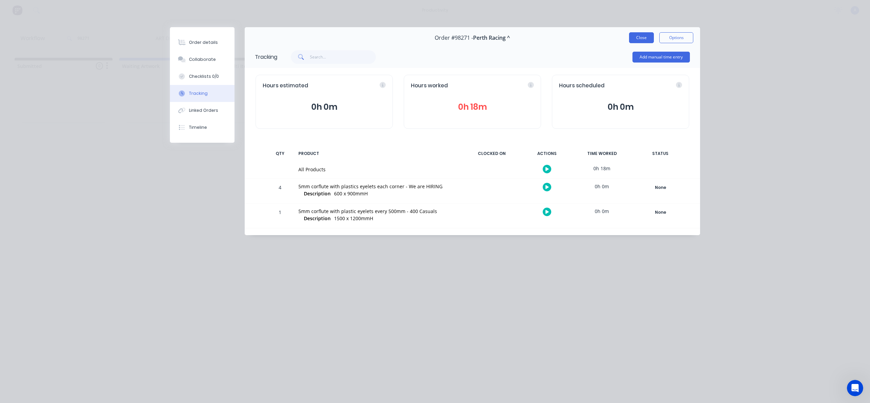
click at [638, 41] on button "Close" at bounding box center [641, 37] width 25 height 11
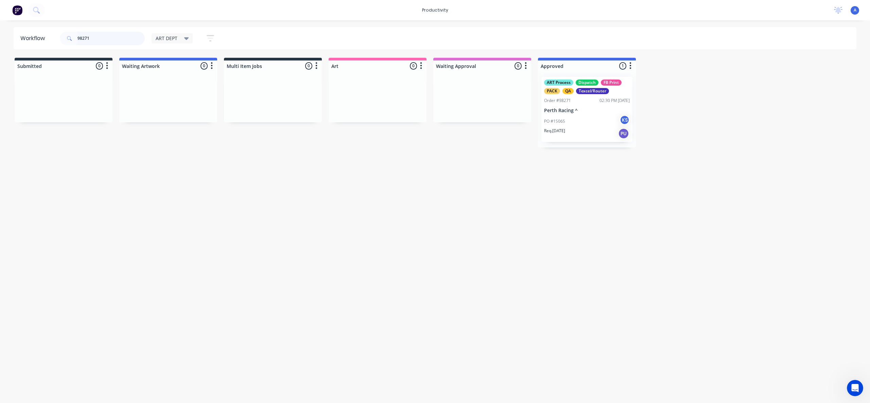
click at [106, 36] on input "98271" at bounding box center [110, 39] width 67 height 14
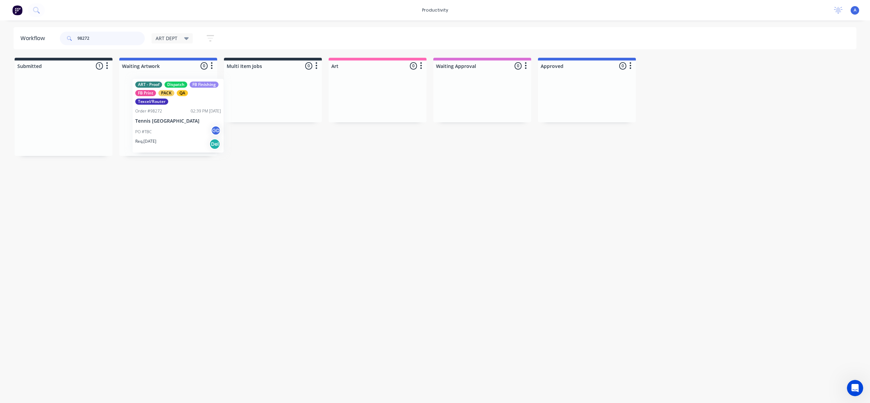
drag, startPoint x: 124, startPoint y: 123, endPoint x: 398, endPoint y: 121, distance: 274.3
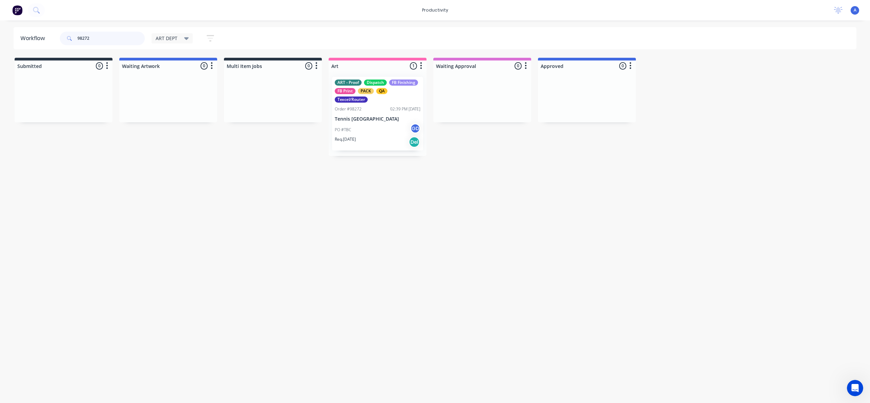
type input "98272"
click at [374, 123] on div "PO #TBC GD" at bounding box center [378, 129] width 86 height 13
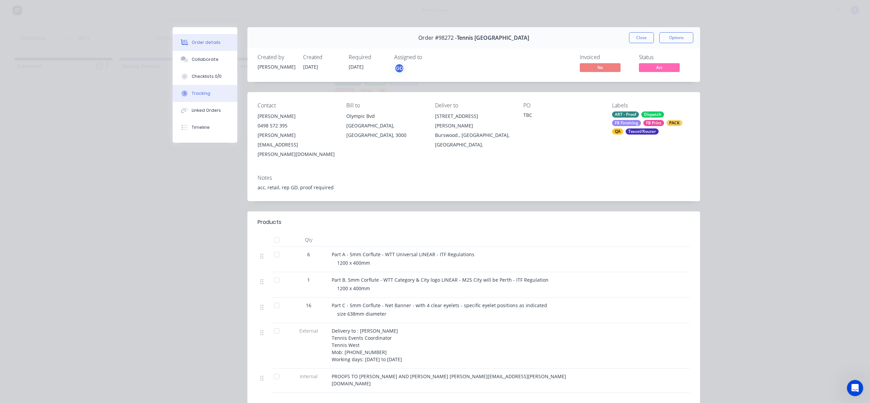
click at [196, 98] on button "Tracking" at bounding box center [205, 93] width 65 height 17
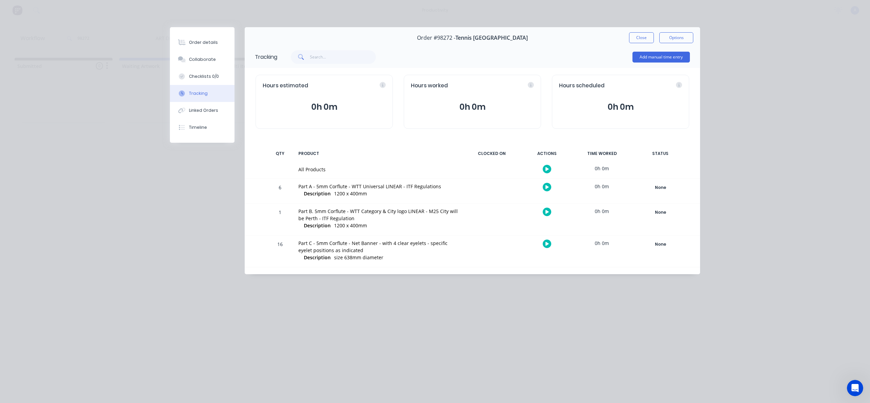
click at [547, 167] on icon "button" at bounding box center [546, 169] width 3 height 4
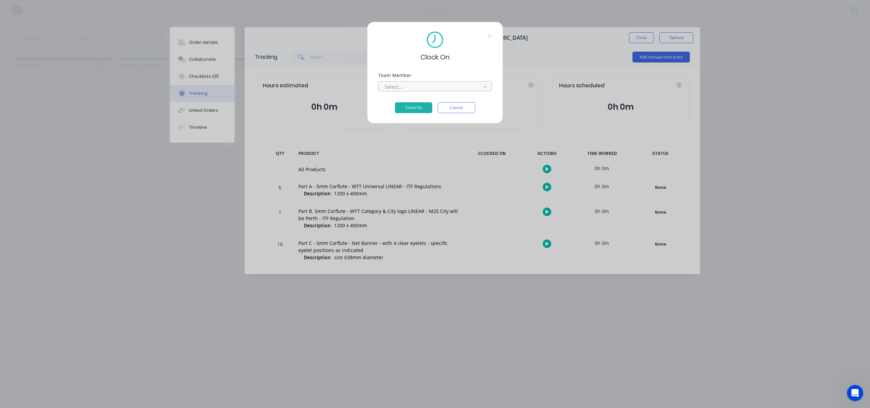
click at [449, 86] on div at bounding box center [430, 87] width 93 height 8
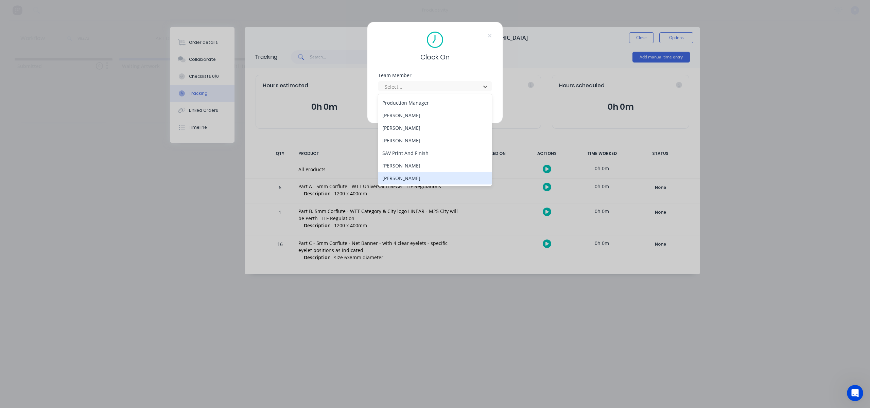
click at [441, 185] on div "1Roll to Roll Printing art1 art3 Banner Finishing Cutting Flatbeds [PERSON_NAME…" at bounding box center [435, 140] width 114 height 92
click at [413, 174] on div "[PERSON_NAME]" at bounding box center [435, 178] width 114 height 13
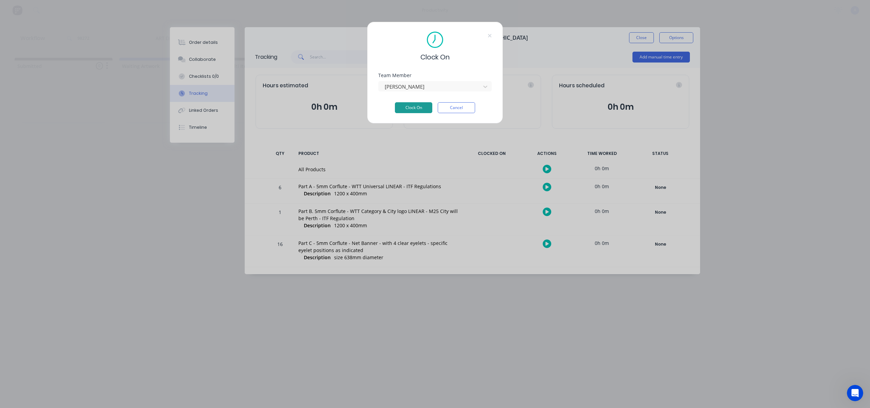
click at [424, 104] on button "Clock On" at bounding box center [413, 107] width 37 height 11
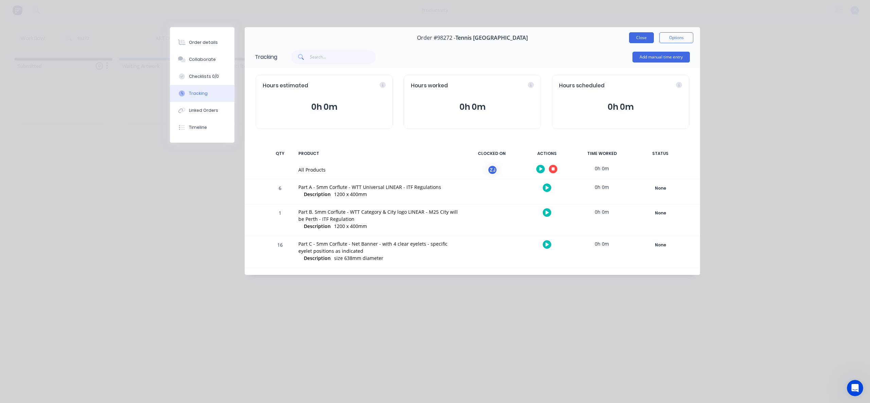
click at [644, 42] on button "Close" at bounding box center [641, 37] width 25 height 11
